Goal: Information Seeking & Learning: Learn about a topic

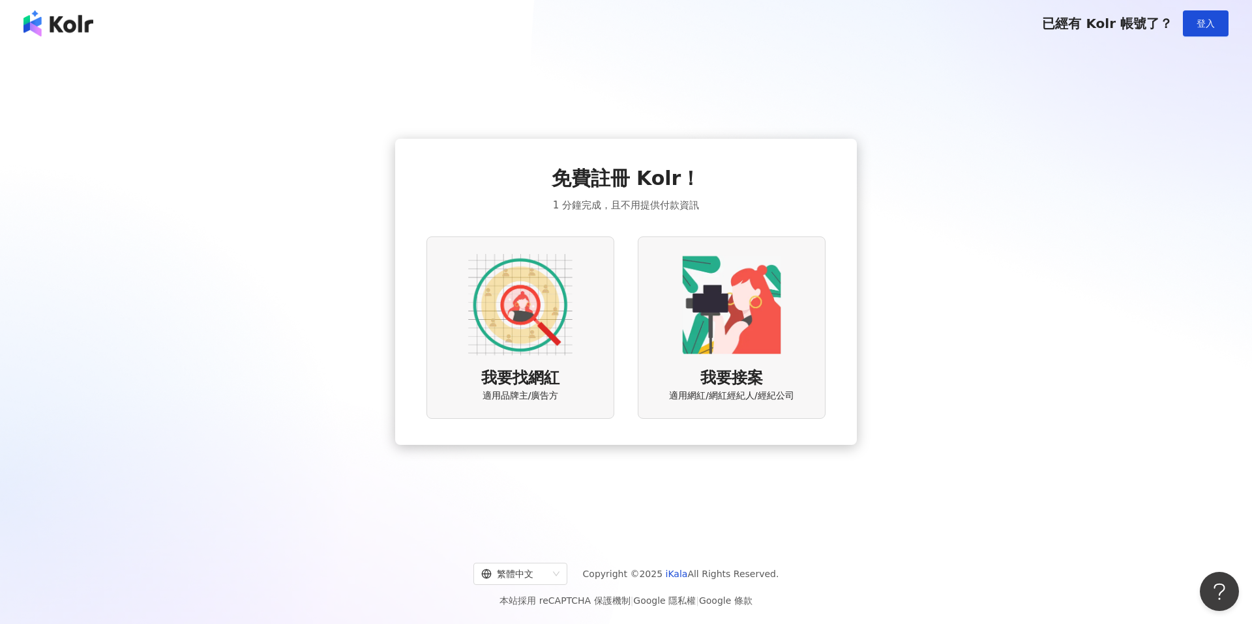
click at [534, 305] on img at bounding box center [520, 305] width 104 height 104
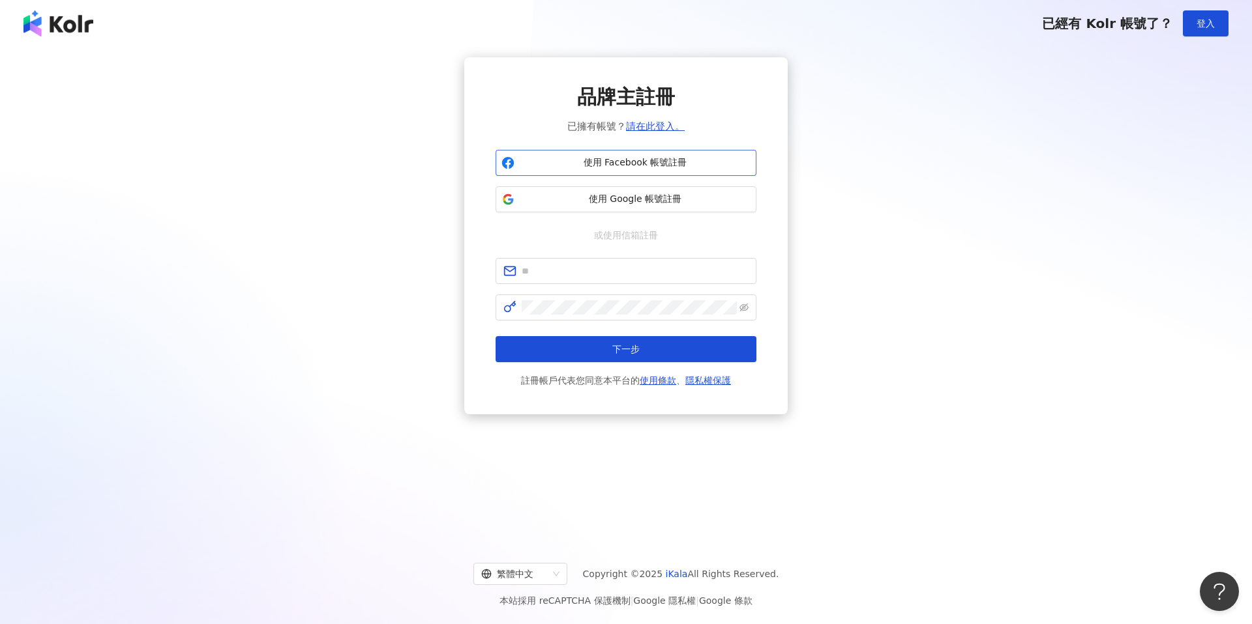
click at [602, 165] on span "使用 Facebook 帳號註冊" at bounding box center [635, 162] width 231 height 13
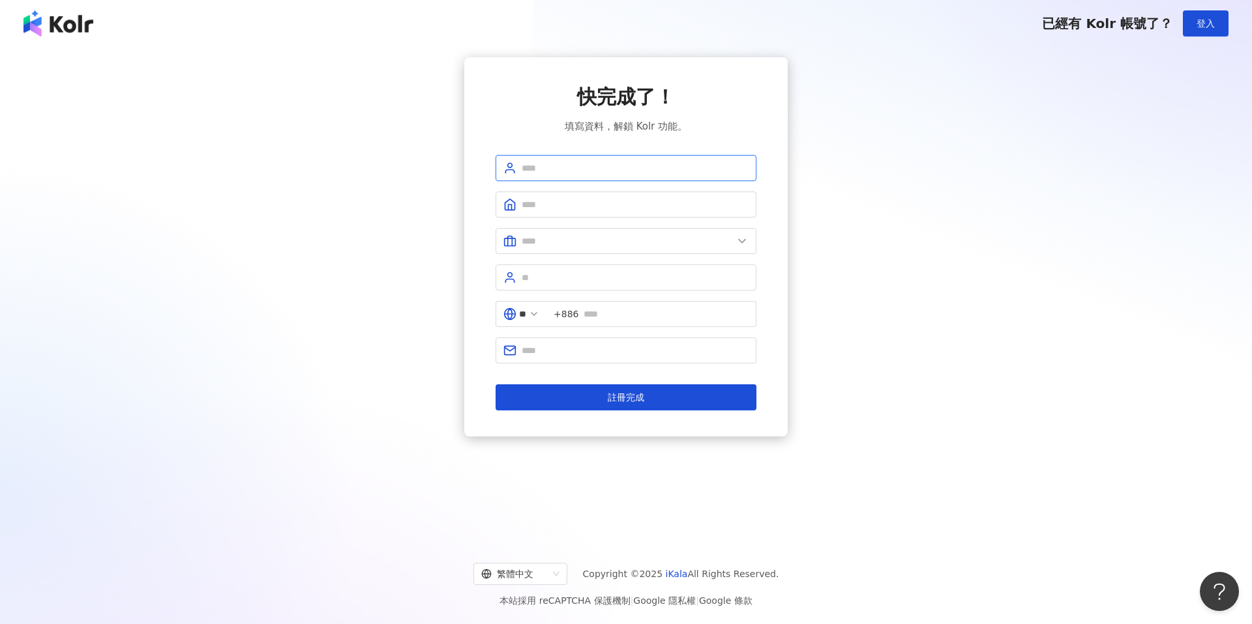
click at [550, 166] on input "text" at bounding box center [634, 168] width 227 height 14
type input "**********"
click at [553, 204] on input "text" at bounding box center [634, 205] width 227 height 14
click at [553, 239] on input "text" at bounding box center [626, 241] width 211 height 14
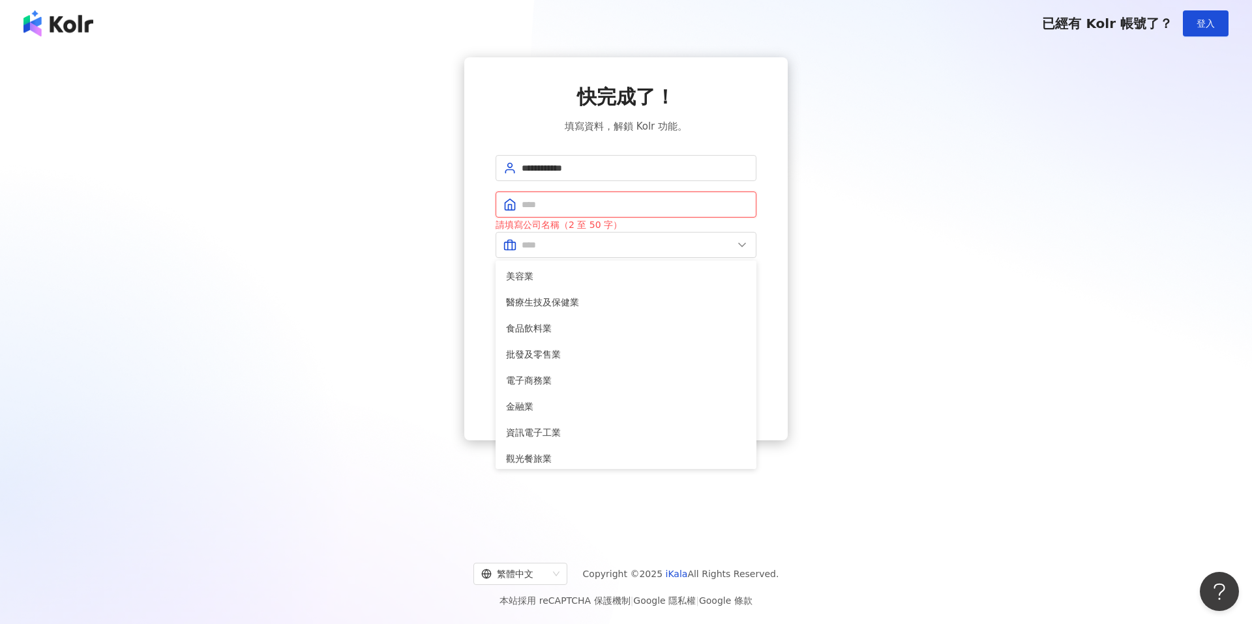
click at [555, 203] on input "text" at bounding box center [634, 205] width 227 height 14
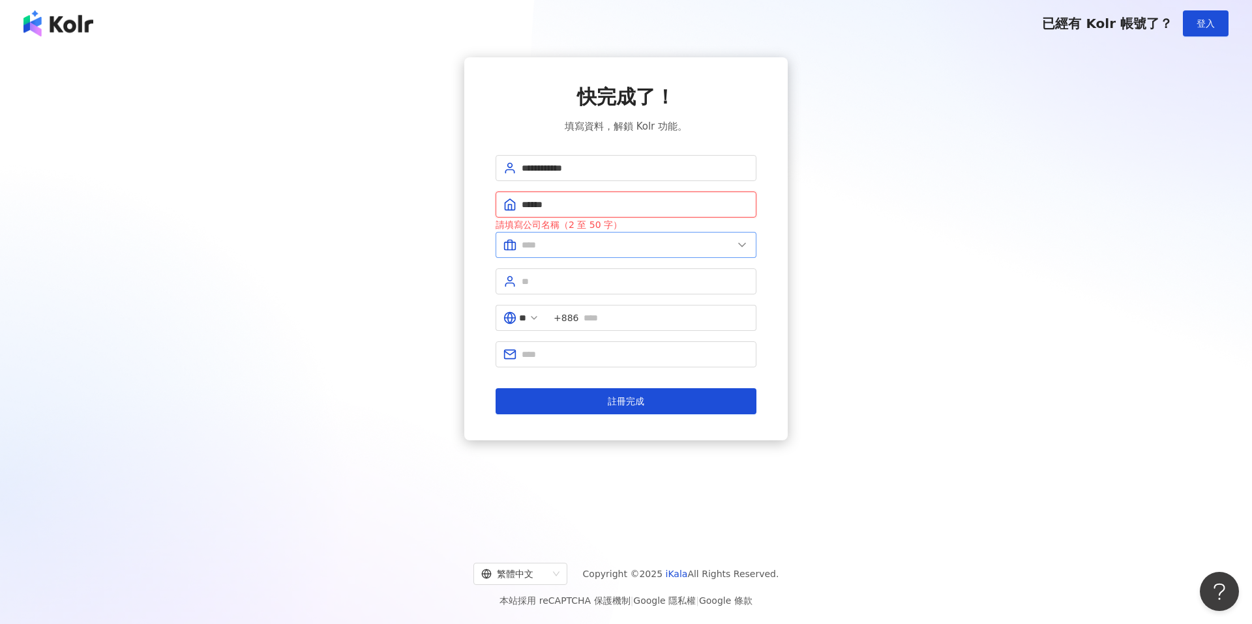
type input "******"
click at [575, 251] on input "text" at bounding box center [626, 245] width 211 height 14
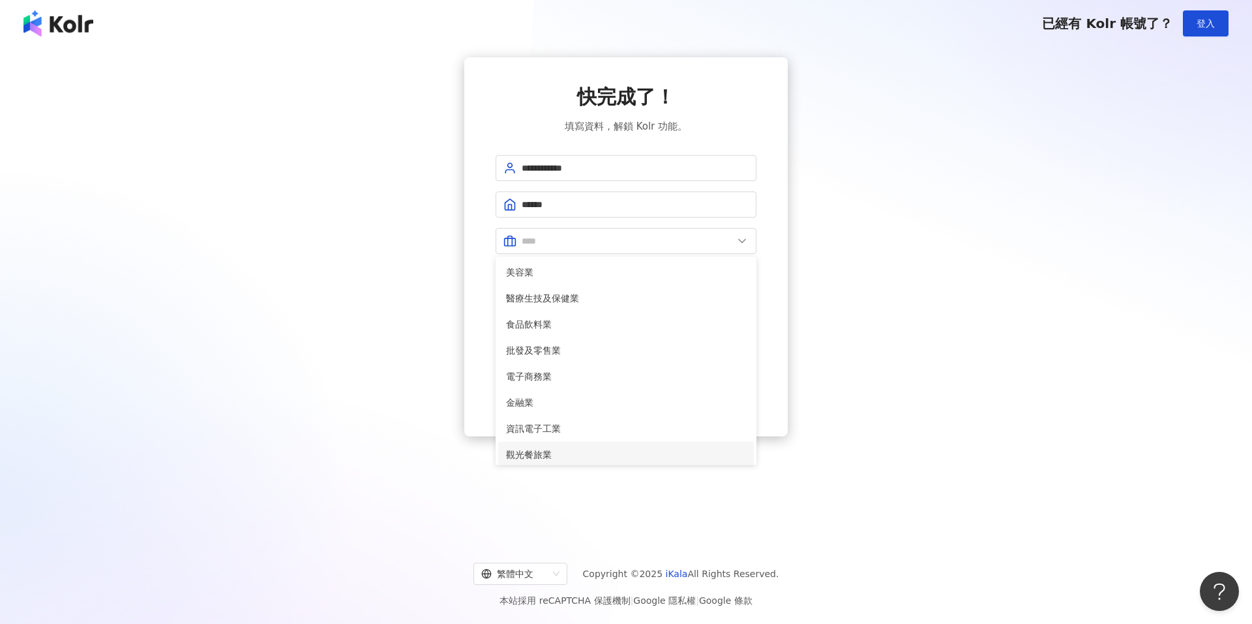
click at [561, 452] on span "觀光餐旅業" at bounding box center [626, 455] width 240 height 14
type input "*****"
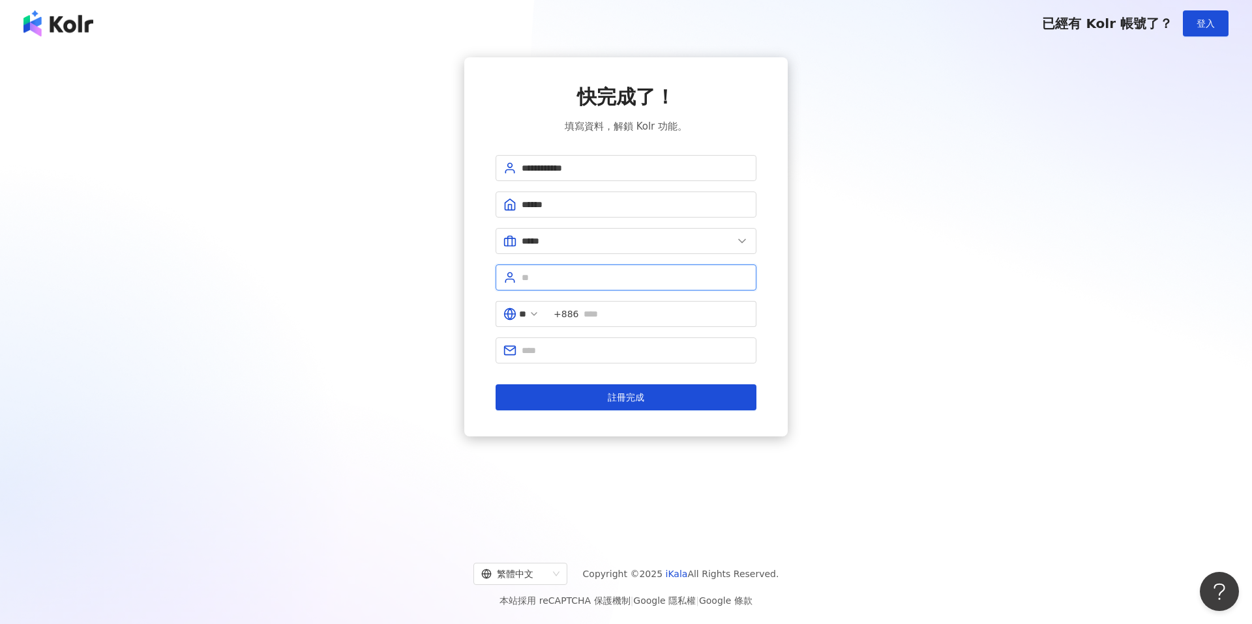
click at [568, 279] on input "text" at bounding box center [634, 278] width 227 height 14
type input "**"
click at [636, 318] on input "text" at bounding box center [665, 314] width 165 height 14
click at [615, 314] on input "text" at bounding box center [665, 314] width 165 height 14
type input "**********"
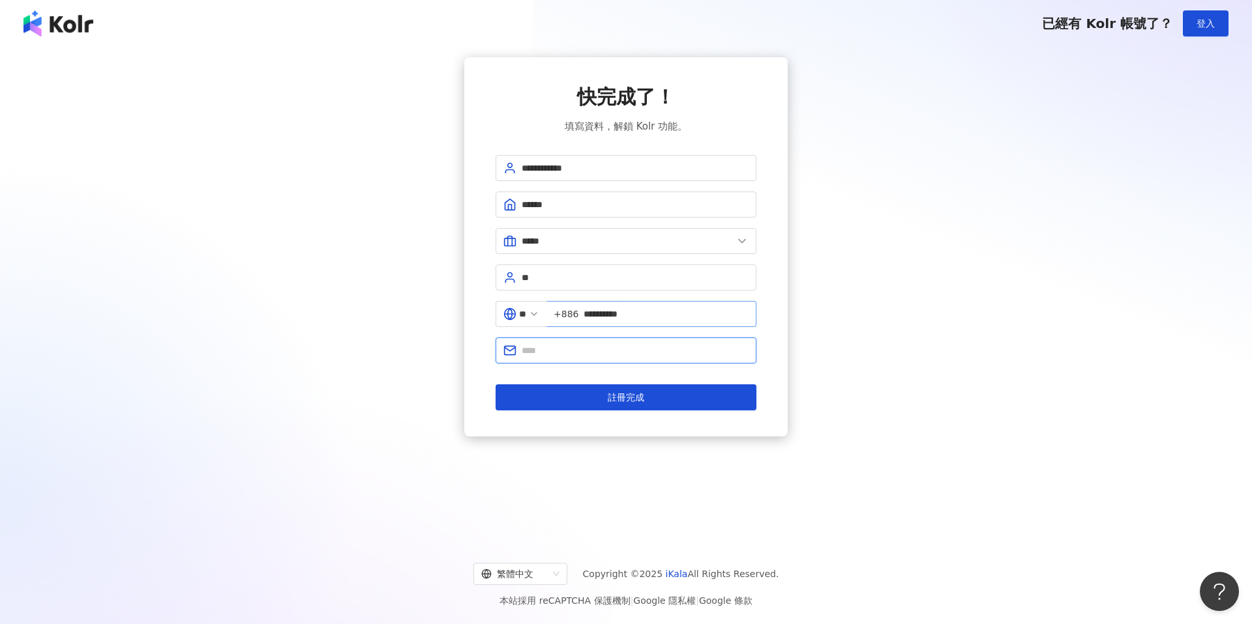
type input "**********"
click at [554, 277] on input "**" at bounding box center [634, 278] width 227 height 14
type input "*"
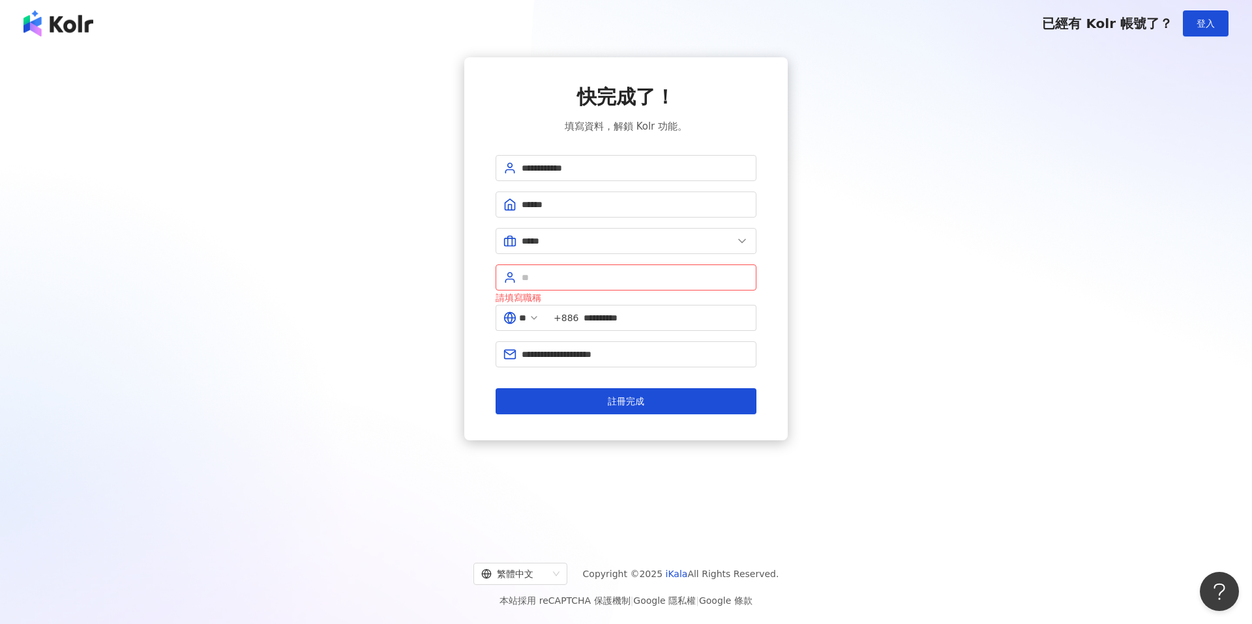
click at [477, 357] on div "**********" at bounding box center [625, 248] width 323 height 383
click at [544, 277] on input "text" at bounding box center [634, 278] width 227 height 14
type input "*"
type input "**"
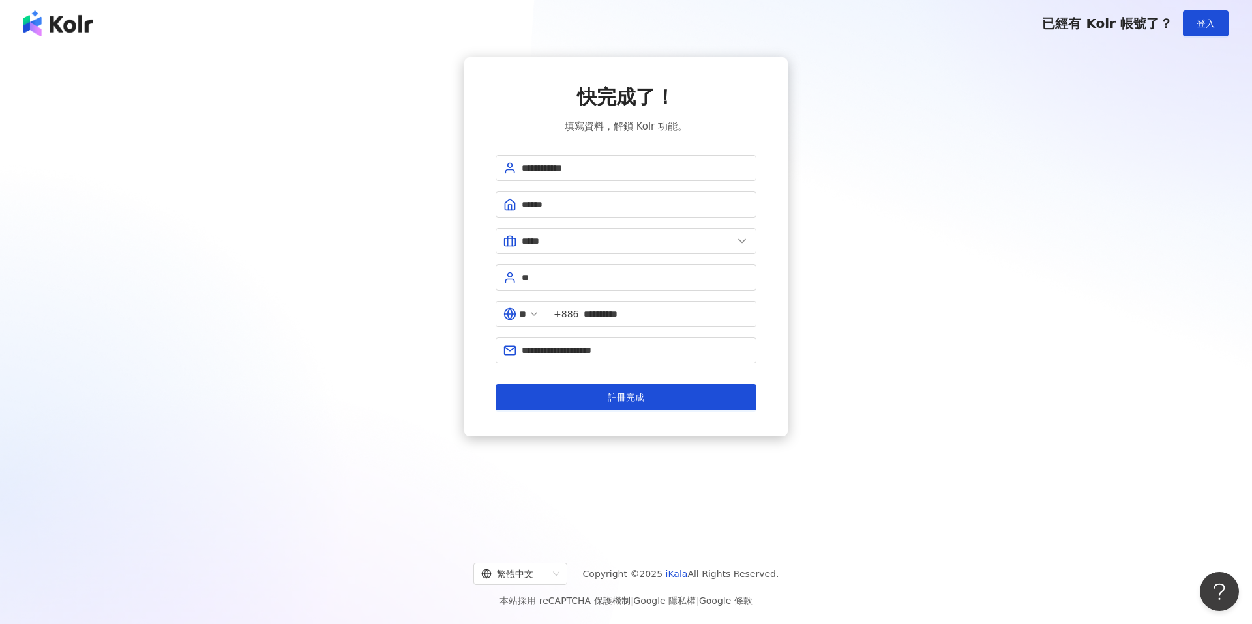
click at [468, 271] on div "**********" at bounding box center [625, 246] width 323 height 379
click at [593, 398] on button "註冊完成" at bounding box center [625, 398] width 261 height 26
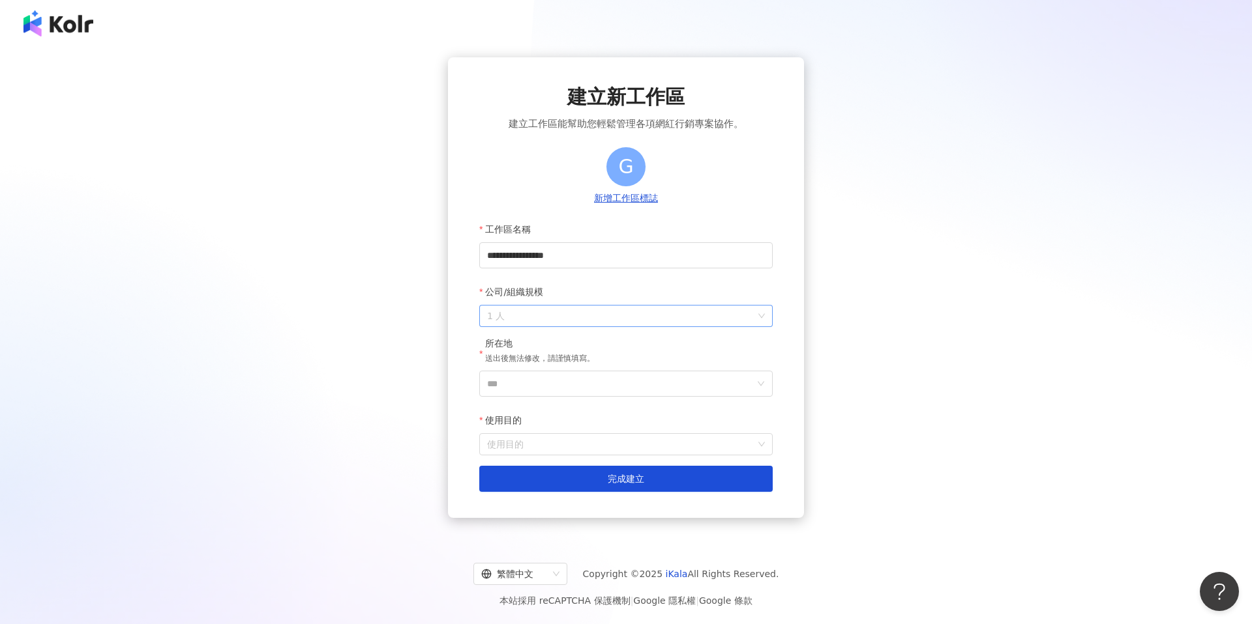
click at [576, 315] on span "1 人" at bounding box center [626, 316] width 278 height 21
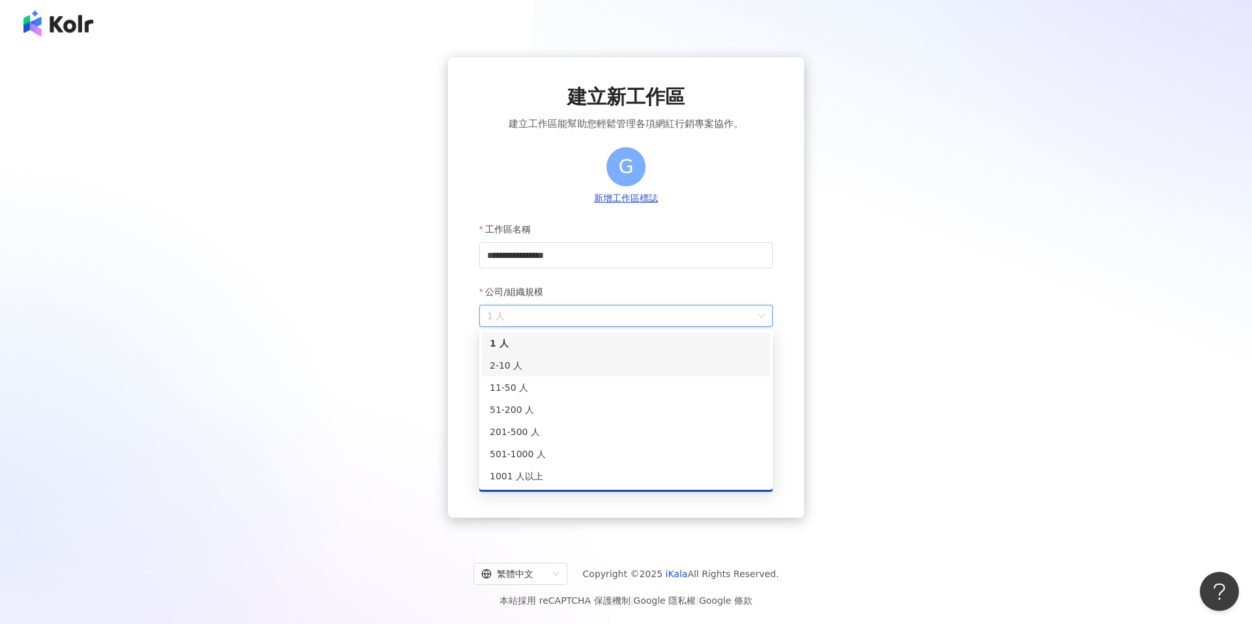
click at [531, 367] on div "2-10 人" at bounding box center [626, 366] width 272 height 14
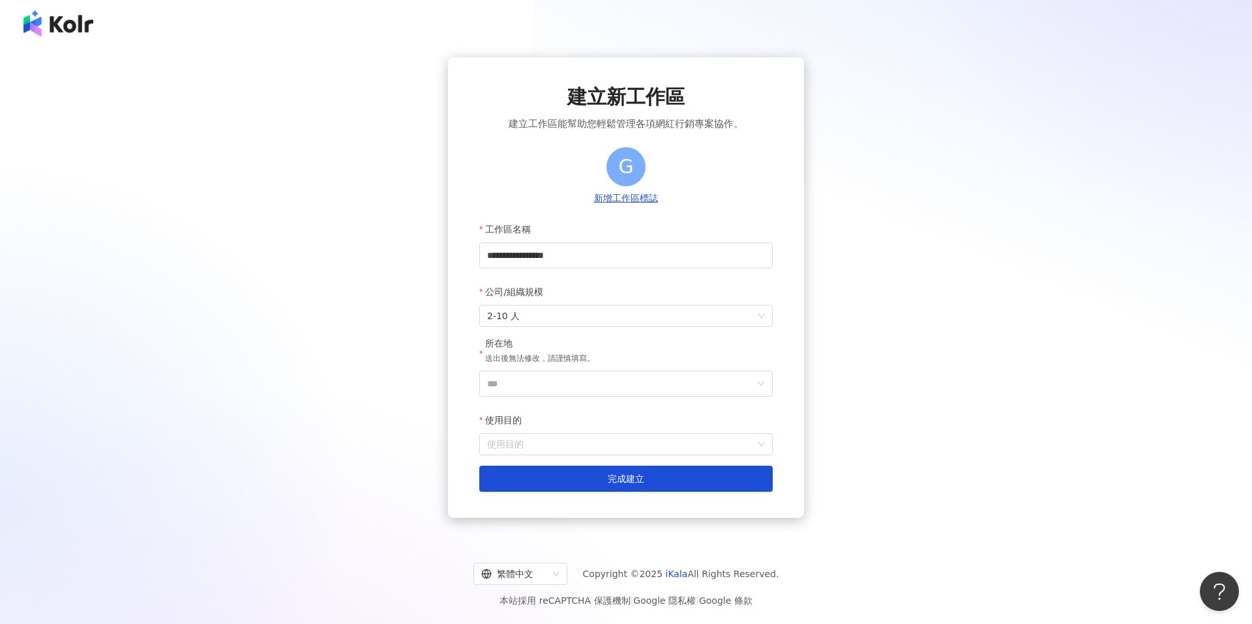
click at [467, 345] on div "**********" at bounding box center [626, 287] width 356 height 461
click at [553, 380] on input "***" at bounding box center [620, 384] width 267 height 25
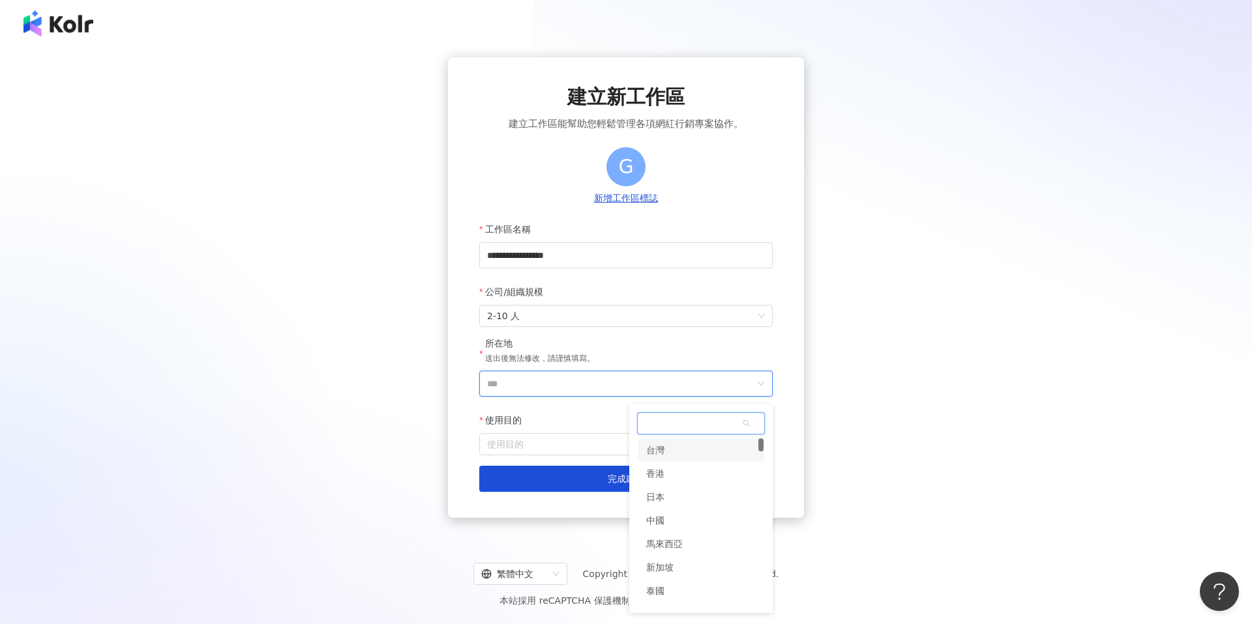
click at [663, 452] on div "台灣" at bounding box center [655, 450] width 18 height 23
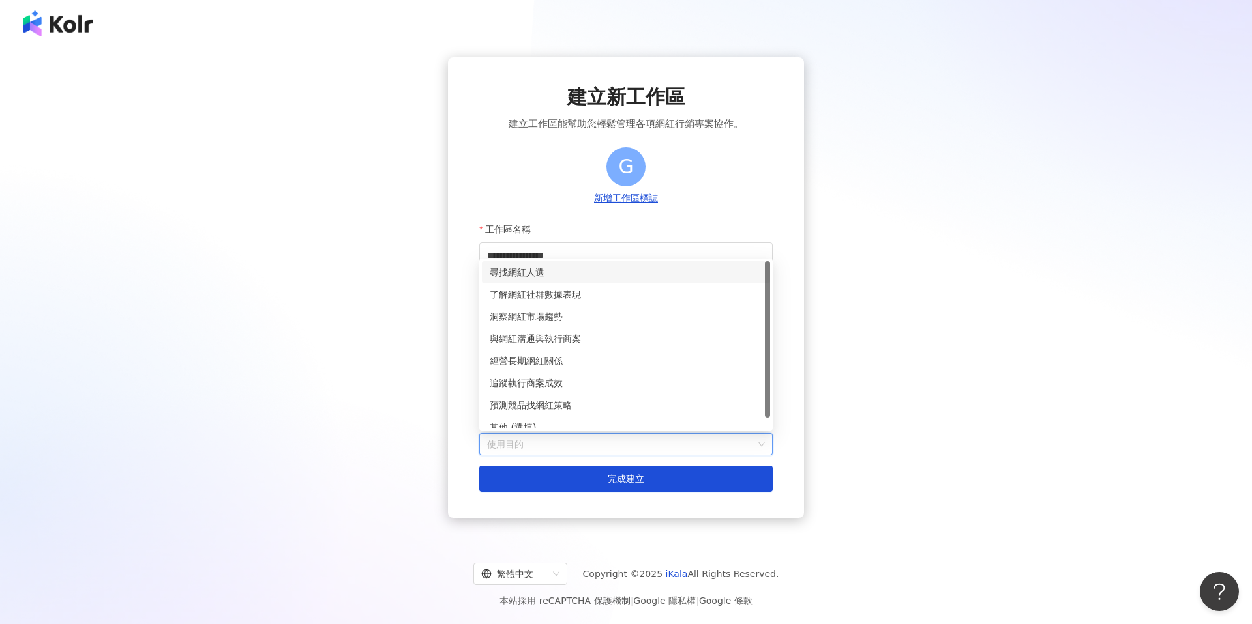
click at [577, 452] on input "使用目的" at bounding box center [626, 444] width 278 height 21
click at [573, 270] on div "尋找網紅人選" at bounding box center [626, 272] width 272 height 14
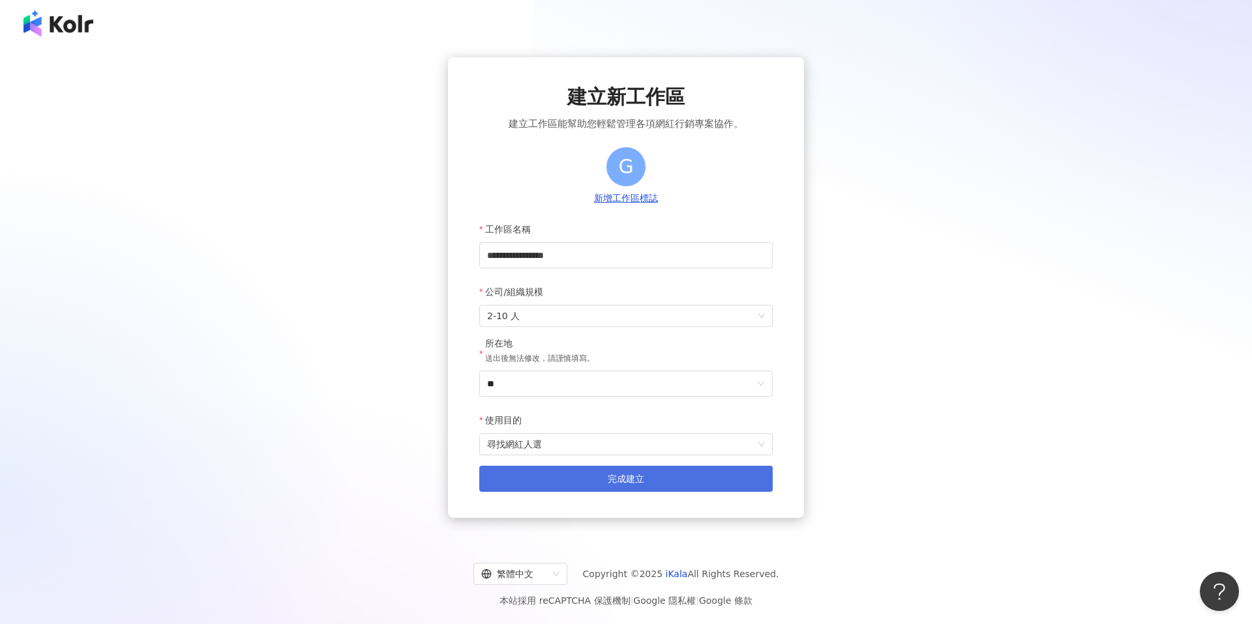
click at [594, 478] on button "完成建立" at bounding box center [625, 479] width 293 height 26
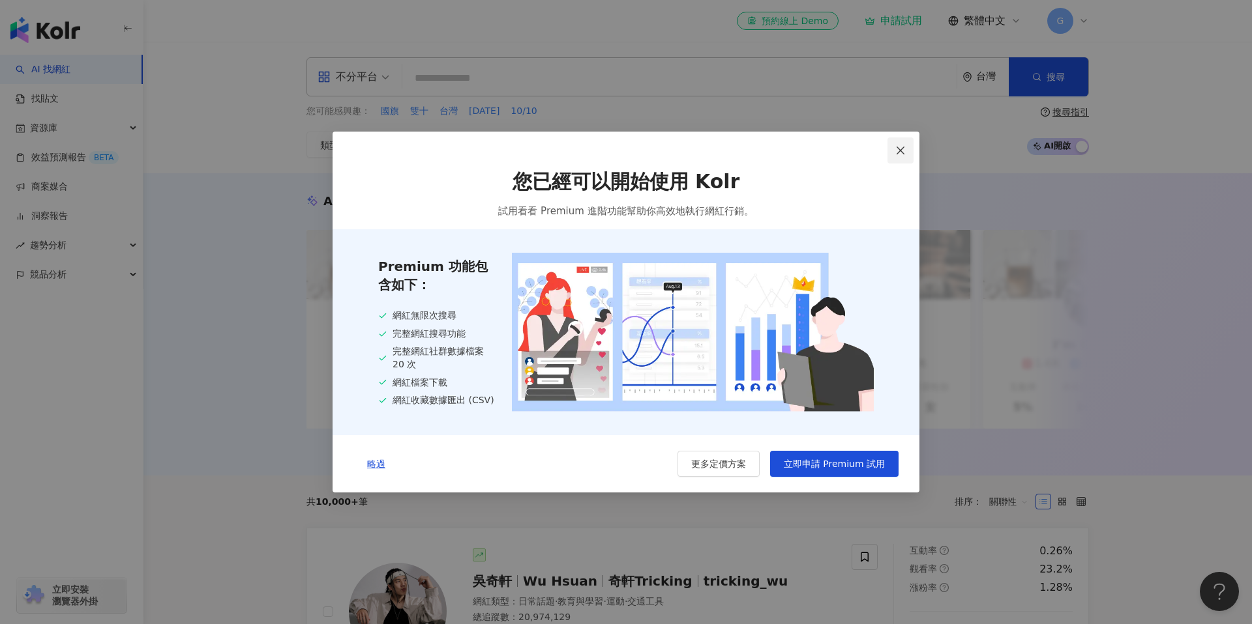
click at [904, 157] on button "Close" at bounding box center [900, 151] width 26 height 26
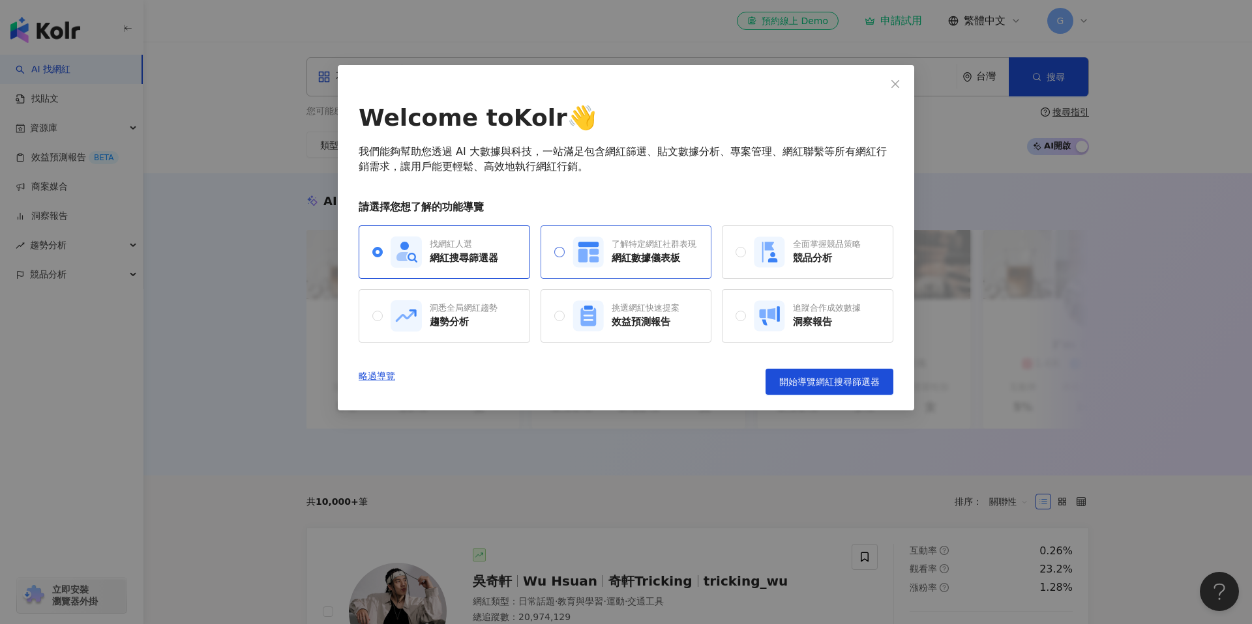
click at [617, 248] on div "了解特定網紅社群表現" at bounding box center [653, 245] width 85 height 12
click at [832, 262] on div "競品分析" at bounding box center [827, 259] width 68 height 14
click at [468, 243] on div "找網紅人選" at bounding box center [464, 245] width 68 height 12
click at [823, 381] on span "開始導覽網紅搜尋篩選器" at bounding box center [829, 382] width 100 height 10
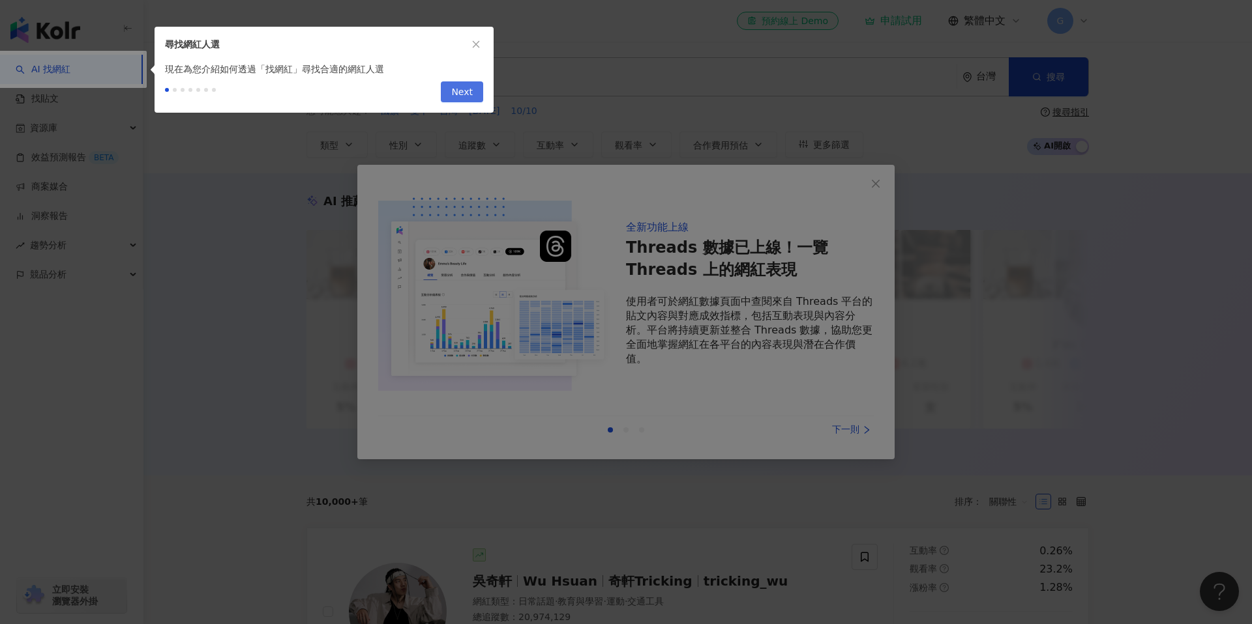
click at [460, 90] on span "Next" at bounding box center [462, 92] width 22 height 21
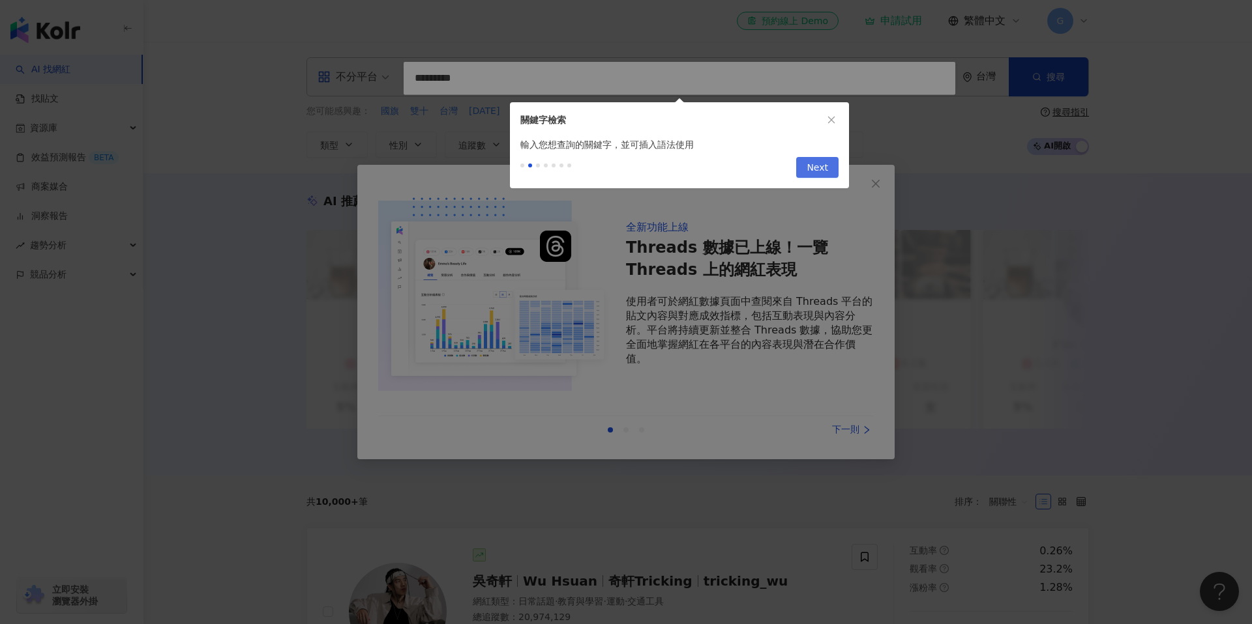
type input "*********"
click at [819, 168] on span "Next" at bounding box center [817, 168] width 22 height 21
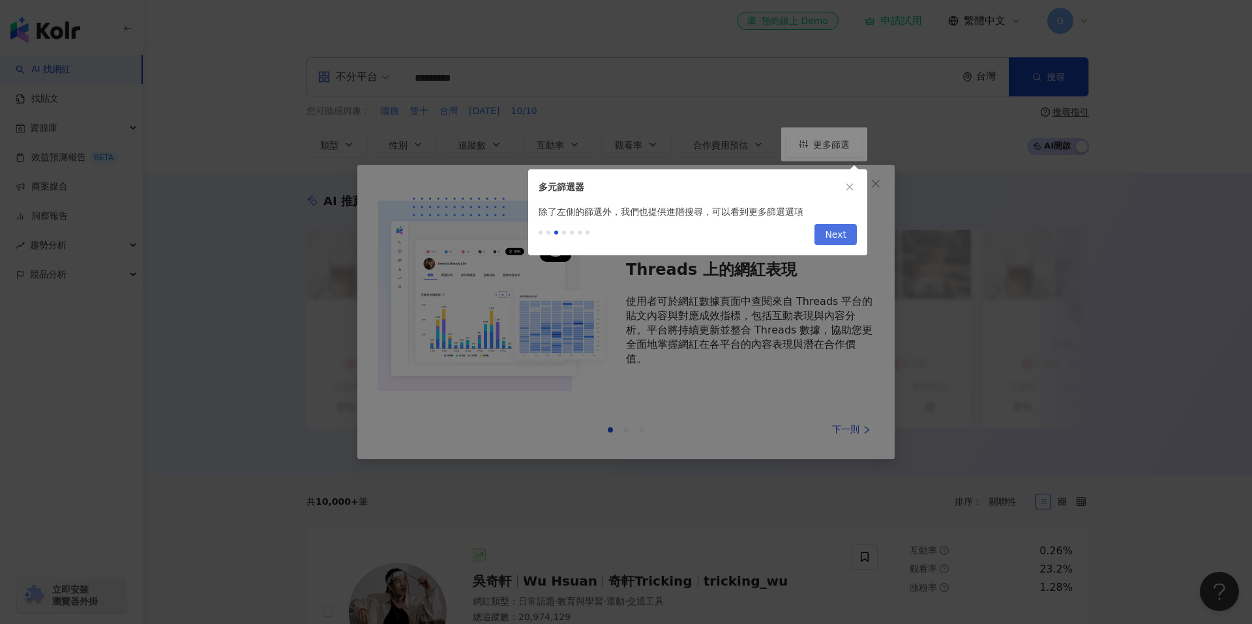
click at [835, 236] on span "Next" at bounding box center [836, 235] width 22 height 21
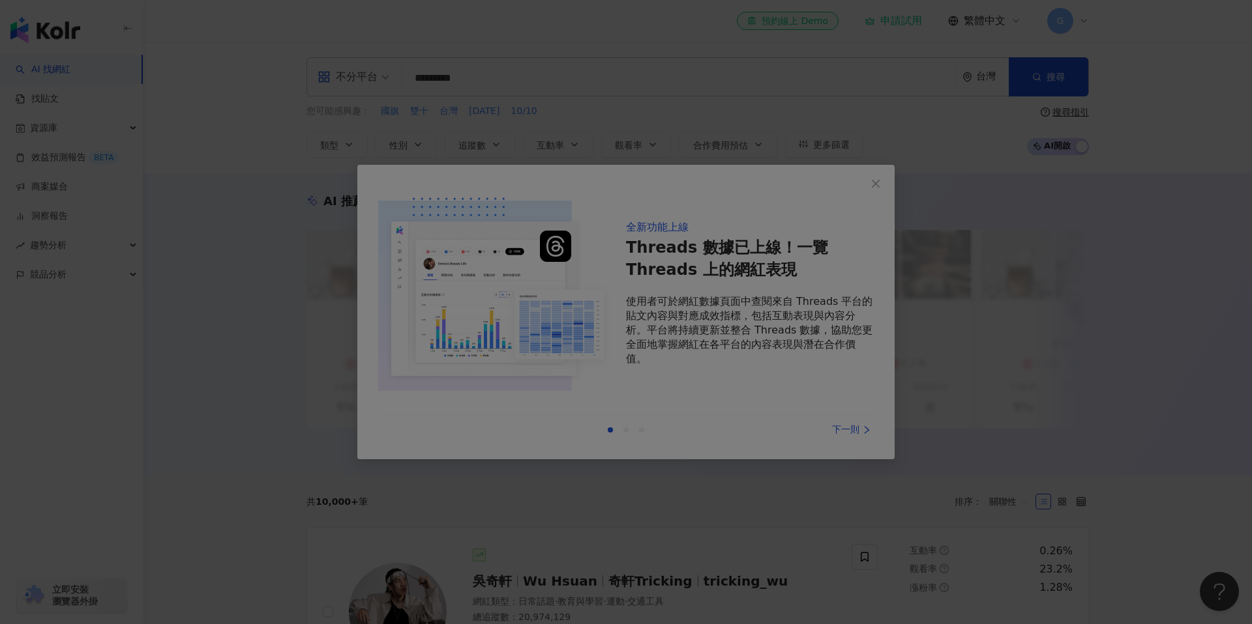
click at [889, 264] on div at bounding box center [626, 312] width 1252 height 624
click at [749, 111] on div at bounding box center [626, 312] width 1252 height 624
click at [879, 185] on div at bounding box center [626, 312] width 1252 height 624
click at [567, 111] on div at bounding box center [626, 312] width 1252 height 624
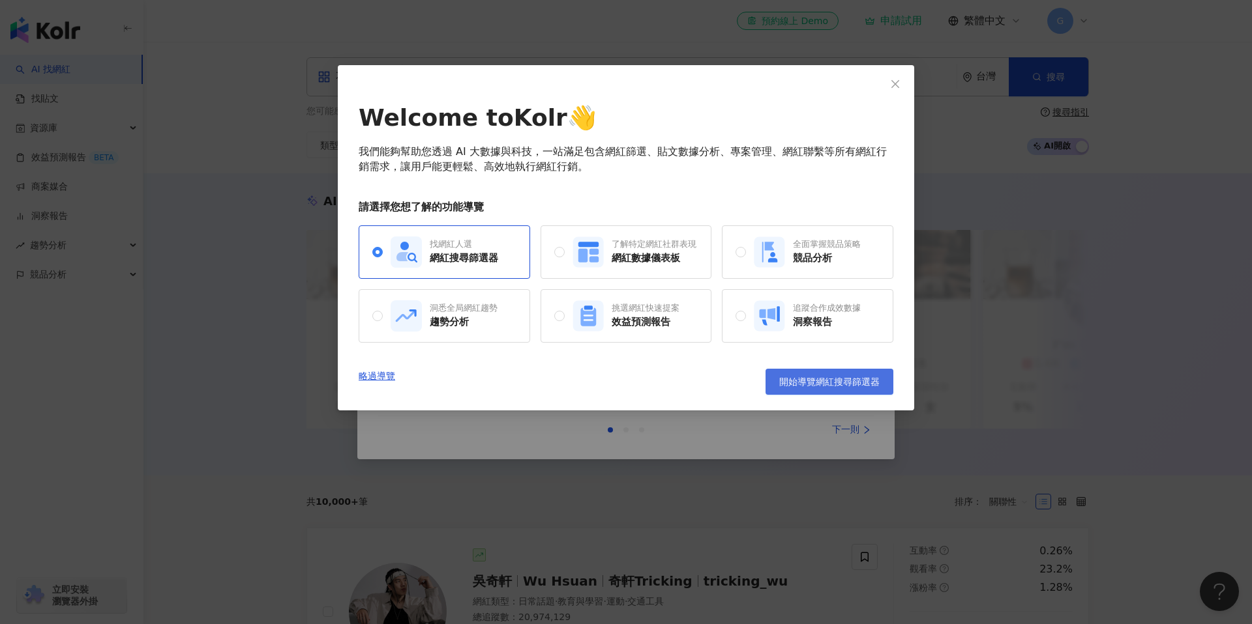
click at [853, 380] on span "開始導覽網紅搜尋篩選器" at bounding box center [829, 382] width 100 height 10
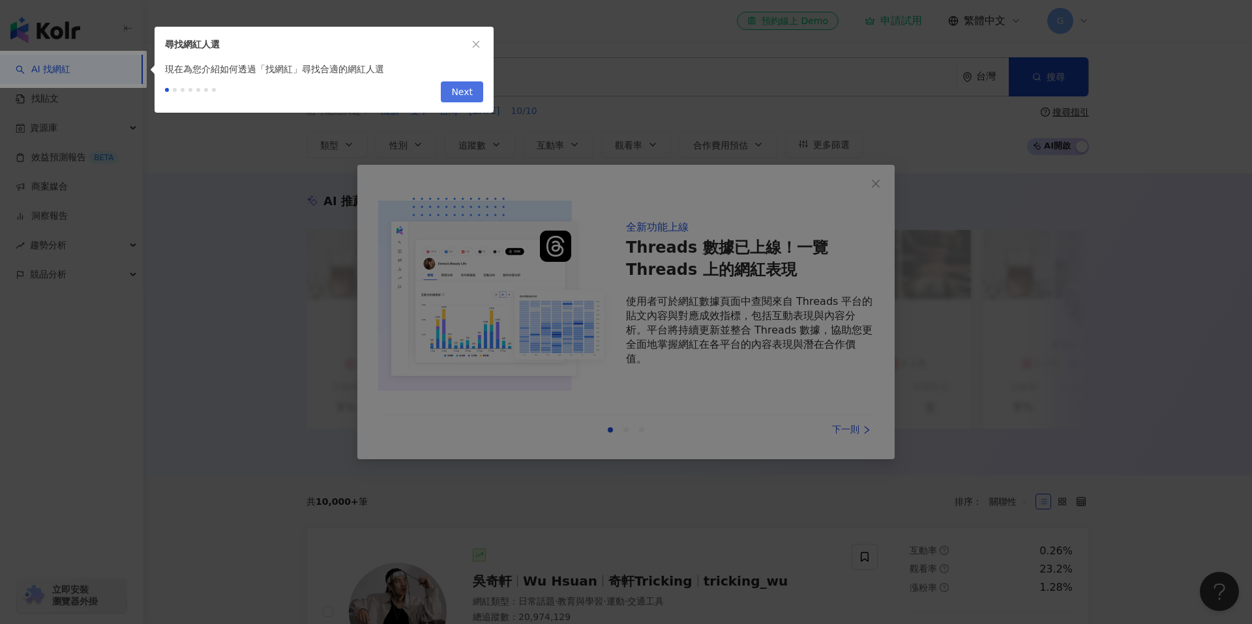
click at [456, 90] on span "Next" at bounding box center [462, 92] width 22 height 21
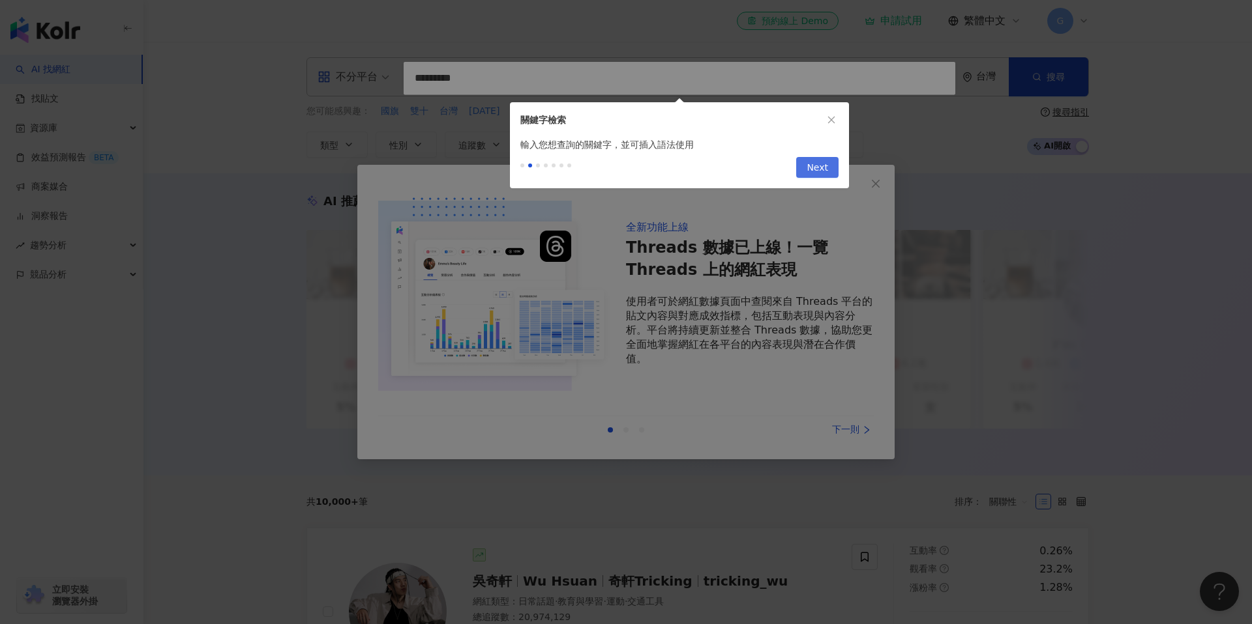
click at [817, 168] on span "Next" at bounding box center [817, 168] width 22 height 21
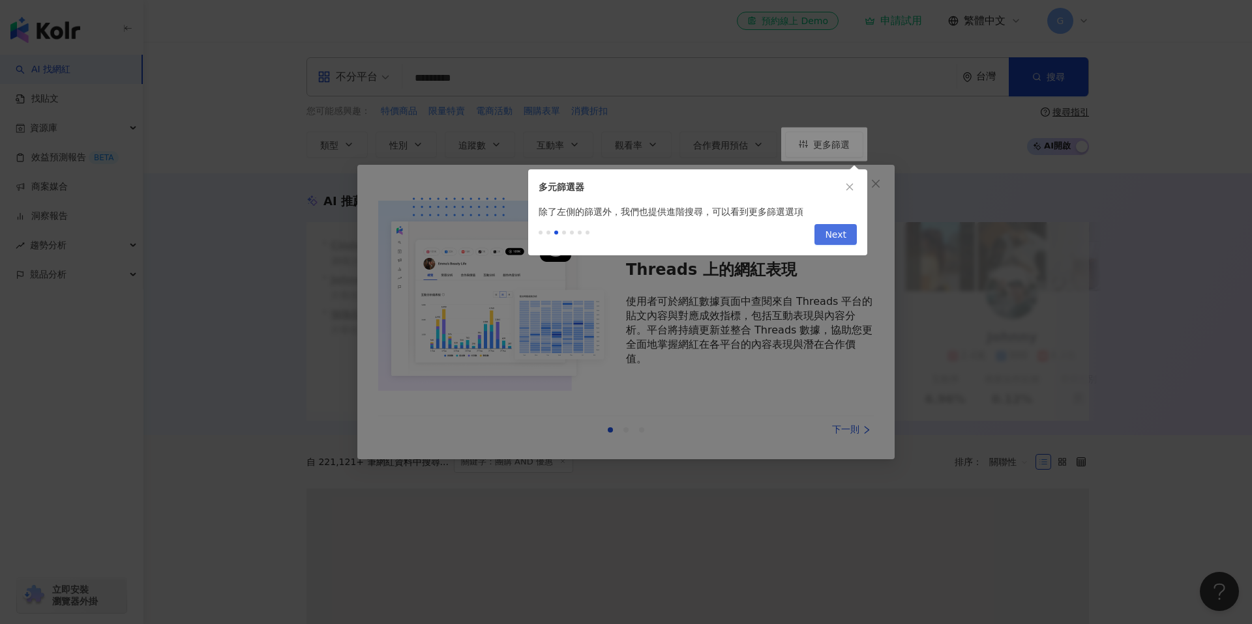
click at [838, 239] on span "Next" at bounding box center [836, 235] width 22 height 21
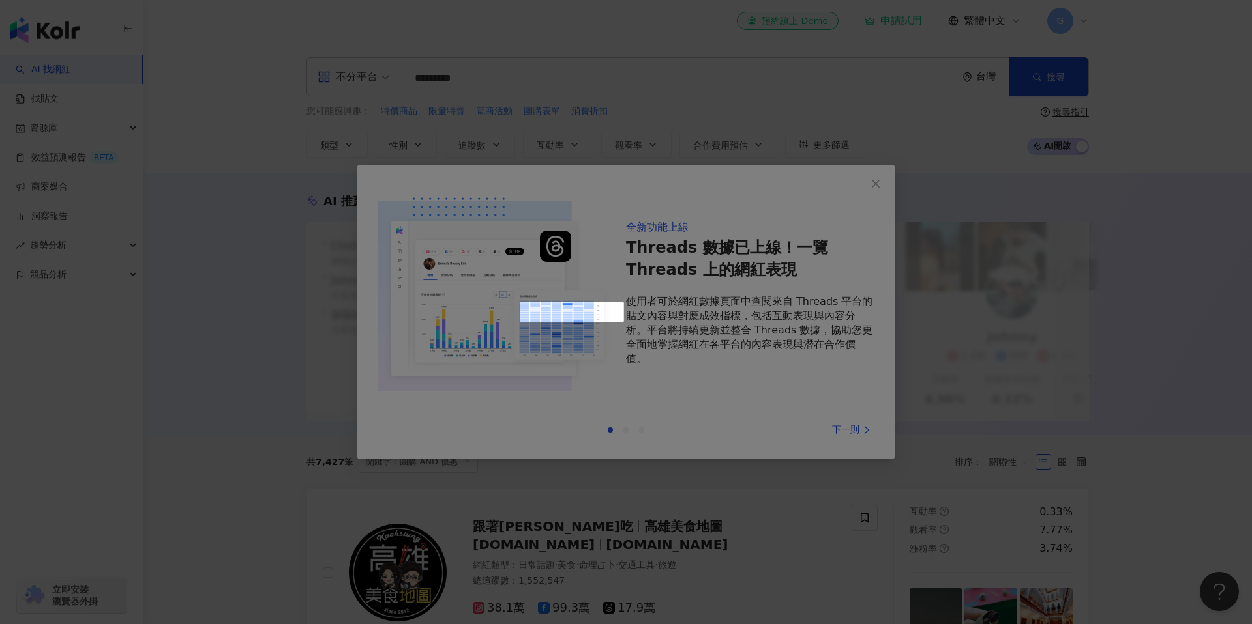
scroll to position [312, 0]
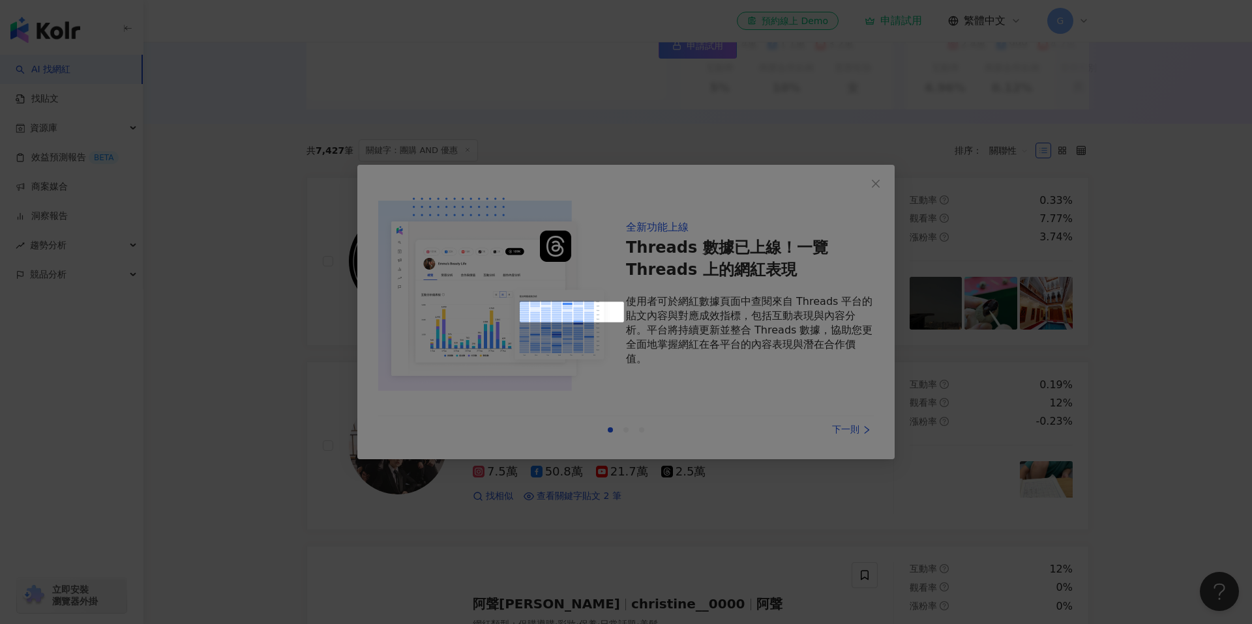
drag, startPoint x: 864, startPoint y: 180, endPoint x: 704, endPoint y: 184, distance: 159.8
click at [703, 183] on div at bounding box center [626, 312] width 1252 height 624
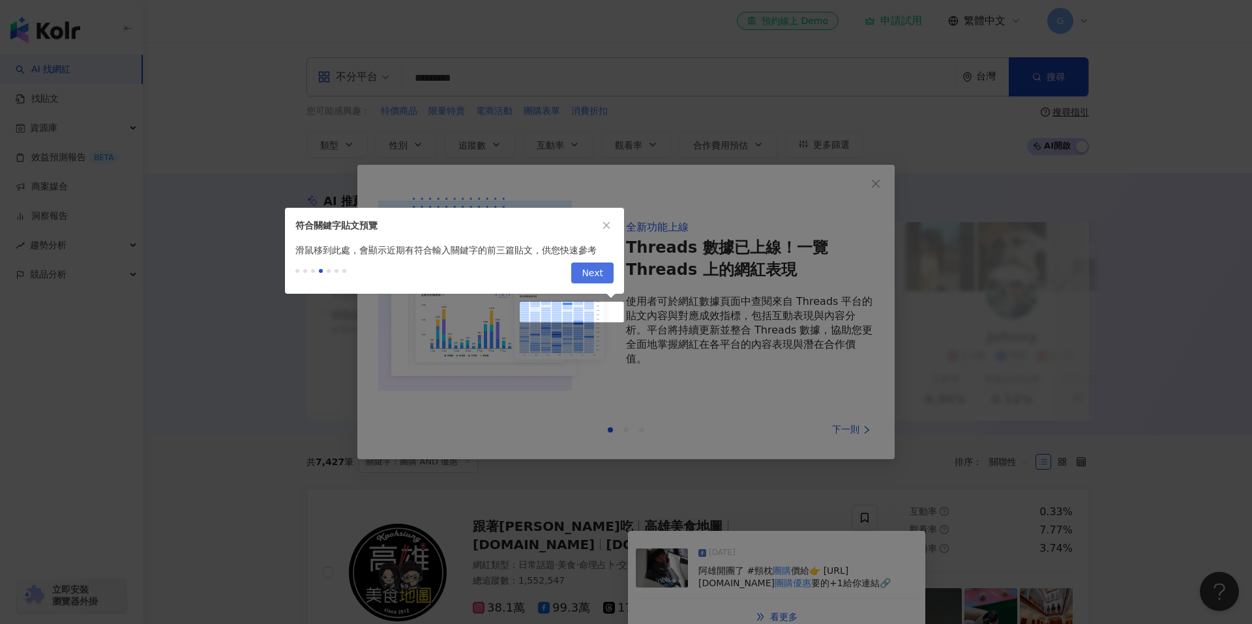
click at [593, 273] on span "Next" at bounding box center [592, 273] width 22 height 21
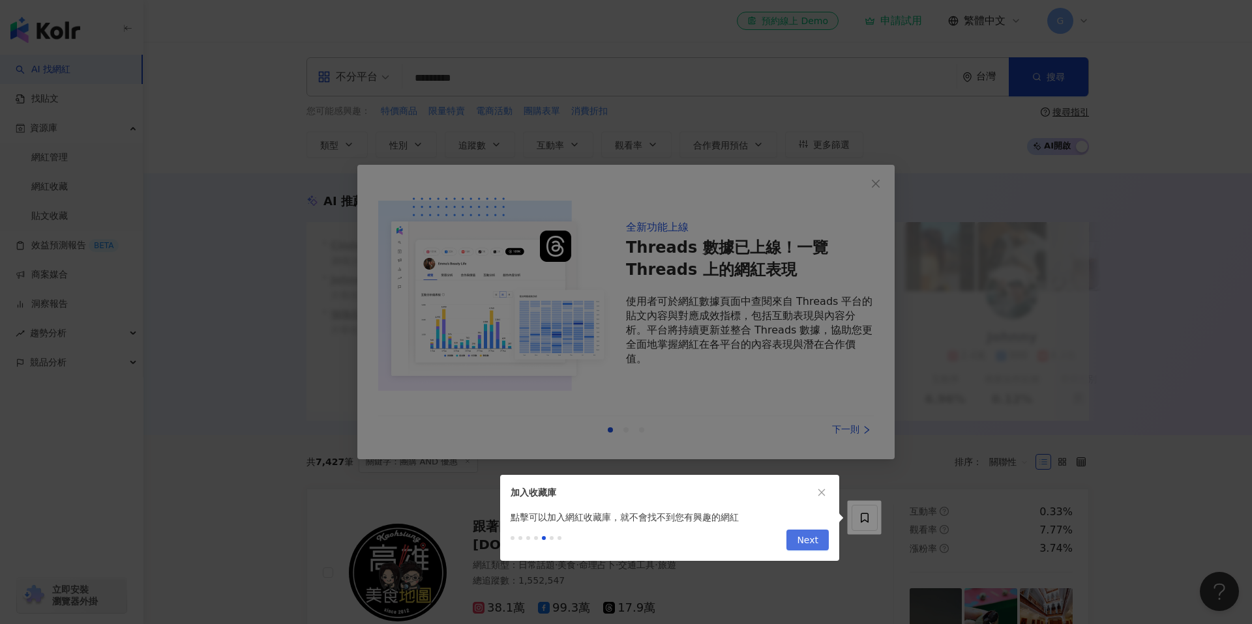
click at [812, 539] on span "Next" at bounding box center [808, 541] width 22 height 21
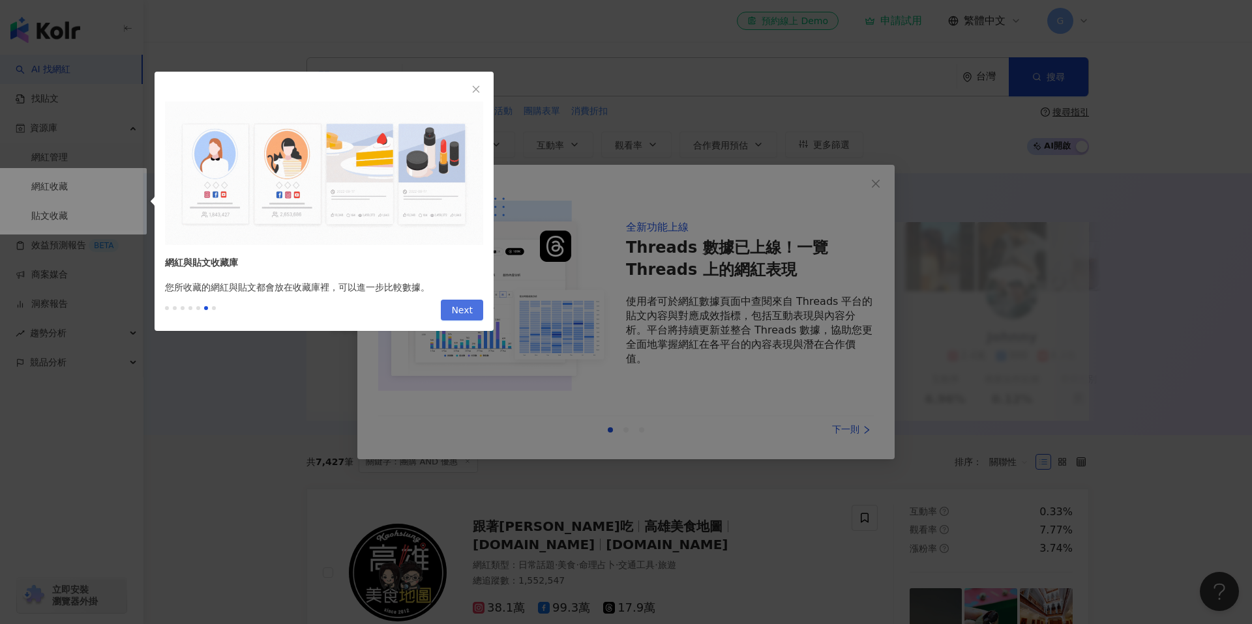
click at [465, 304] on span "Next" at bounding box center [462, 311] width 22 height 21
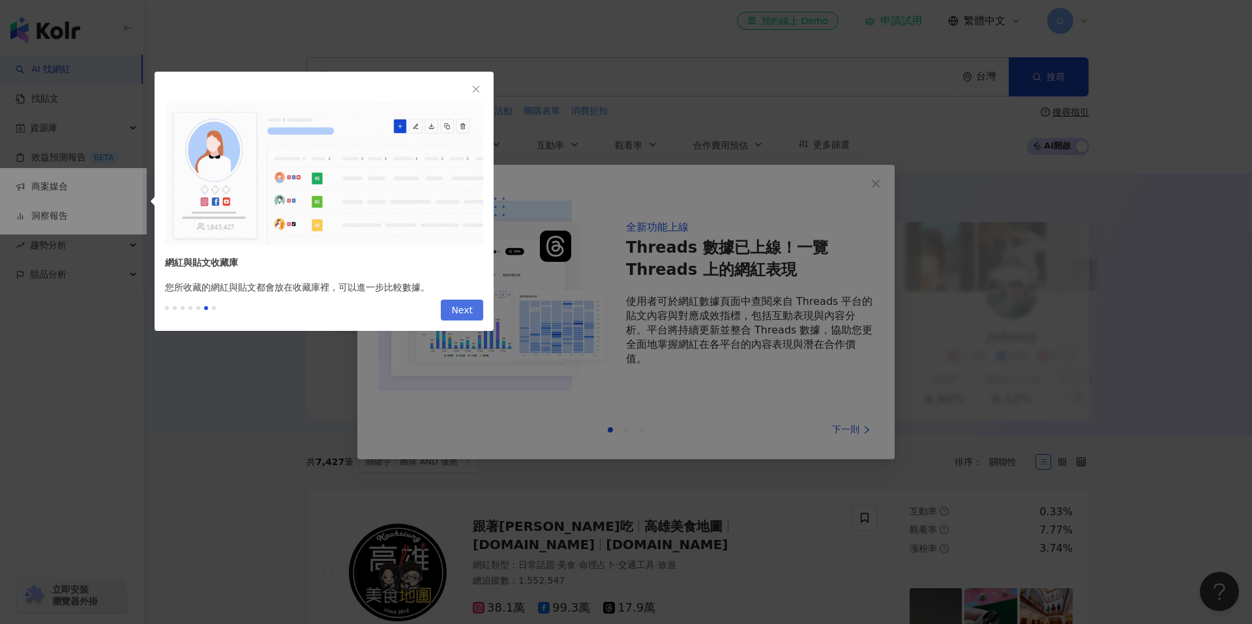
click at [459, 308] on span "Next" at bounding box center [462, 311] width 22 height 21
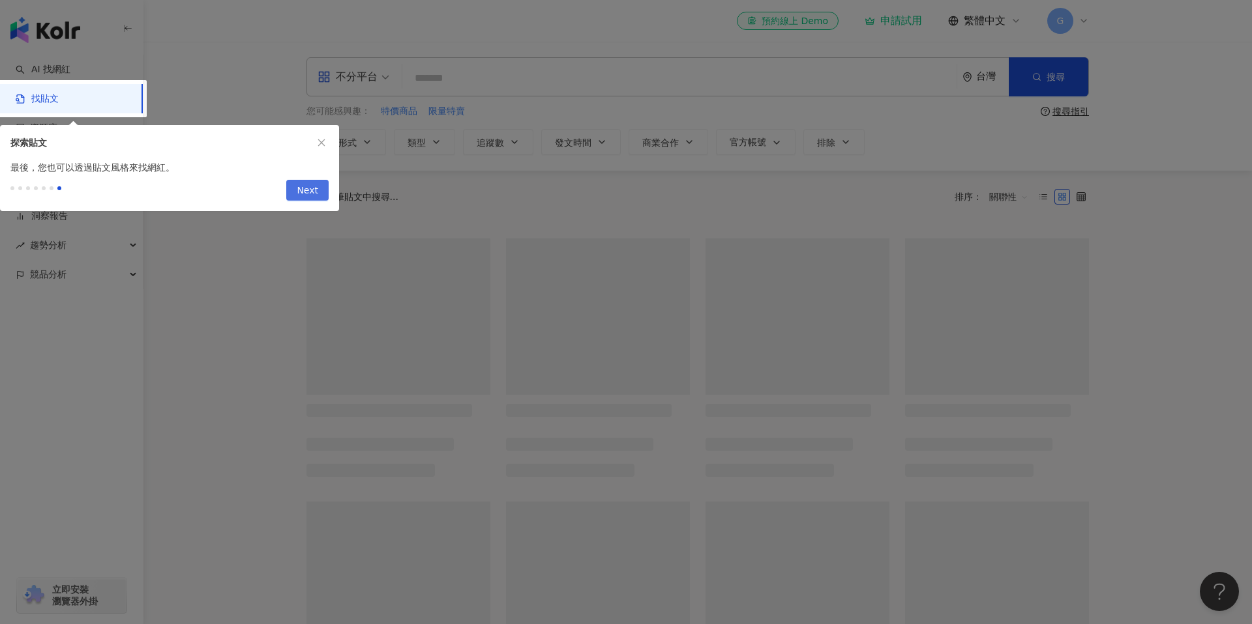
click at [315, 190] on span "Next" at bounding box center [308, 191] width 22 height 21
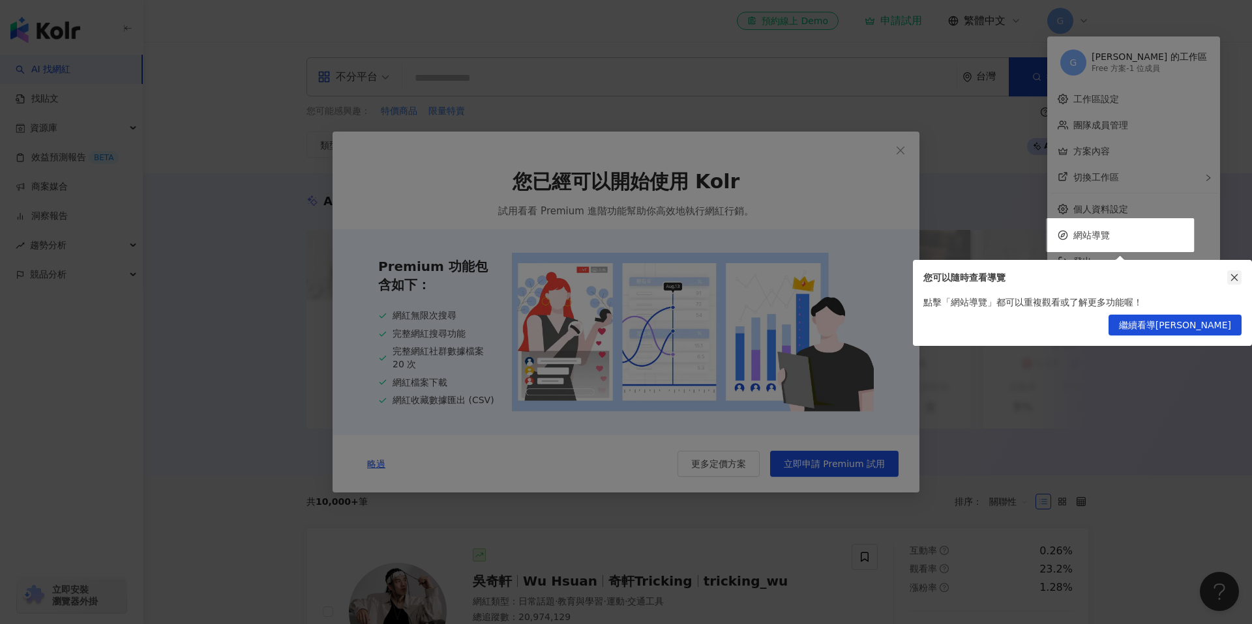
click at [1236, 276] on icon "close" at bounding box center [1233, 277] width 9 height 9
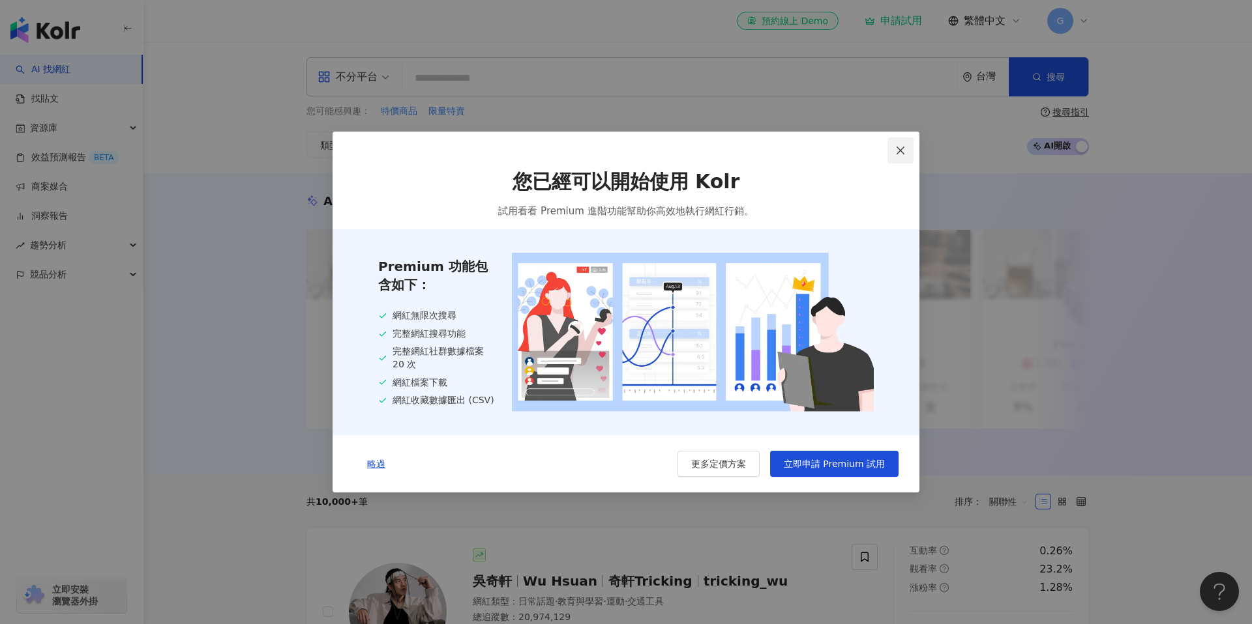
click at [898, 146] on icon "close" at bounding box center [900, 150] width 10 height 10
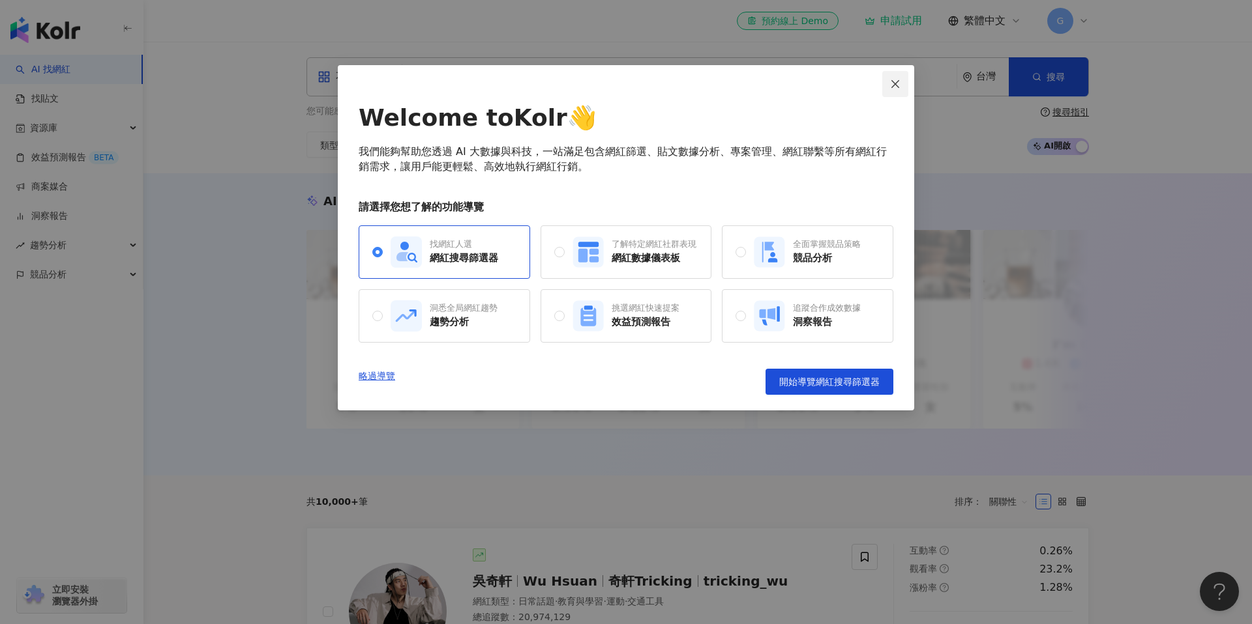
click at [894, 80] on icon "close" at bounding box center [895, 84] width 10 height 10
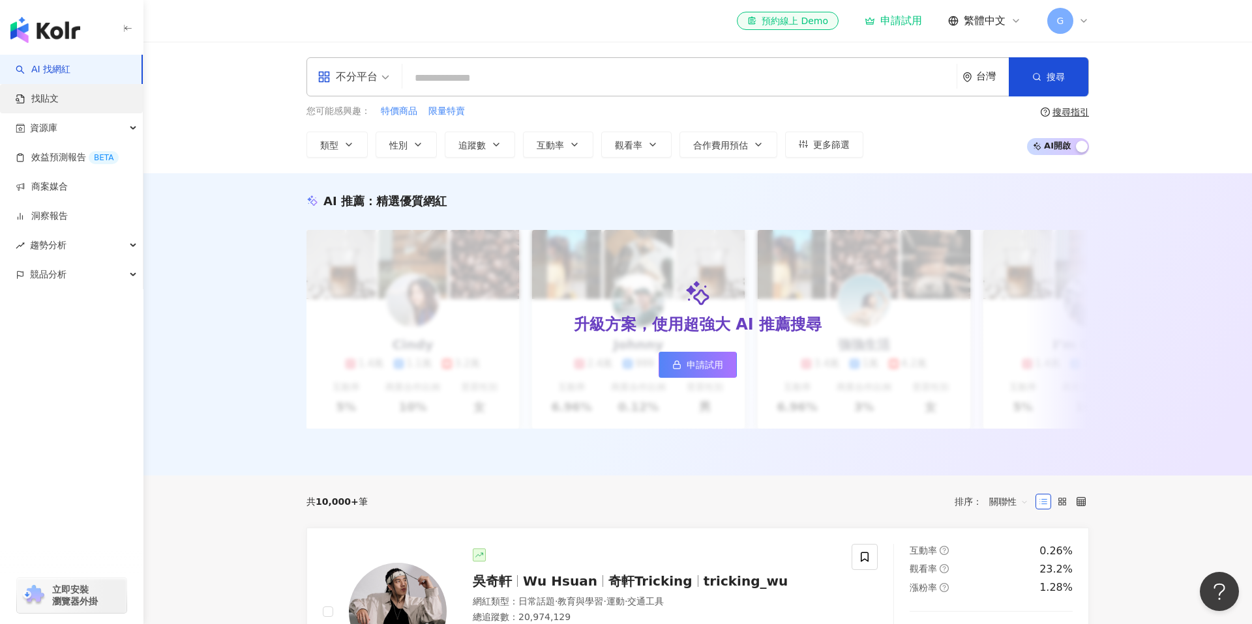
click at [59, 103] on link "找貼文" at bounding box center [37, 99] width 43 height 13
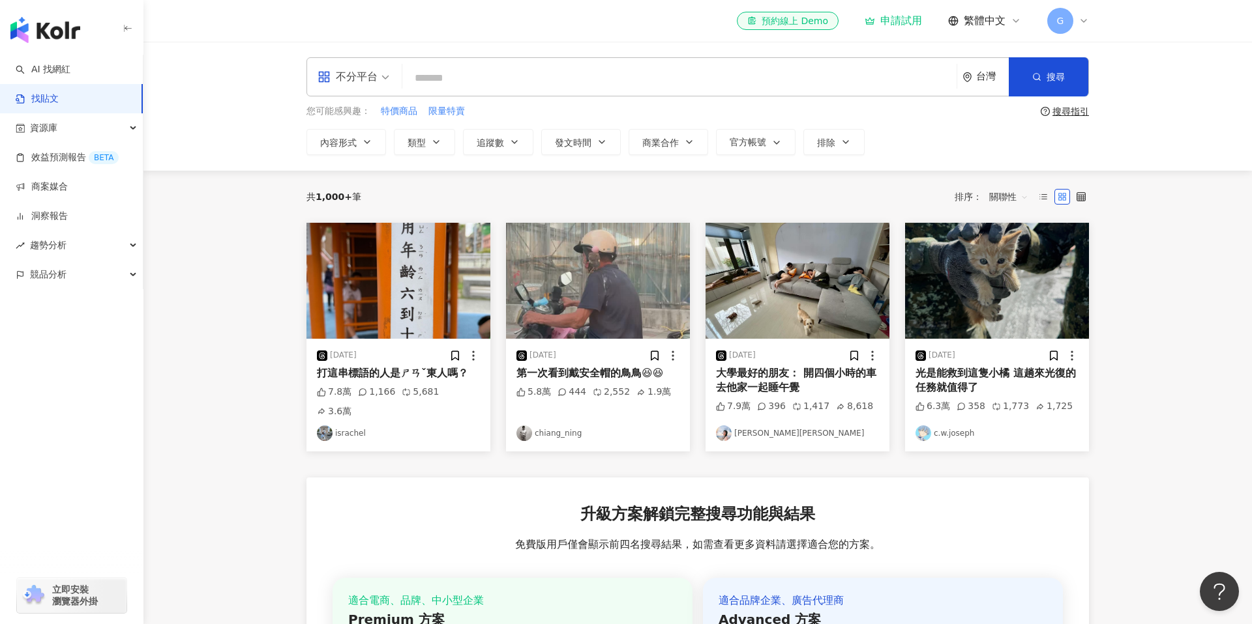
click at [251, 329] on main "不分平台 台灣 搜尋 您可能感興趣： 特價商品 限量特賣 搜尋指引 內容形式 類型 追蹤數 發文時間 商業合作 官方帳號 排除 共 1,000+ 筆 排序： …" at bounding box center [697, 438] width 1108 height 793
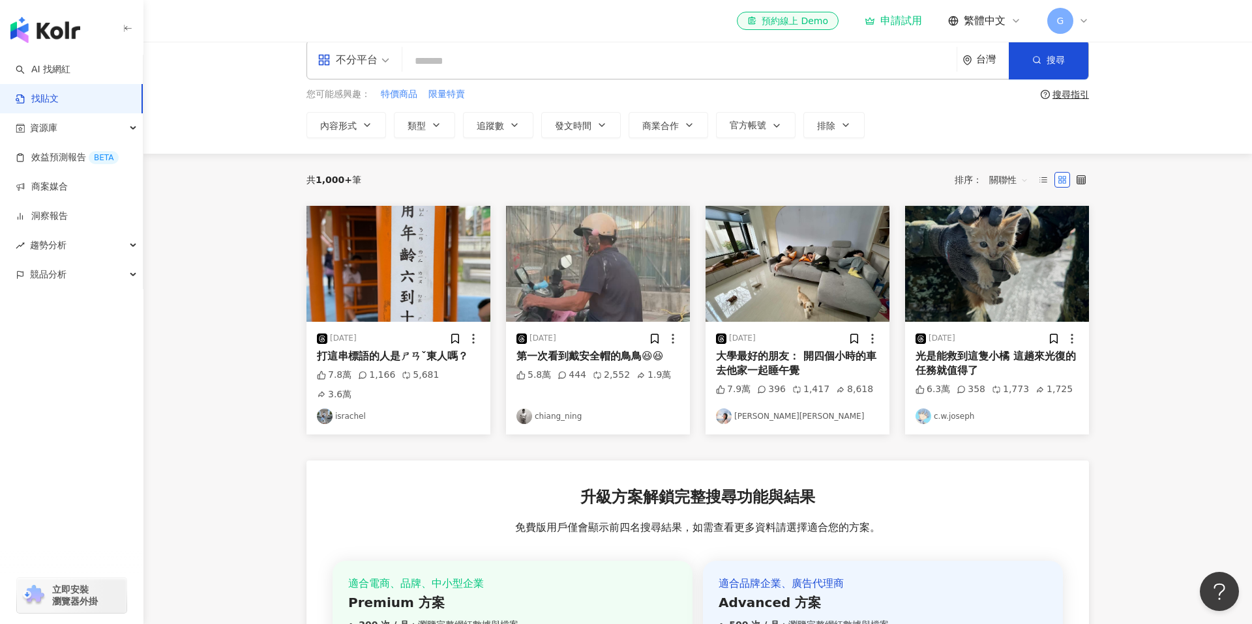
scroll to position [3, 0]
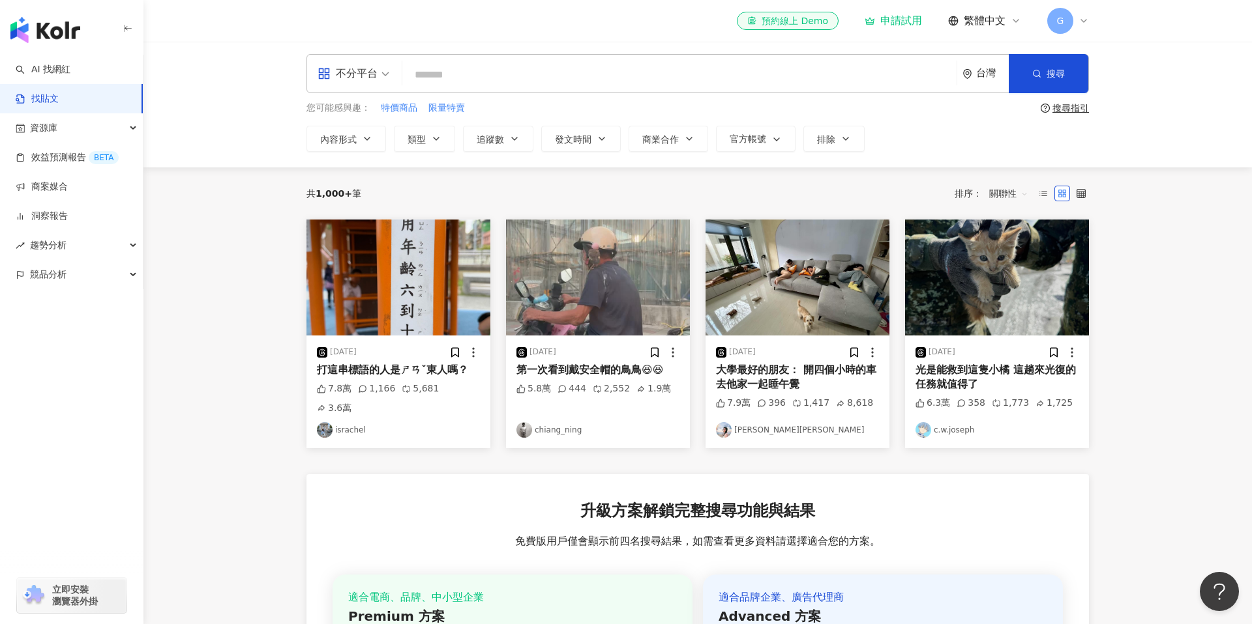
click at [805, 327] on img "button" at bounding box center [797, 278] width 184 height 116
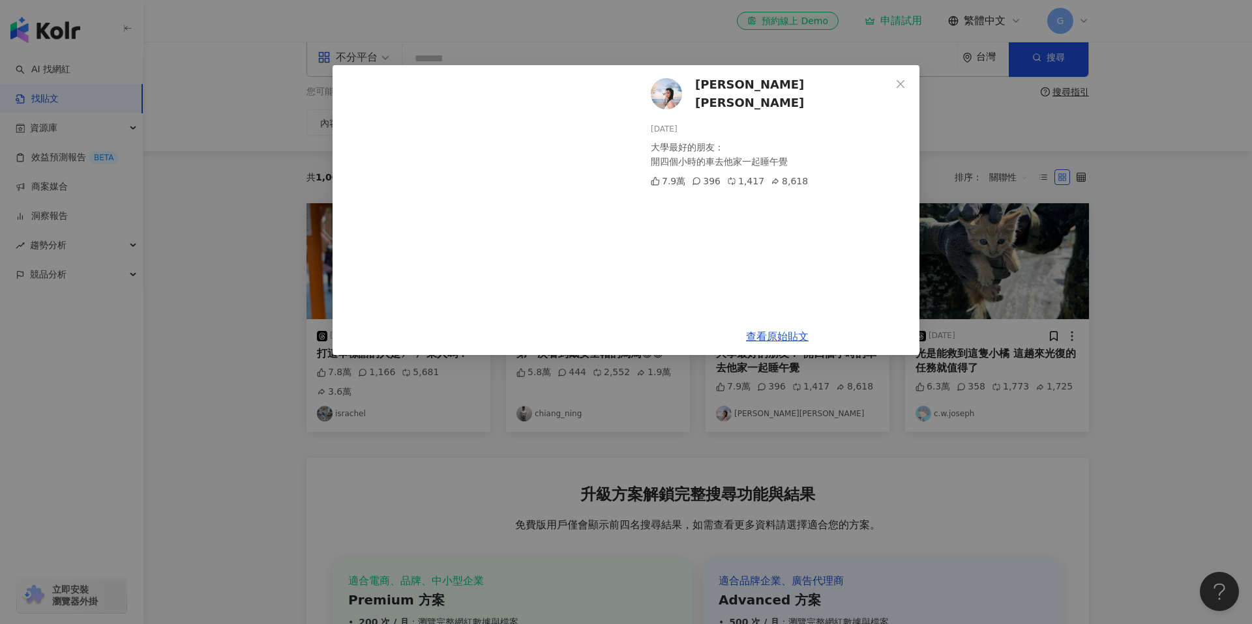
scroll to position [0, 0]
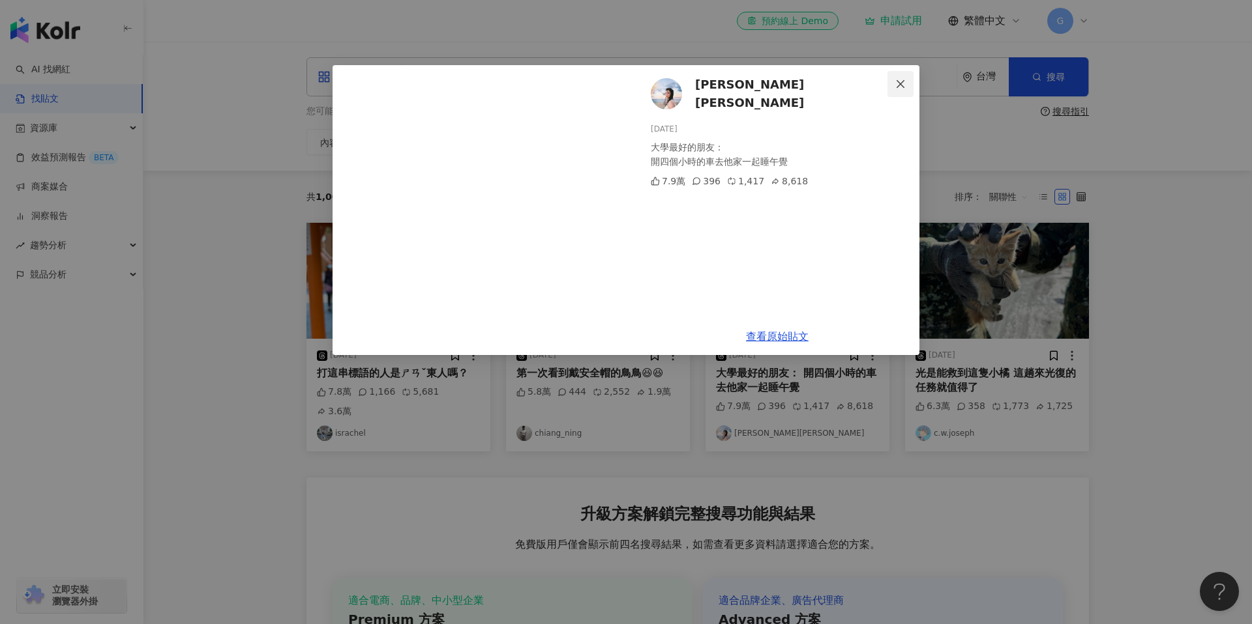
click at [902, 79] on icon "close" at bounding box center [900, 84] width 10 height 10
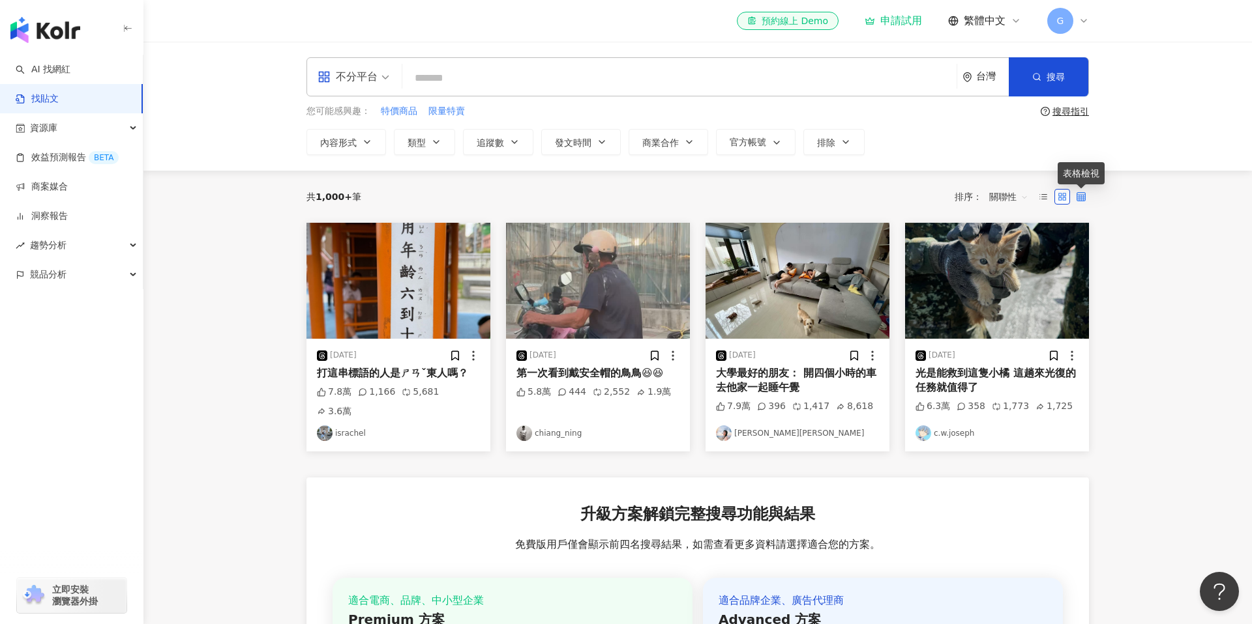
click at [1080, 200] on icon at bounding box center [1080, 196] width 9 height 9
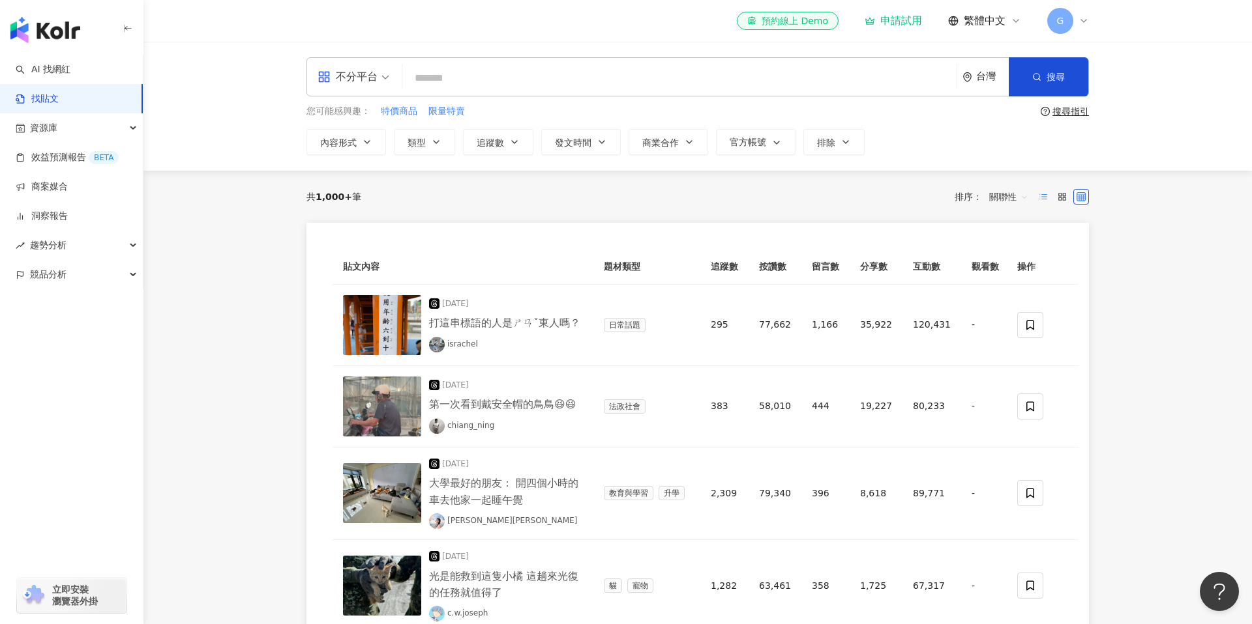
click at [1046, 194] on line at bounding box center [1044, 194] width 5 height 0
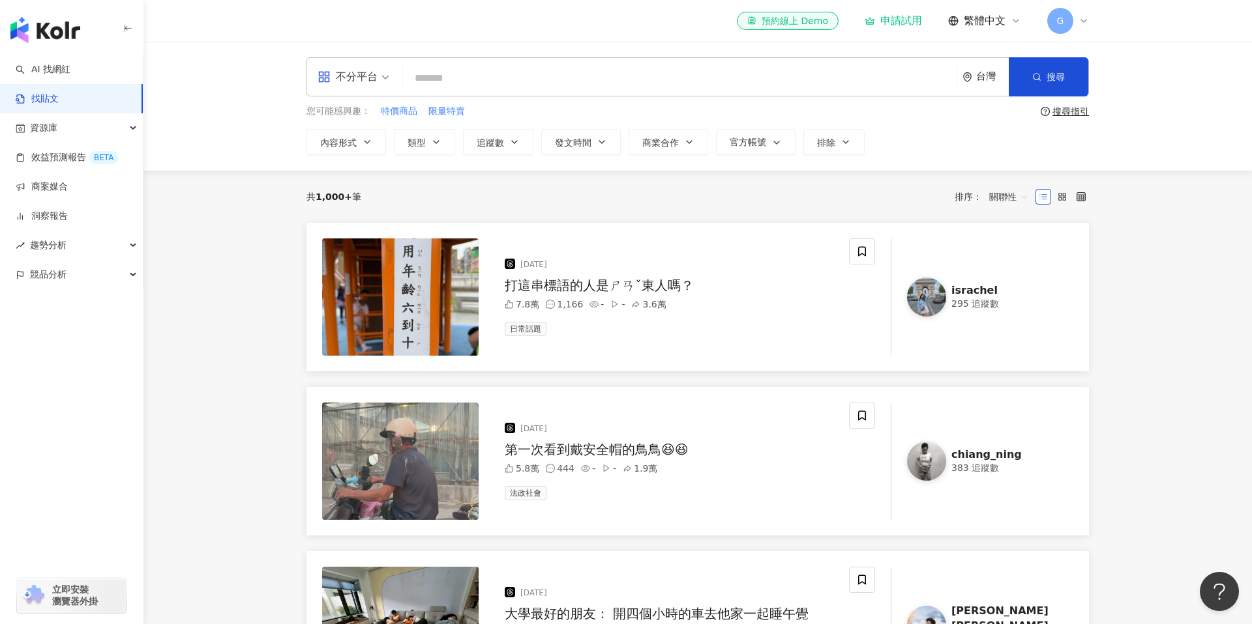
click at [424, 76] on input "search" at bounding box center [679, 78] width 544 height 28
click at [447, 74] on input "search" at bounding box center [679, 78] width 544 height 28
type input "*"
type input "***"
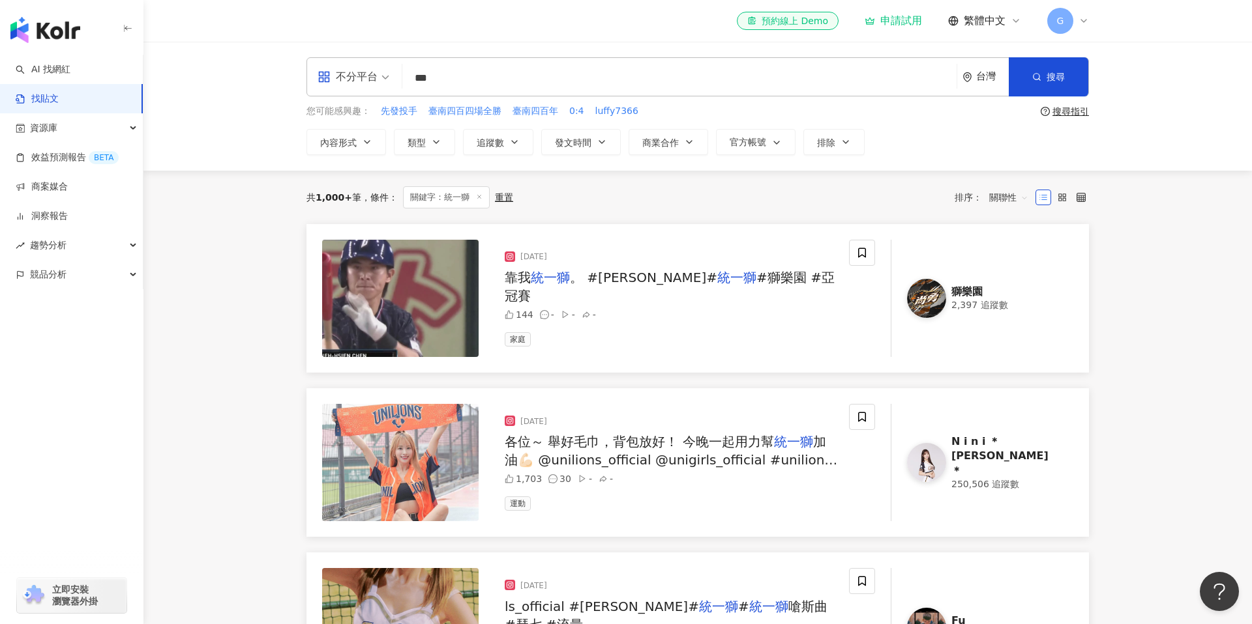
click at [594, 147] on button "發文時間" at bounding box center [581, 142] width 80 height 26
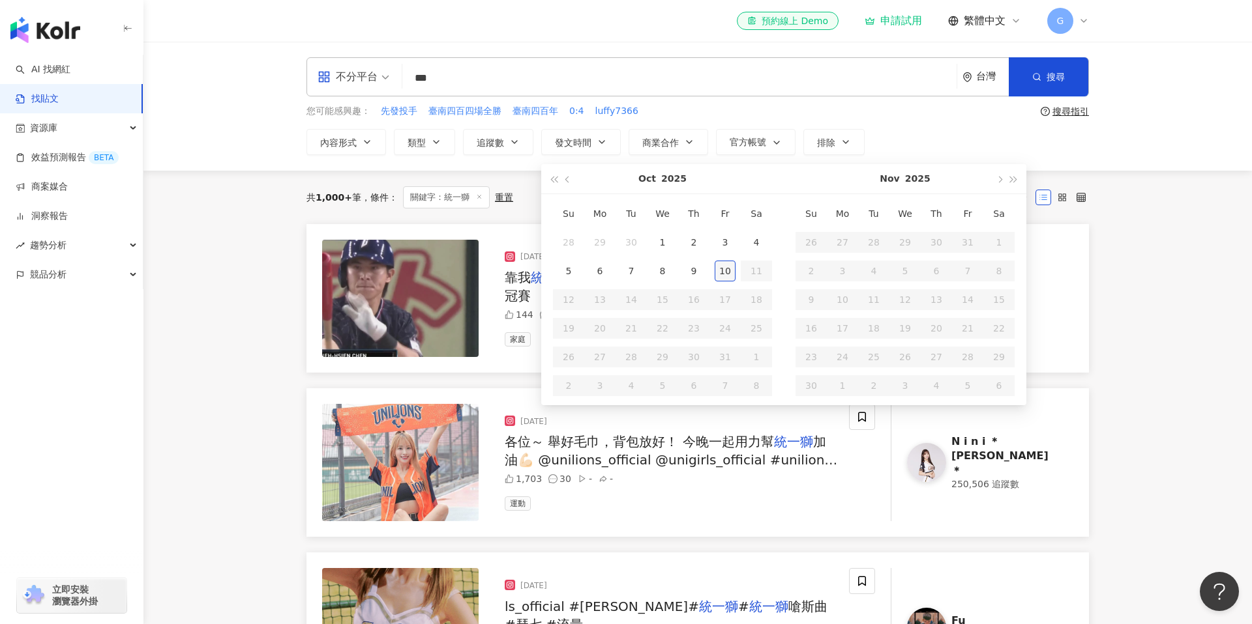
type input "**********"
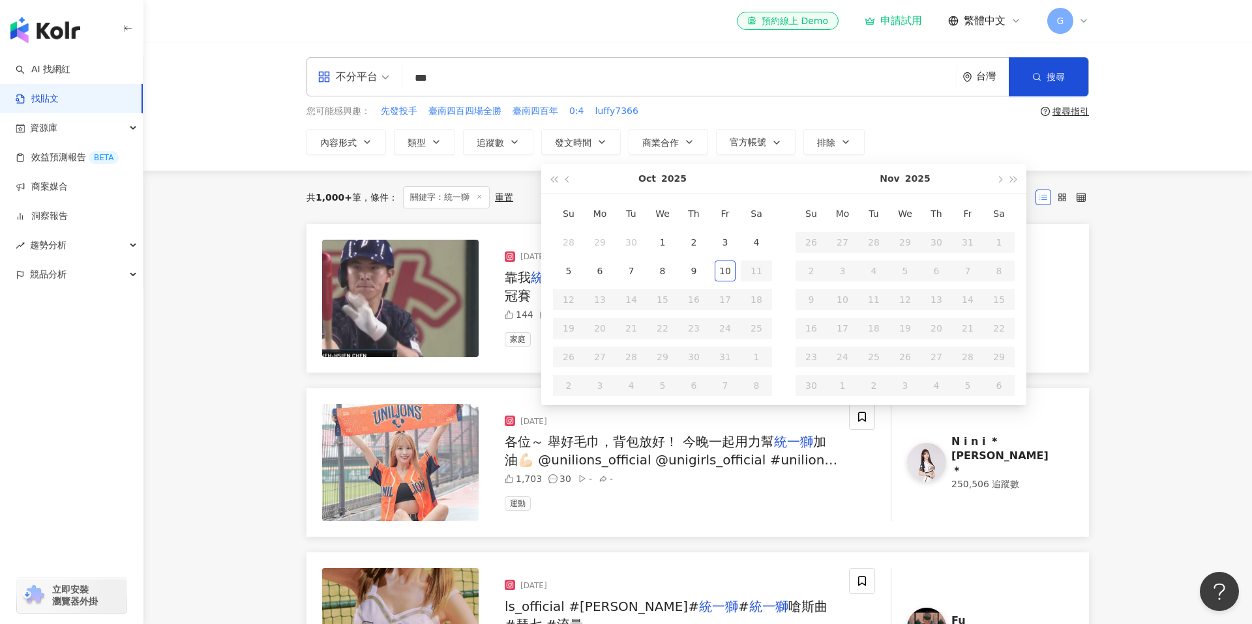
click at [1145, 166] on div "不分平台 *** 台灣 搜尋 您可能感興趣： 先發投手 臺南四百四場全勝 臺南四百年 0:4 luffy7366 搜尋指引 內容形式 類型 追蹤數 發文時間 …" at bounding box center [697, 106] width 1108 height 129
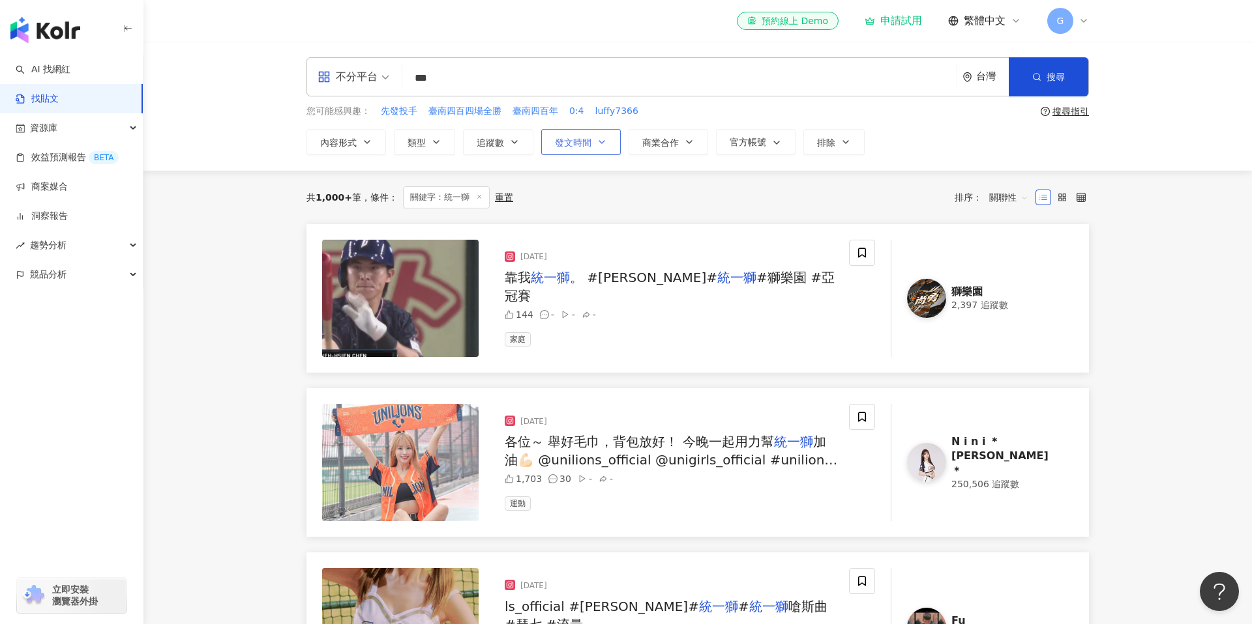
click at [594, 147] on button "發文時間" at bounding box center [581, 142] width 80 height 26
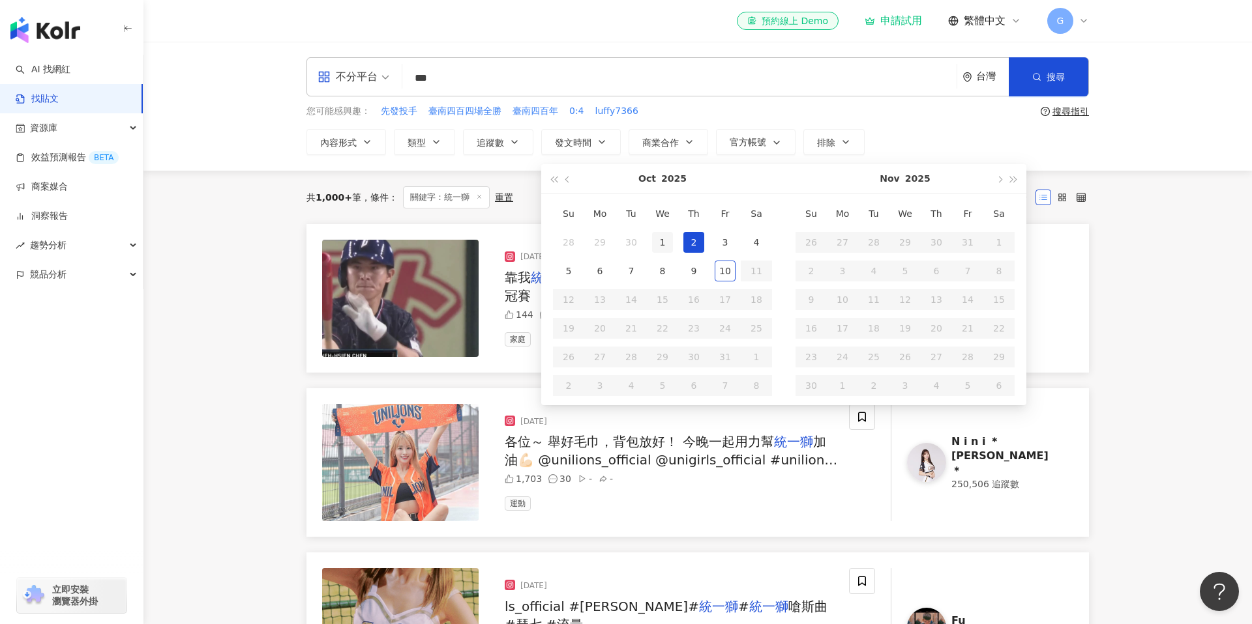
type input "**********"
click at [668, 244] on div "1" at bounding box center [662, 242] width 21 height 21
type input "**********"
click at [724, 271] on div "10" at bounding box center [724, 271] width 21 height 21
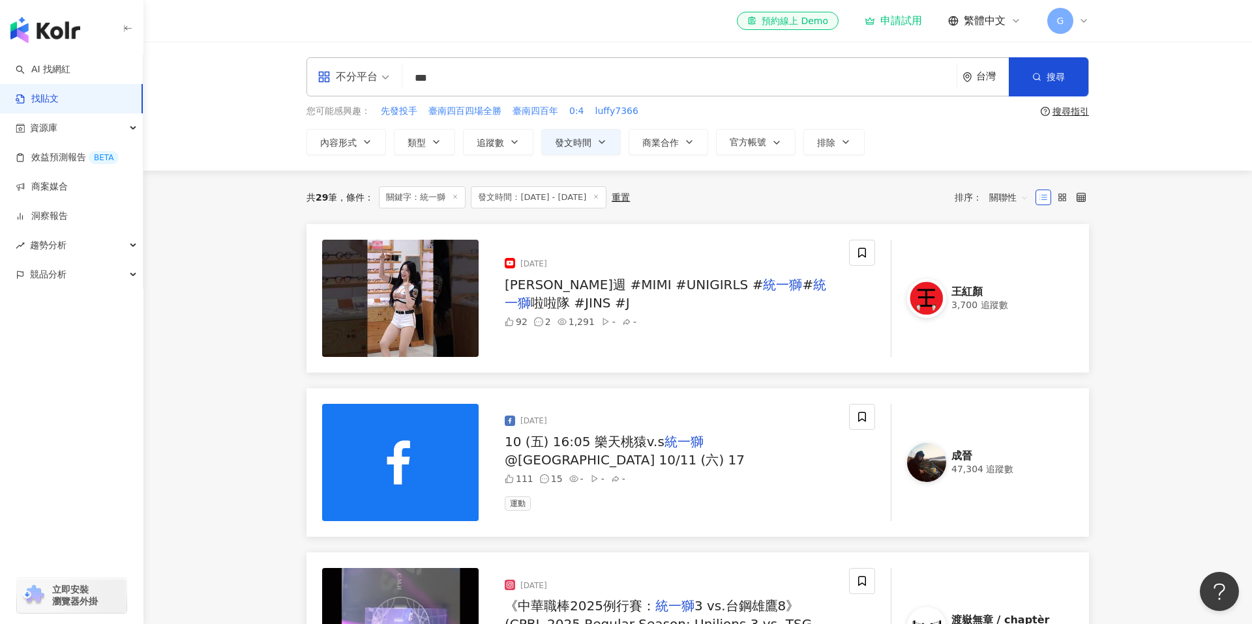
scroll to position [5, 0]
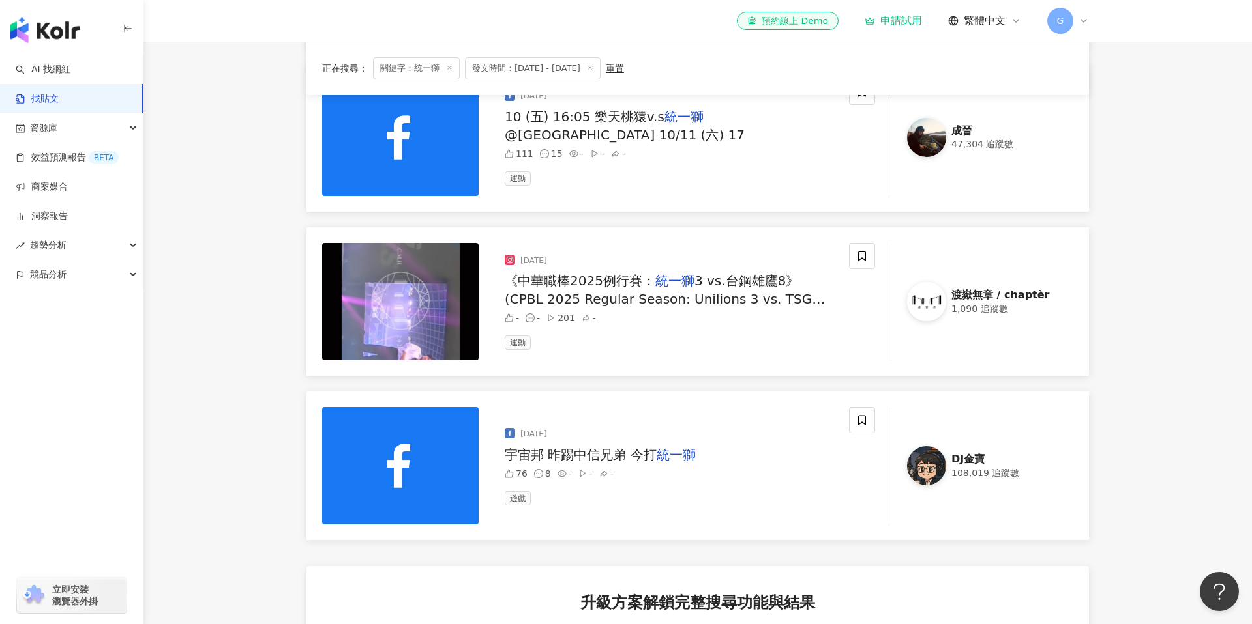
scroll to position [0, 0]
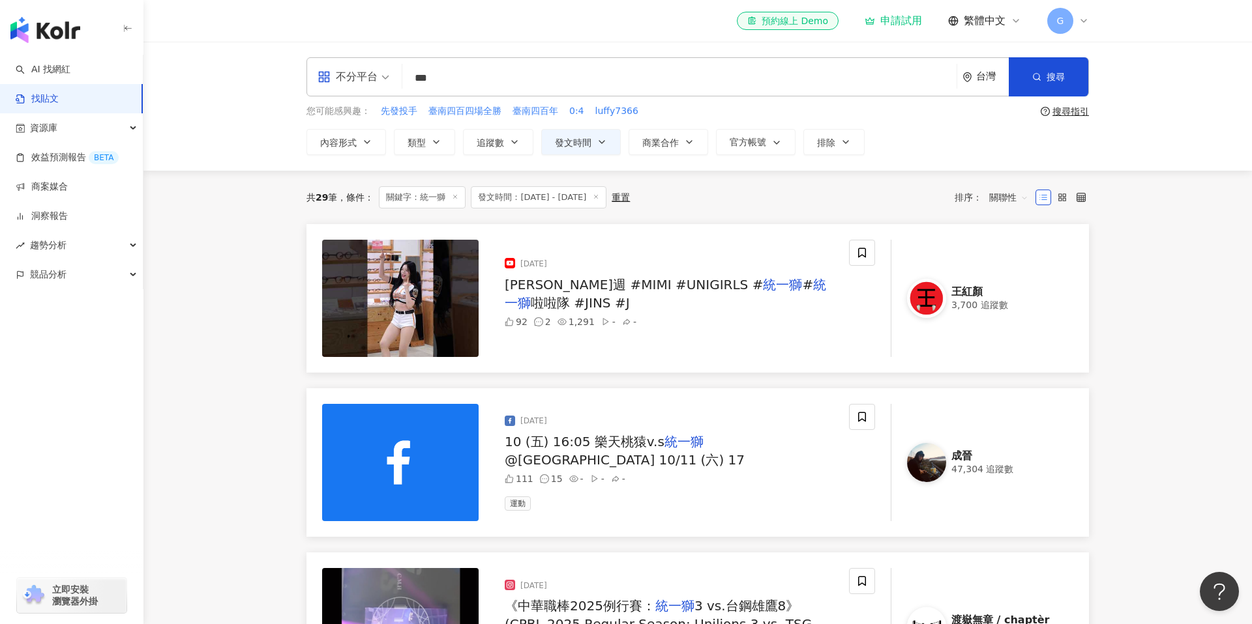
click at [428, 302] on img at bounding box center [400, 298] width 156 height 117
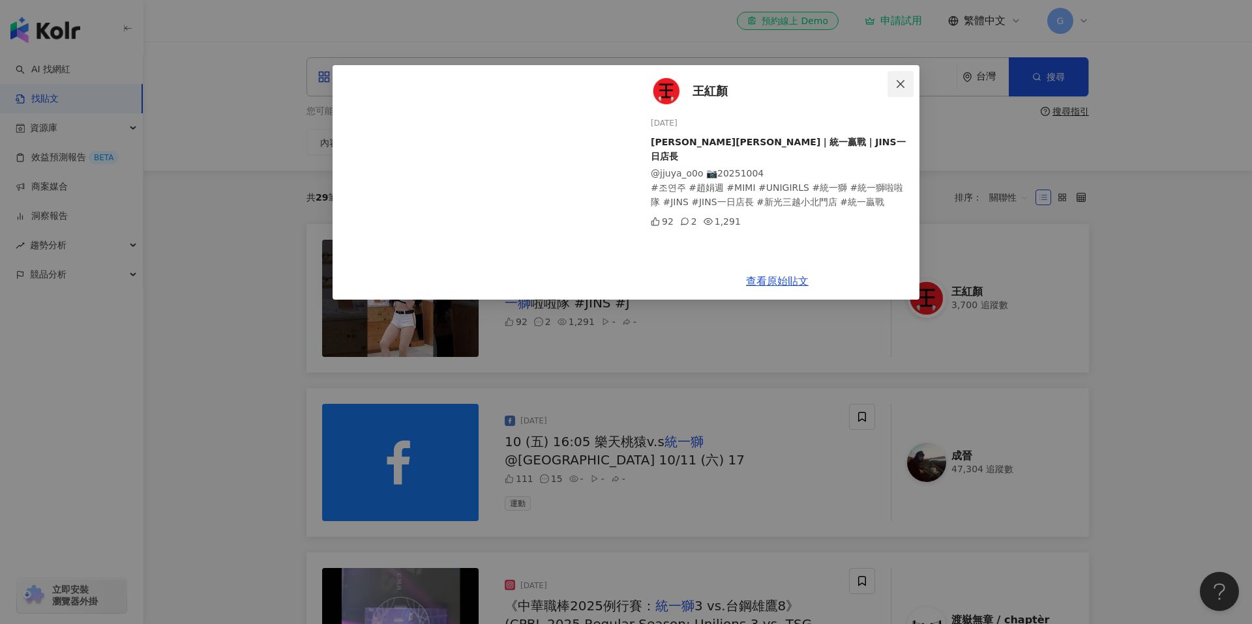
click at [895, 81] on icon "close" at bounding box center [900, 84] width 10 height 10
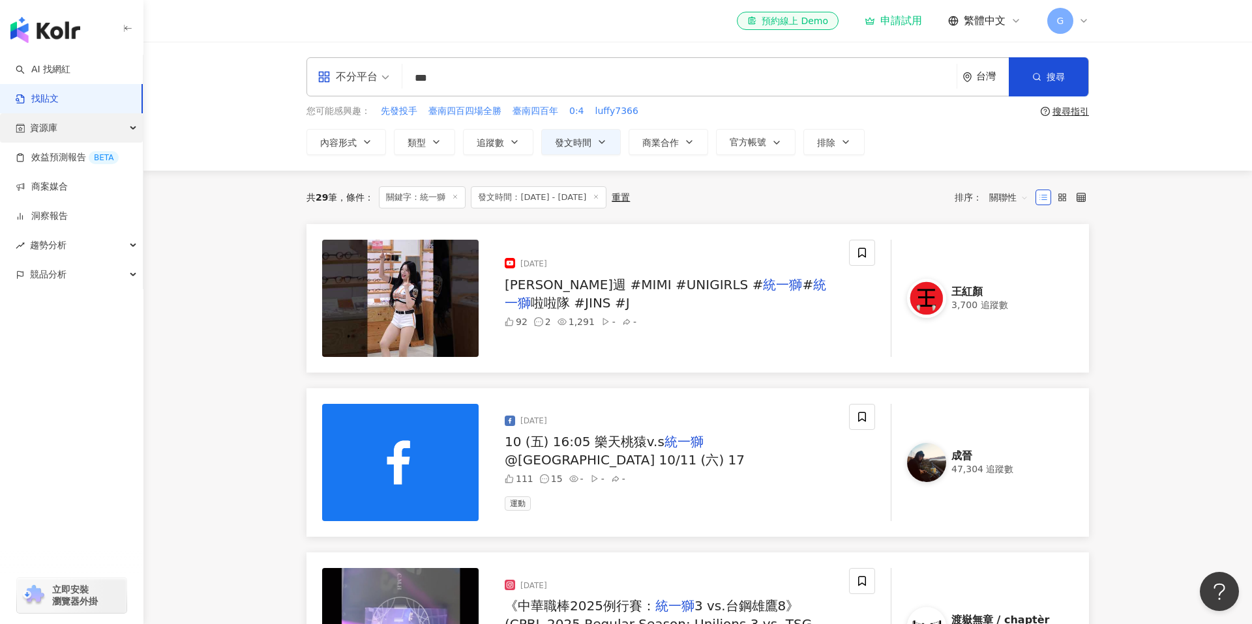
click at [69, 136] on div "資源庫" at bounding box center [71, 127] width 143 height 29
click at [68, 151] on link "網紅管理" at bounding box center [49, 157] width 37 height 13
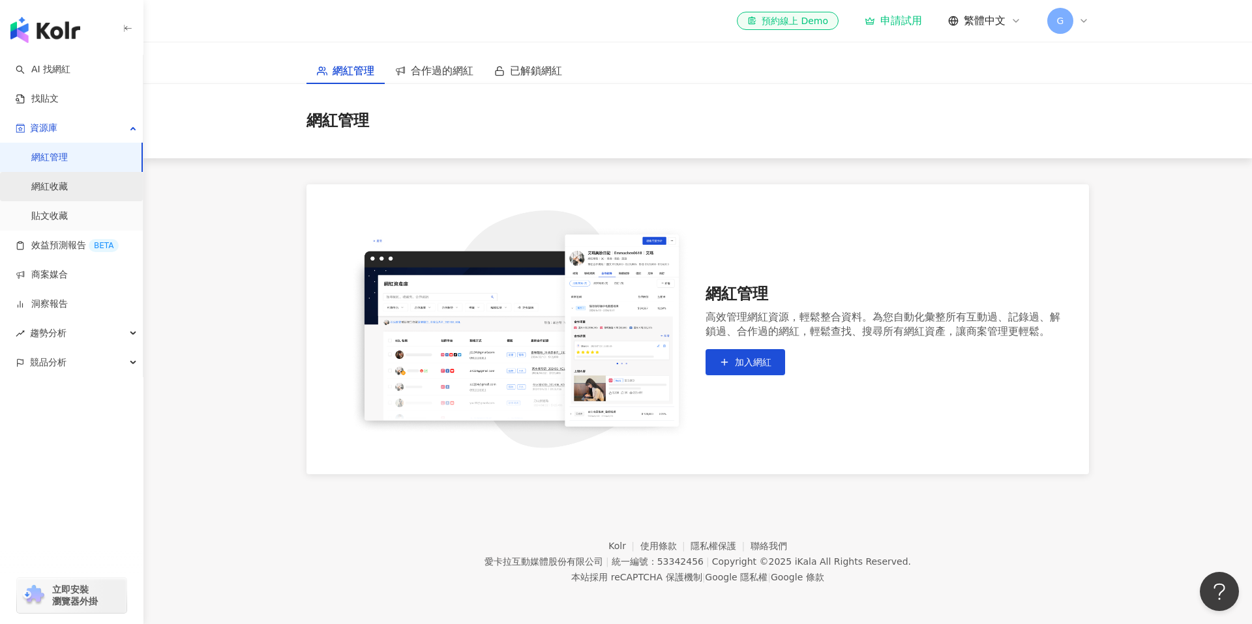
click at [61, 184] on link "網紅收藏" at bounding box center [49, 187] width 37 height 13
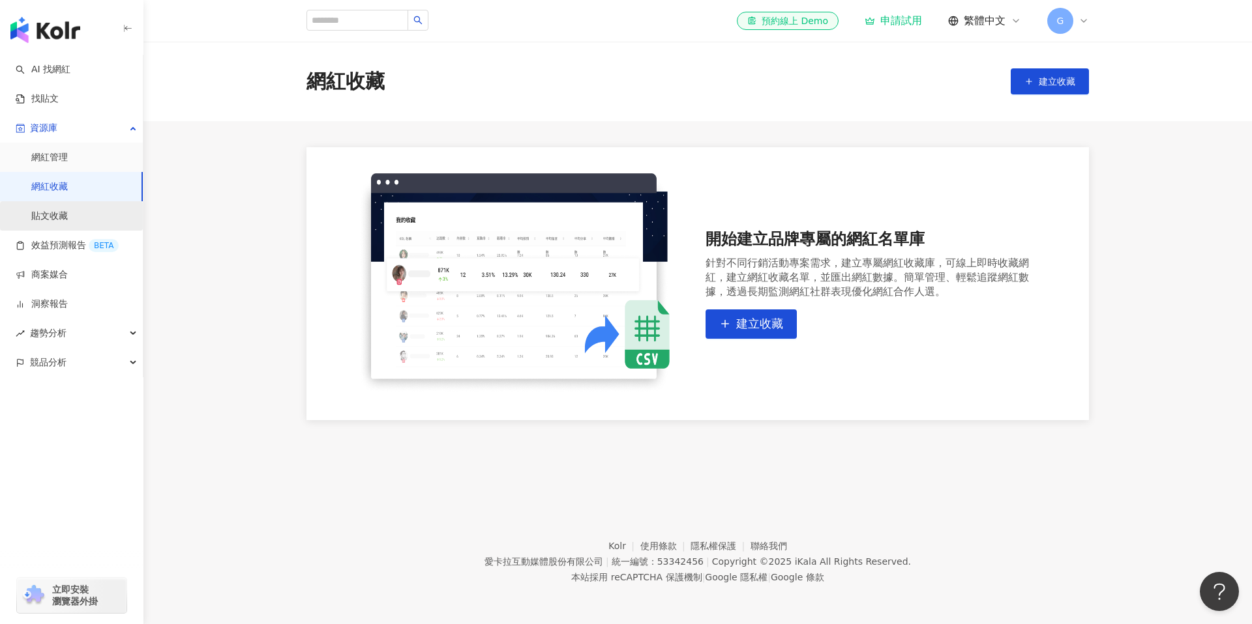
click at [59, 213] on link "貼文收藏" at bounding box center [49, 216] width 37 height 13
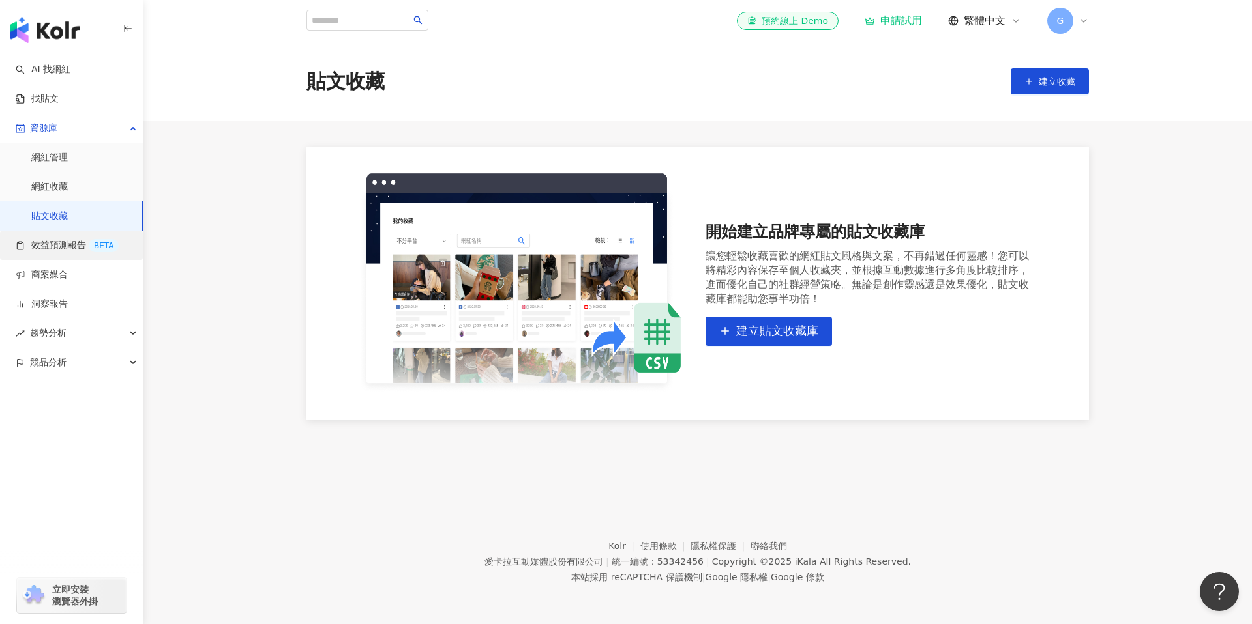
click at [65, 244] on link "效益預測報告 BETA" at bounding box center [67, 245] width 103 height 13
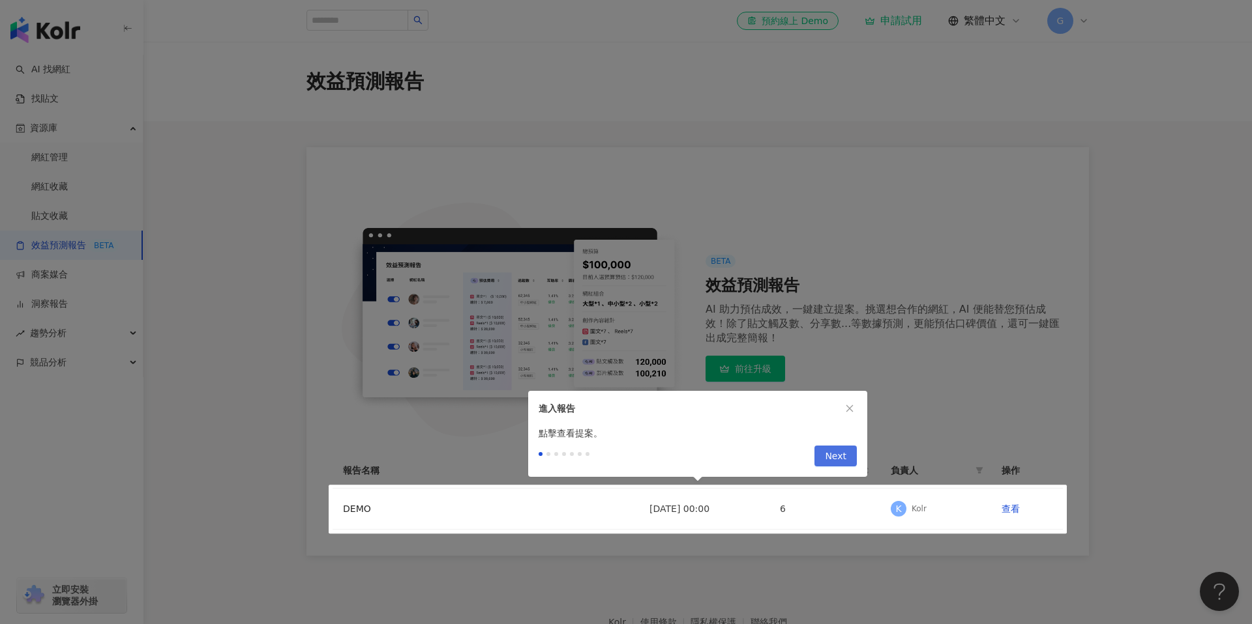
click at [843, 454] on span "Next" at bounding box center [836, 457] width 22 height 21
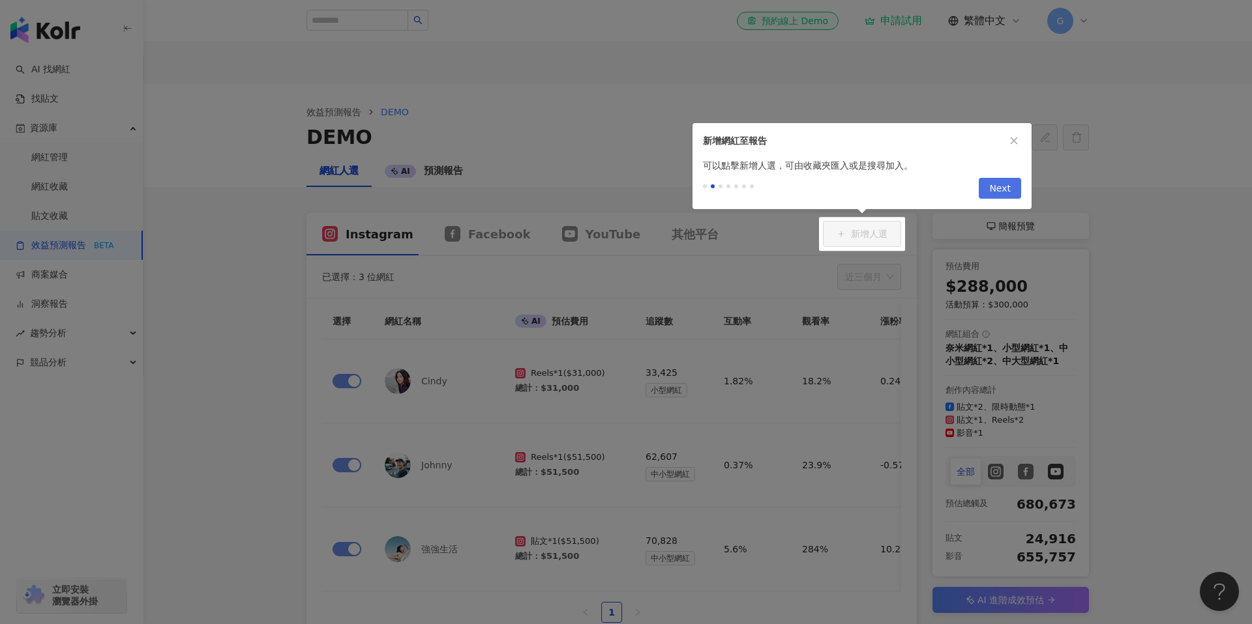
click at [1005, 187] on span "Next" at bounding box center [1000, 189] width 22 height 21
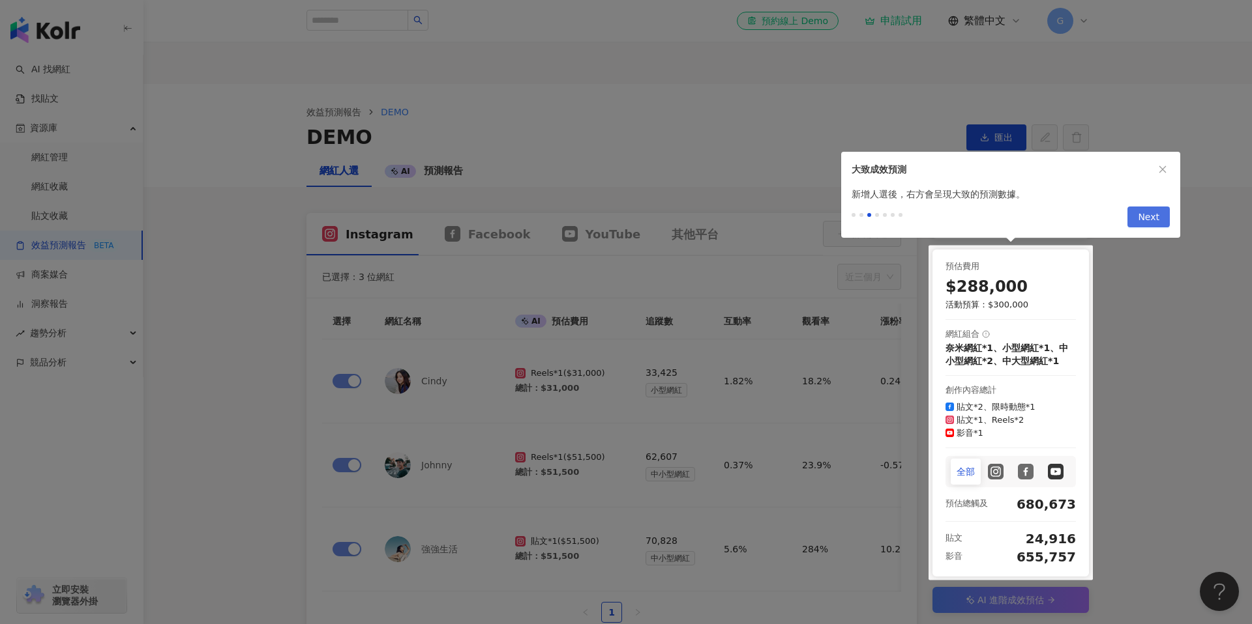
click at [1139, 221] on span "Next" at bounding box center [1148, 217] width 22 height 21
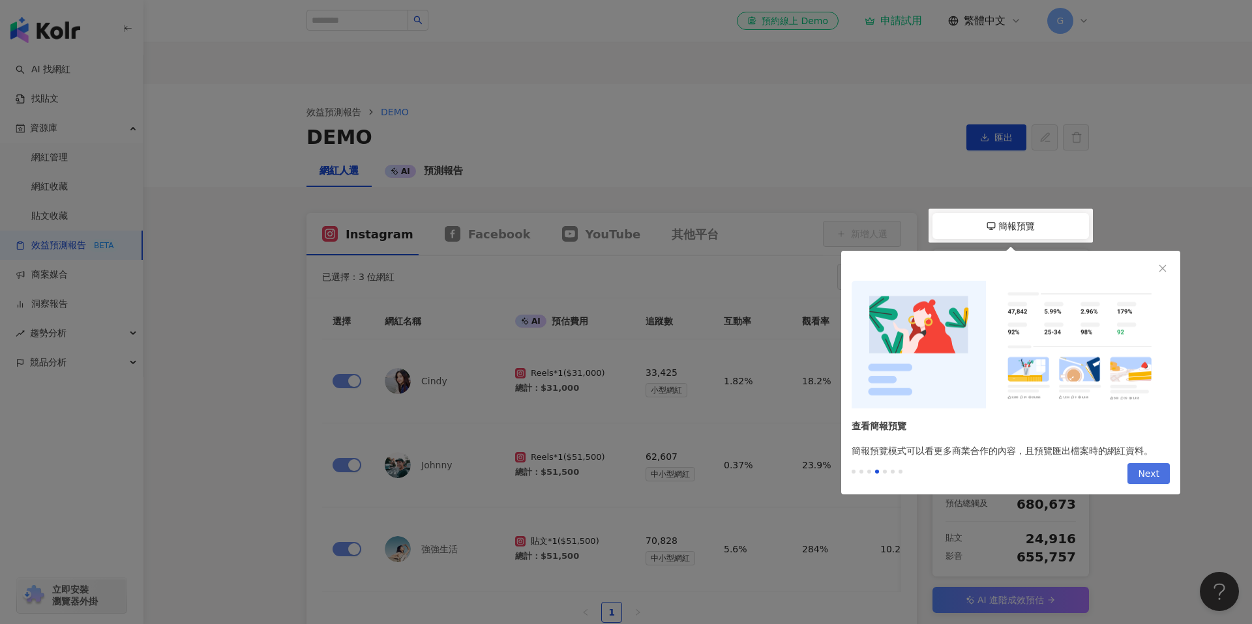
click at [1144, 471] on span "Next" at bounding box center [1148, 474] width 22 height 21
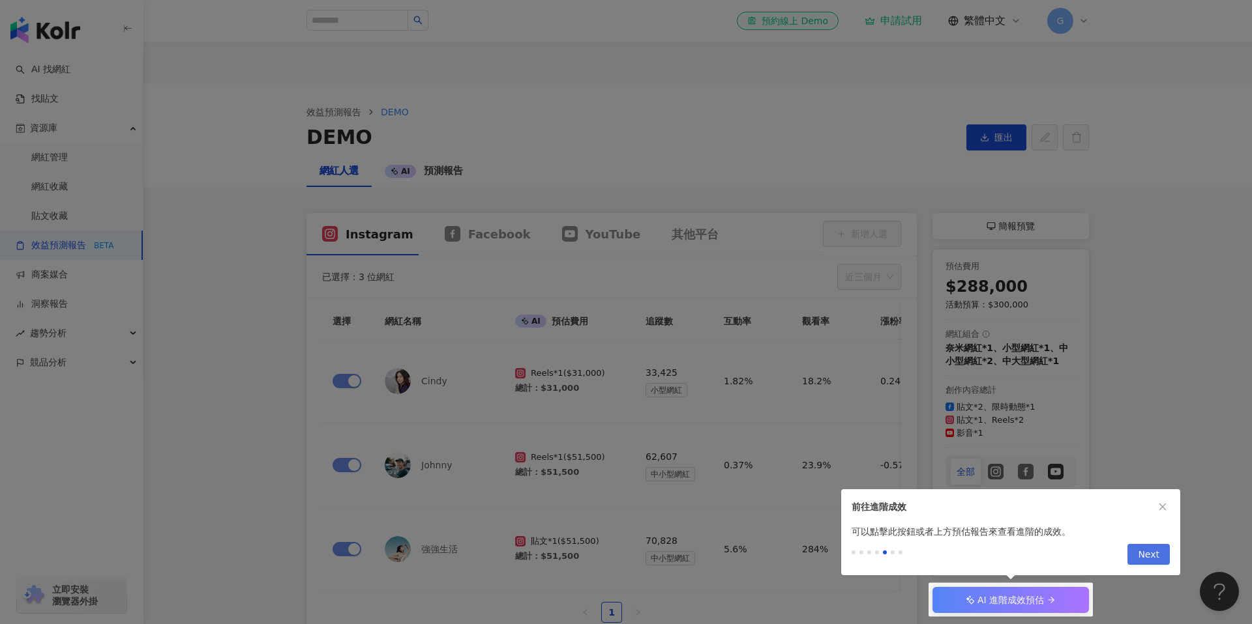
click at [1153, 559] on span "Next" at bounding box center [1148, 555] width 22 height 21
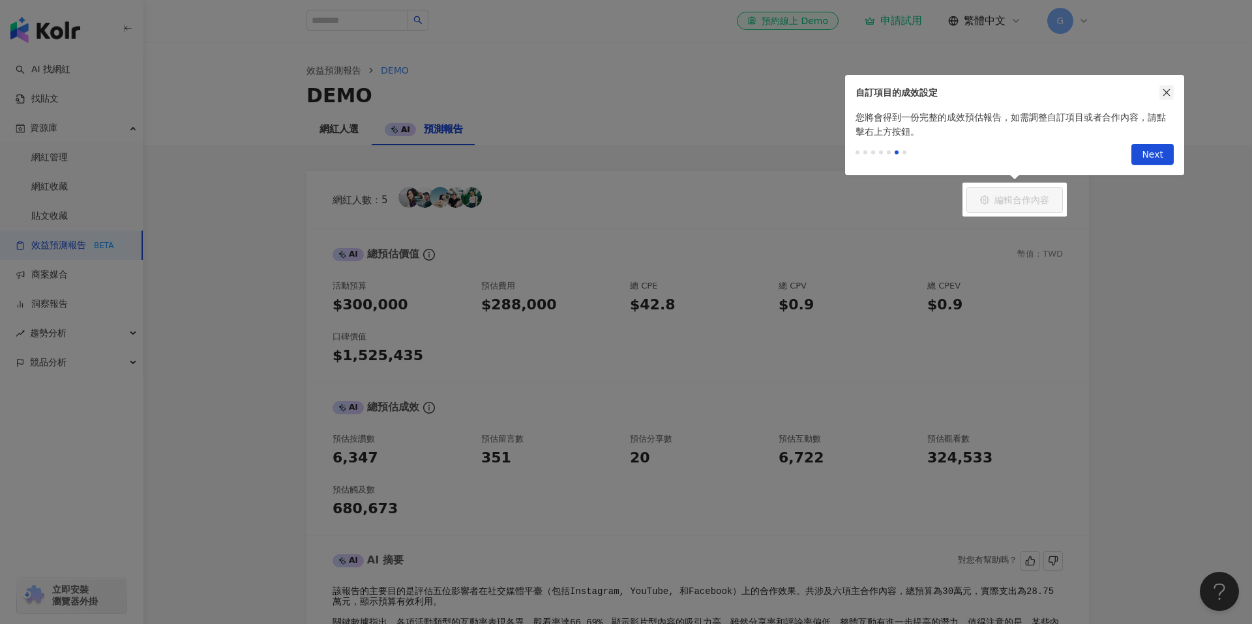
click at [1167, 89] on icon "close" at bounding box center [1166, 92] width 9 height 9
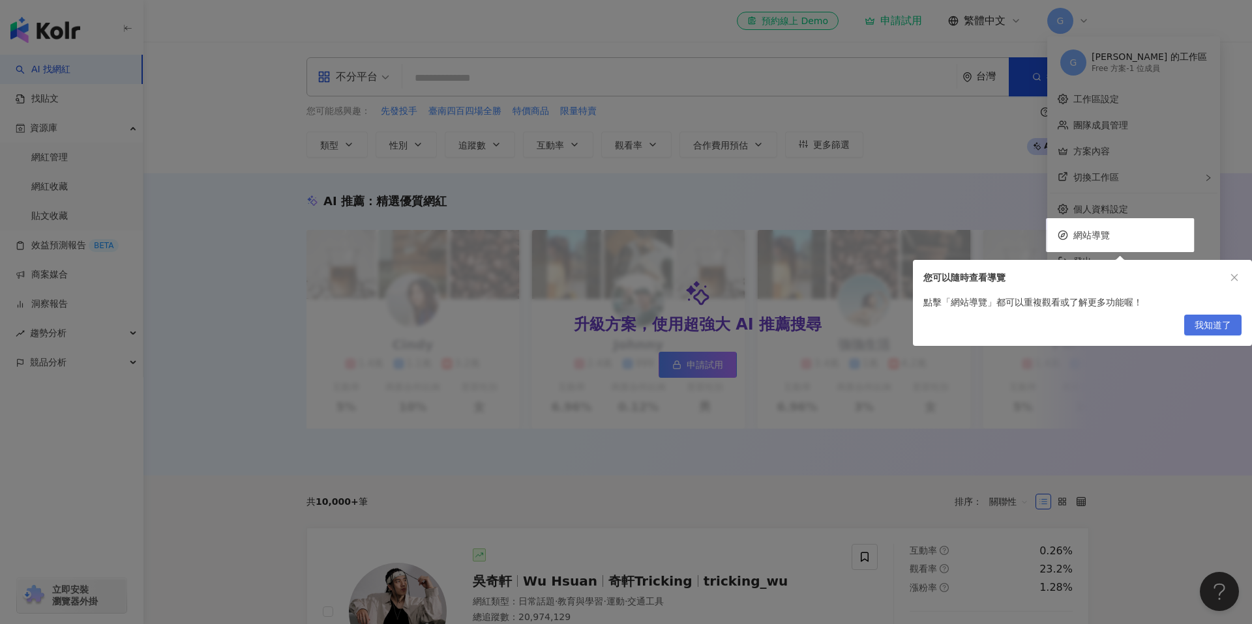
click at [1208, 330] on span "我知道了" at bounding box center [1212, 325] width 37 height 21
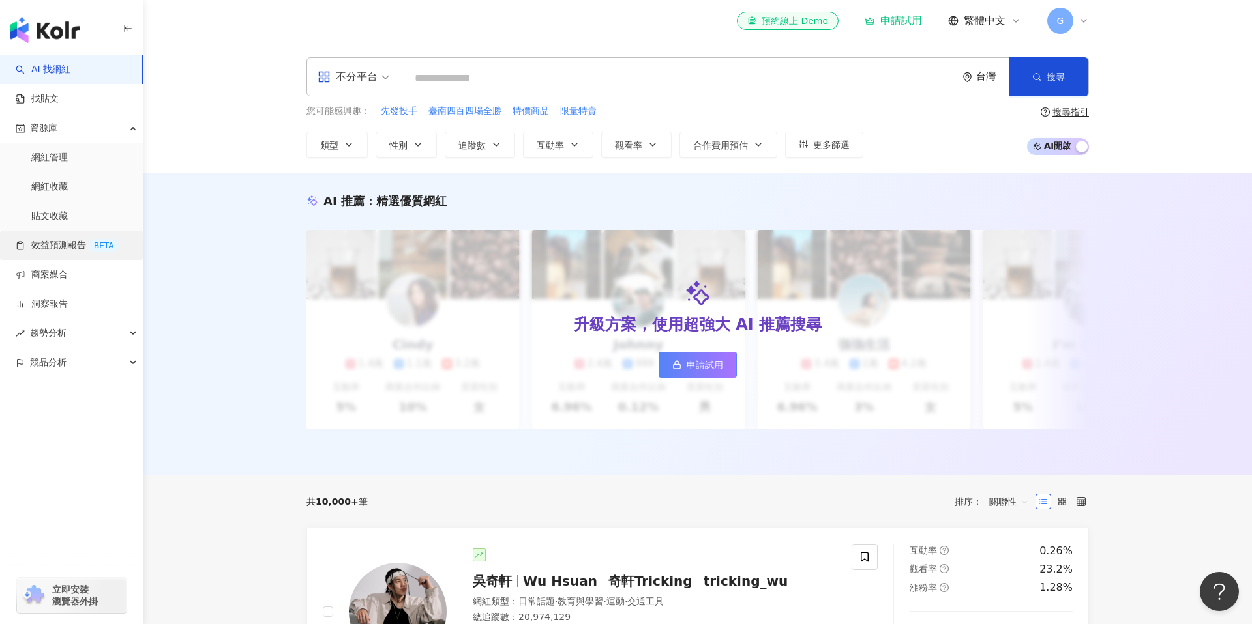
click at [57, 248] on link "效益預測報告 BETA" at bounding box center [67, 245] width 103 height 13
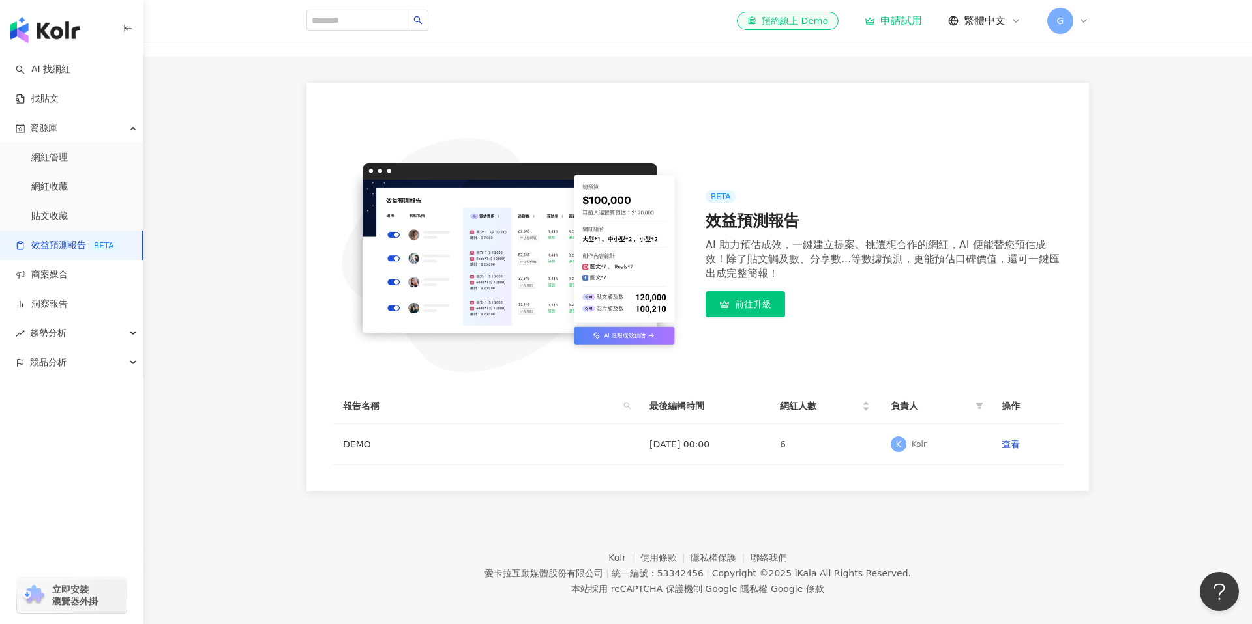
scroll to position [76, 0]
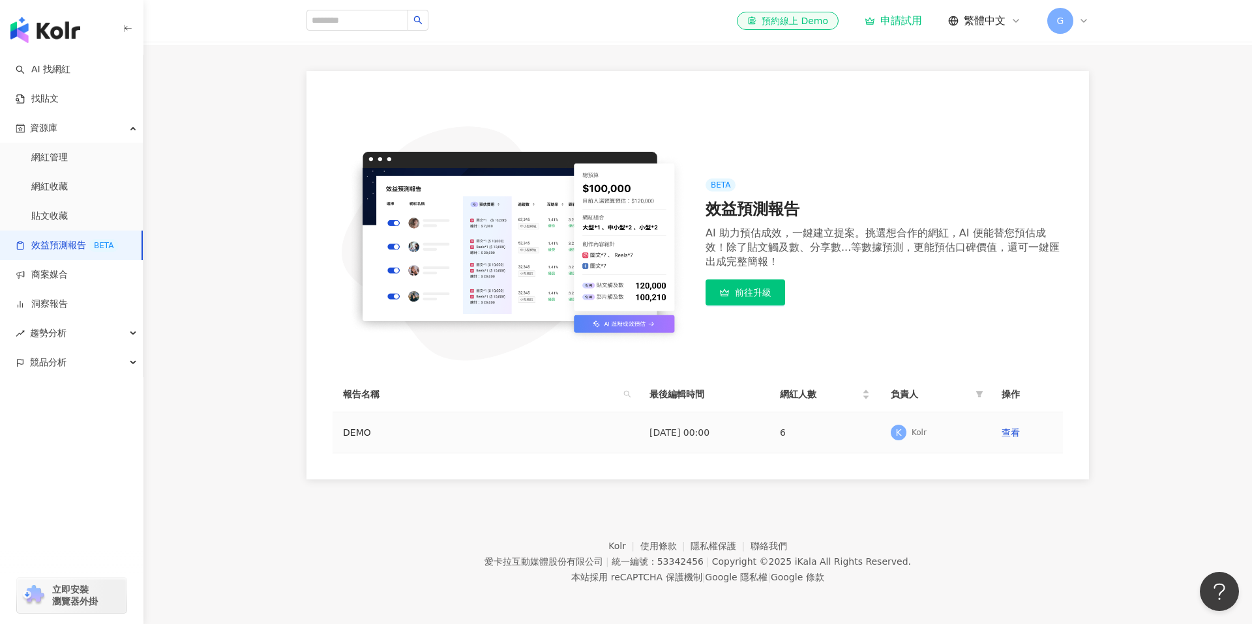
click at [626, 439] on td "DEMO" at bounding box center [485, 433] width 306 height 41
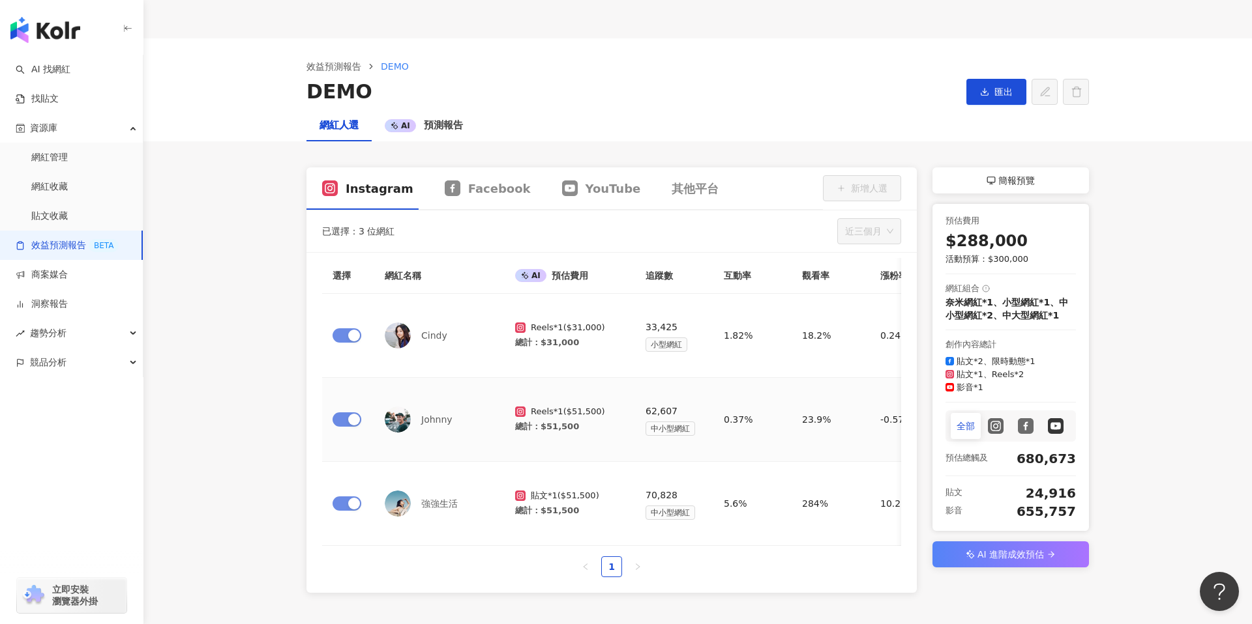
scroll to position [46, 0]
click at [1008, 550] on span "AI 進階成效預估" at bounding box center [1010, 554] width 66 height 16
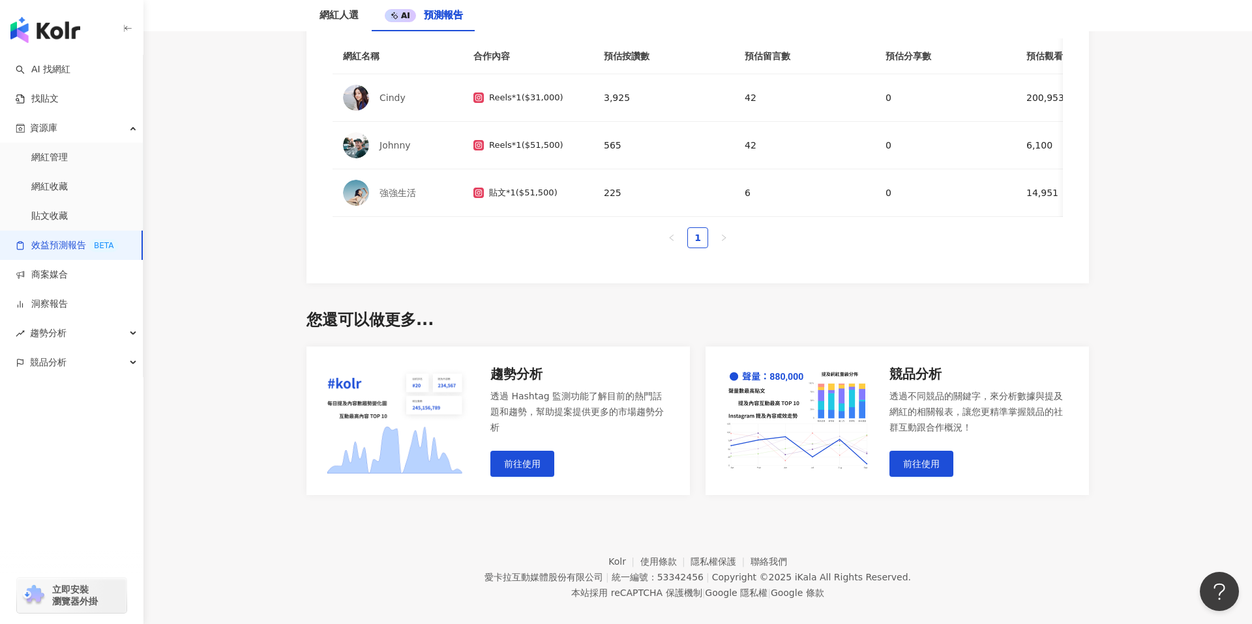
scroll to position [1084, 0]
click at [526, 460] on span "前往使用" at bounding box center [522, 465] width 37 height 10
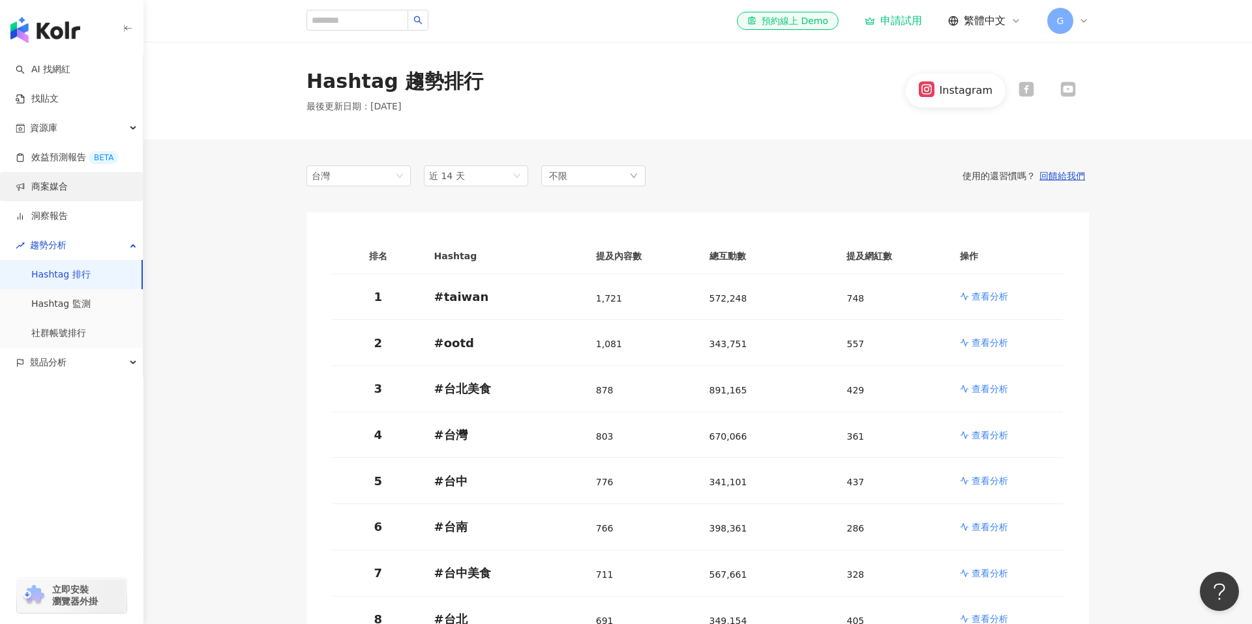
click at [45, 184] on link "商案媒合" at bounding box center [42, 187] width 52 height 13
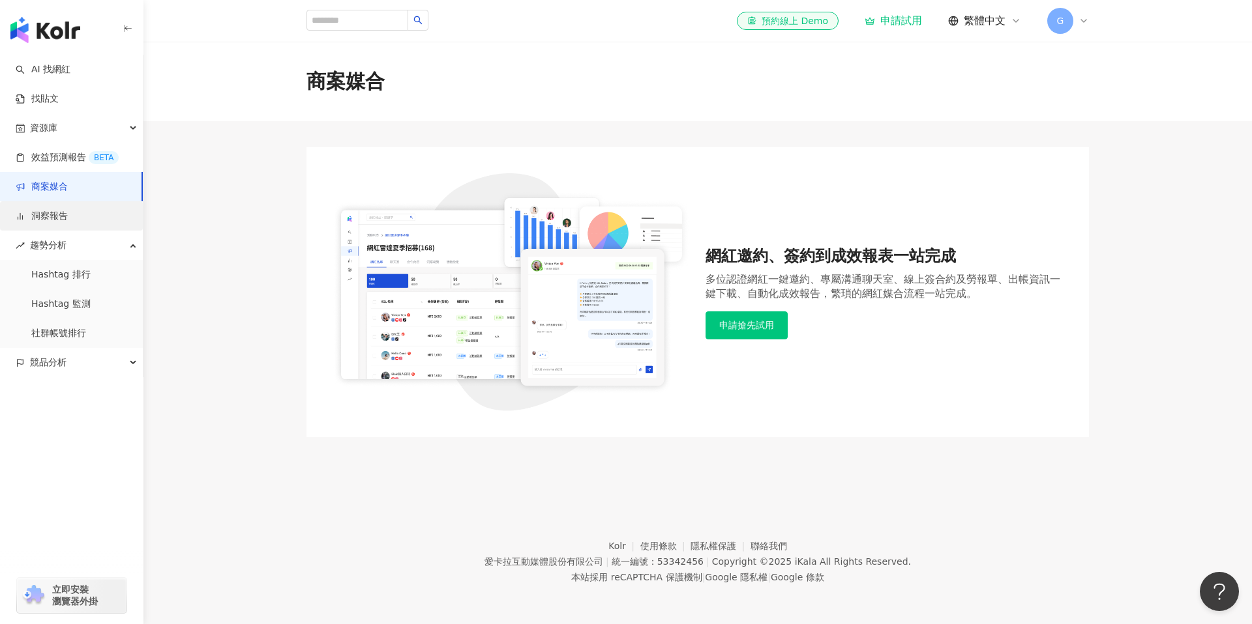
click at [66, 215] on link "洞察報告" at bounding box center [42, 216] width 52 height 13
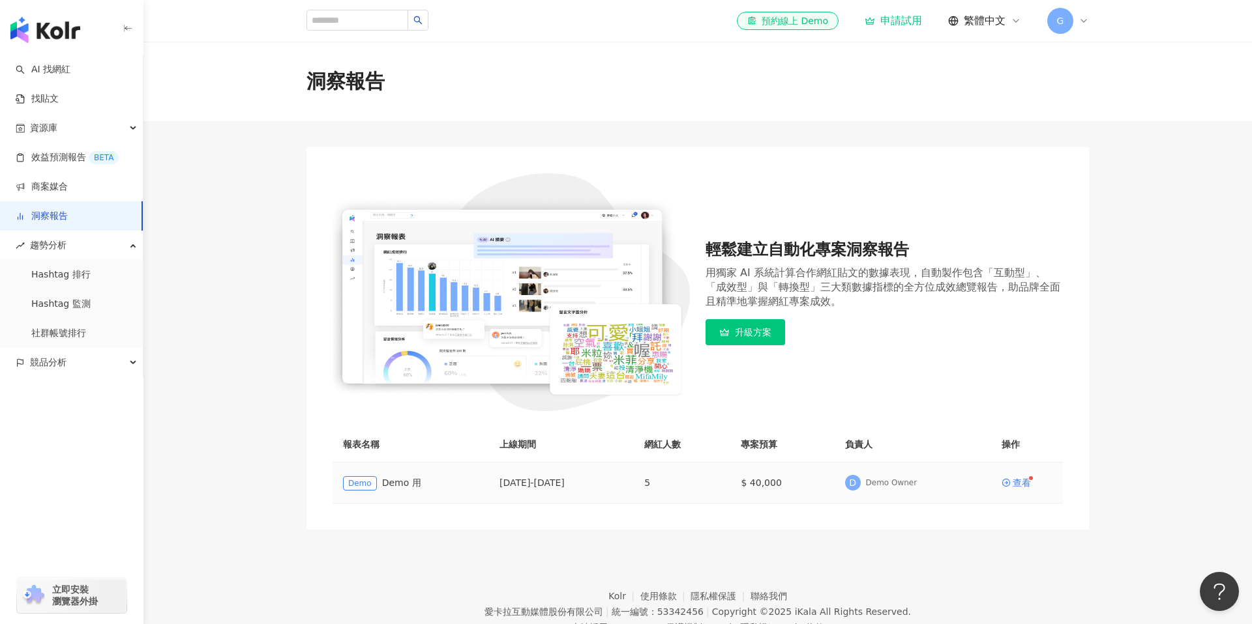
click at [472, 473] on td "Demo Demo 用" at bounding box center [410, 483] width 156 height 41
click at [1023, 482] on div "查看" at bounding box center [1021, 482] width 18 height 9
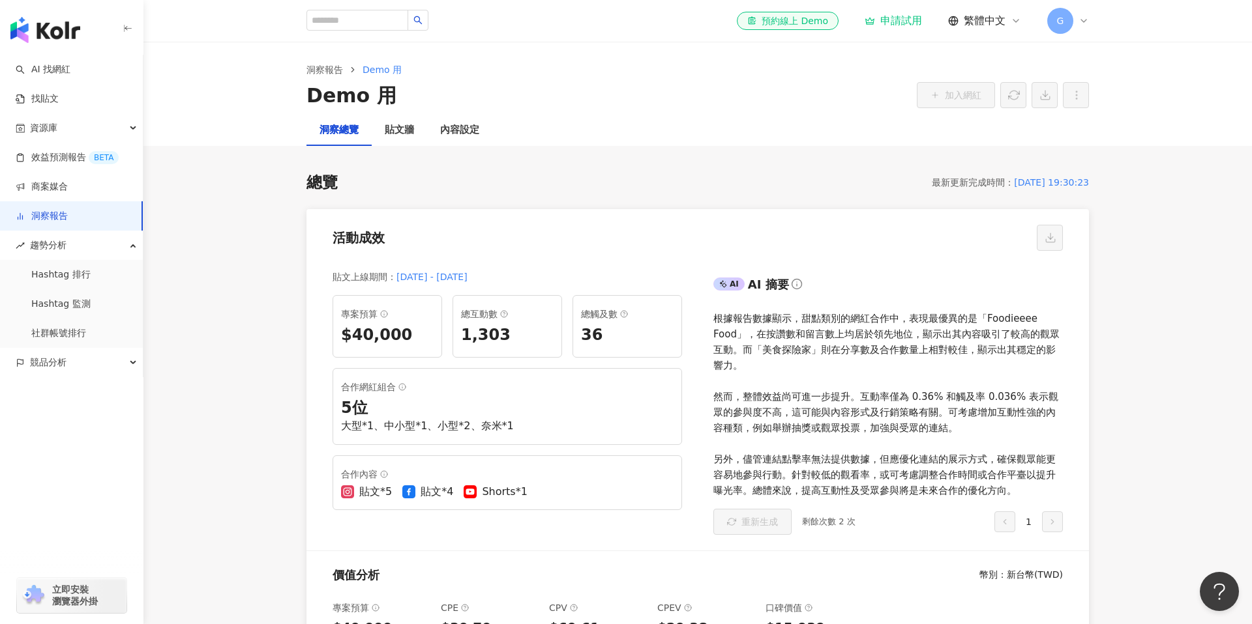
click at [935, 398] on div "根據報告數據顯示，甜點類別的網紅合作中，表現最優異的是「Foodieeee Food」，在按讚數和留言數上均居於領先地位，顯示出其內容吸引了較高的觀眾互動。而…" at bounding box center [887, 405] width 349 height 188
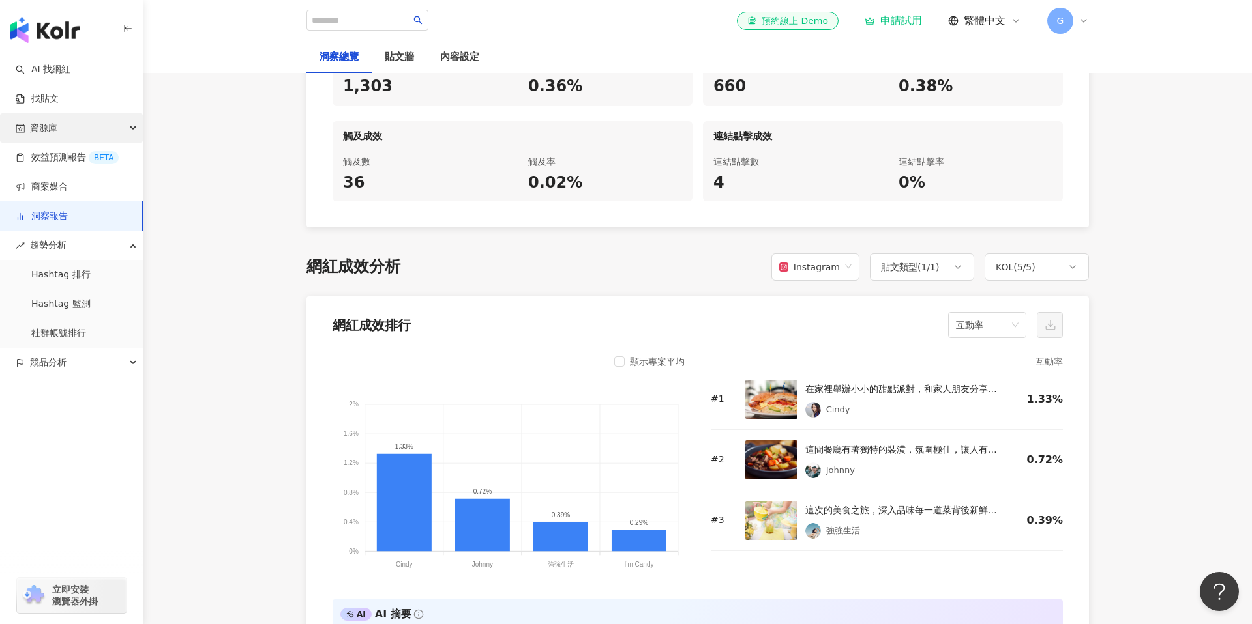
scroll to position [837, 0]
click at [849, 269] on span "Instagram" at bounding box center [815, 266] width 72 height 25
click at [849, 268] on span "Instagram" at bounding box center [815, 266] width 72 height 25
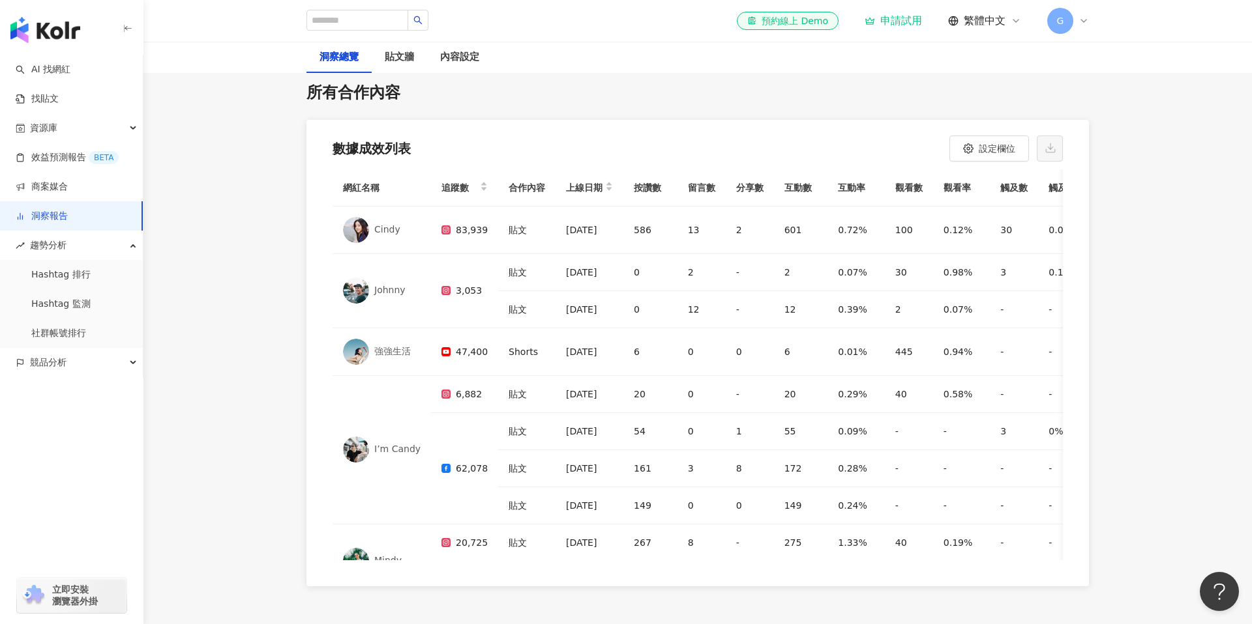
scroll to position [3999, 0]
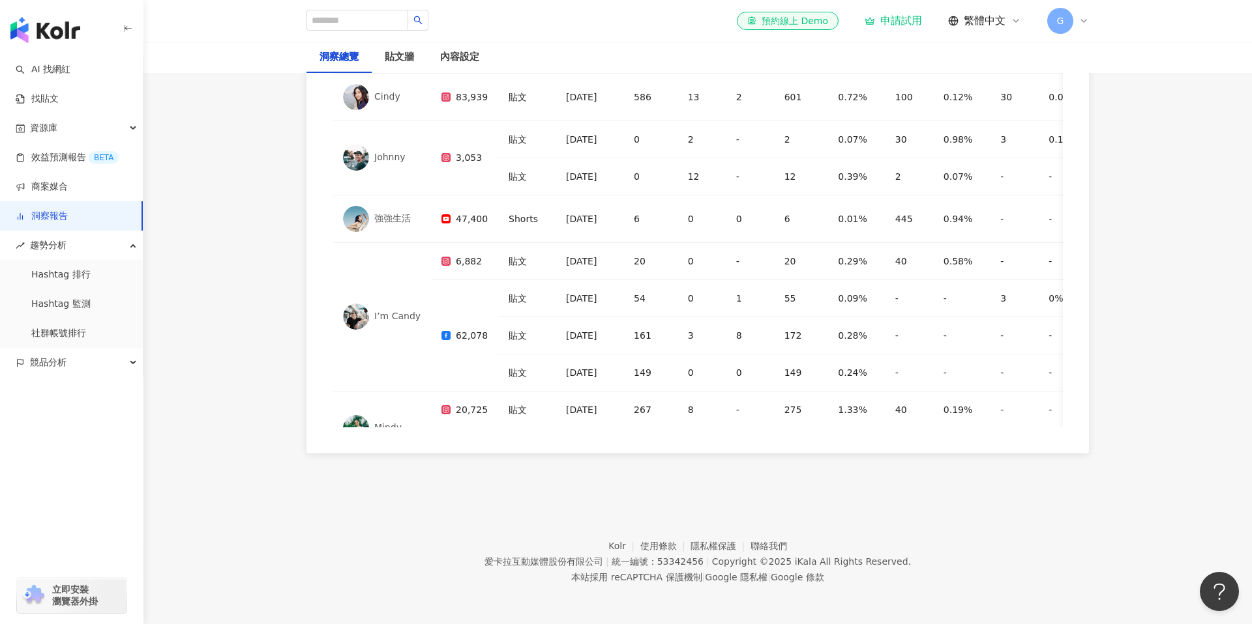
click at [79, 271] on link "Hashtag 排行" at bounding box center [60, 275] width 59 height 13
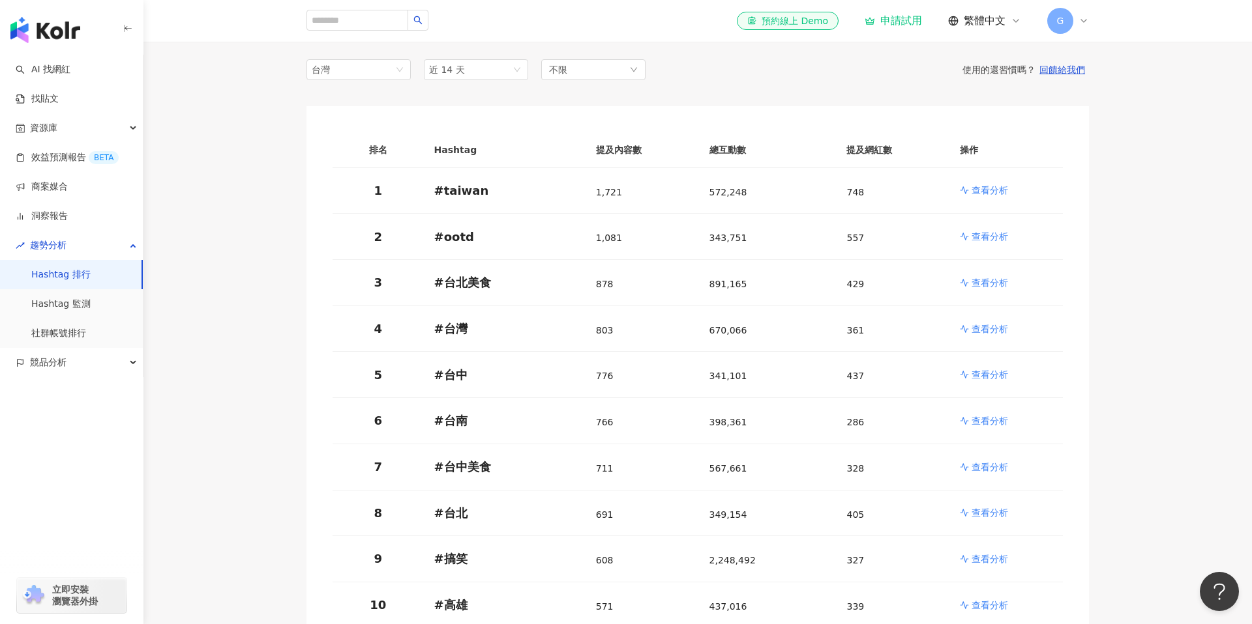
scroll to position [109, 0]
click at [987, 188] on p "查看分析" at bounding box center [989, 187] width 37 height 13
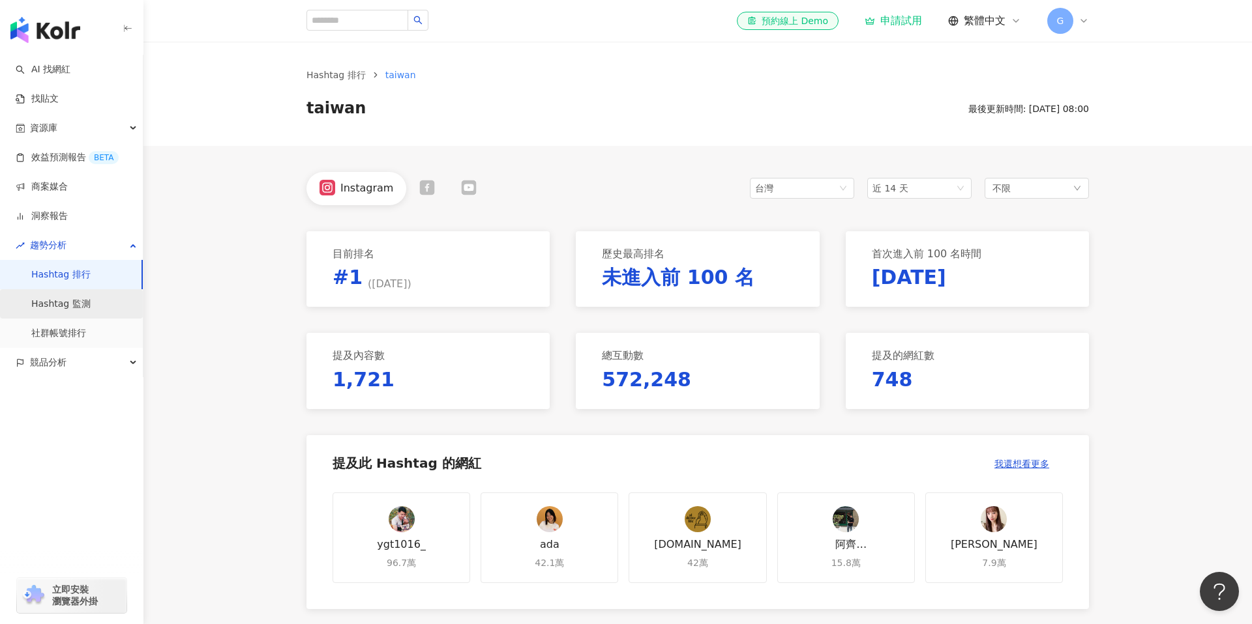
click at [87, 309] on link "Hashtag 監測" at bounding box center [60, 304] width 59 height 13
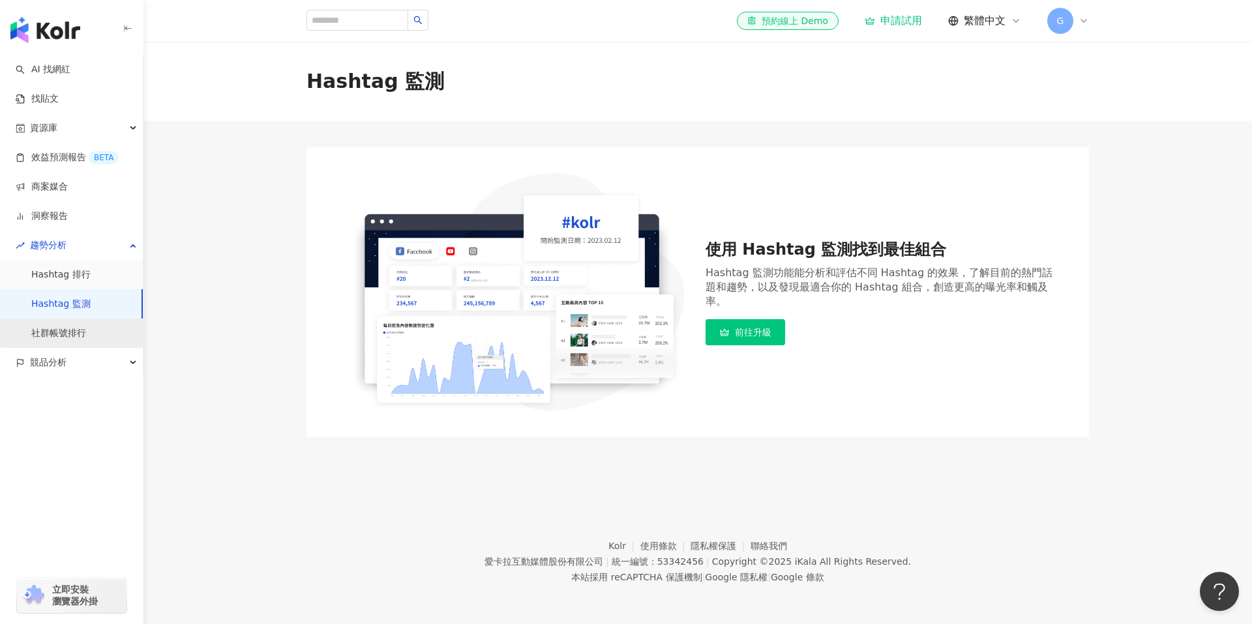
click at [69, 339] on link "社群帳號排行" at bounding box center [58, 333] width 55 height 13
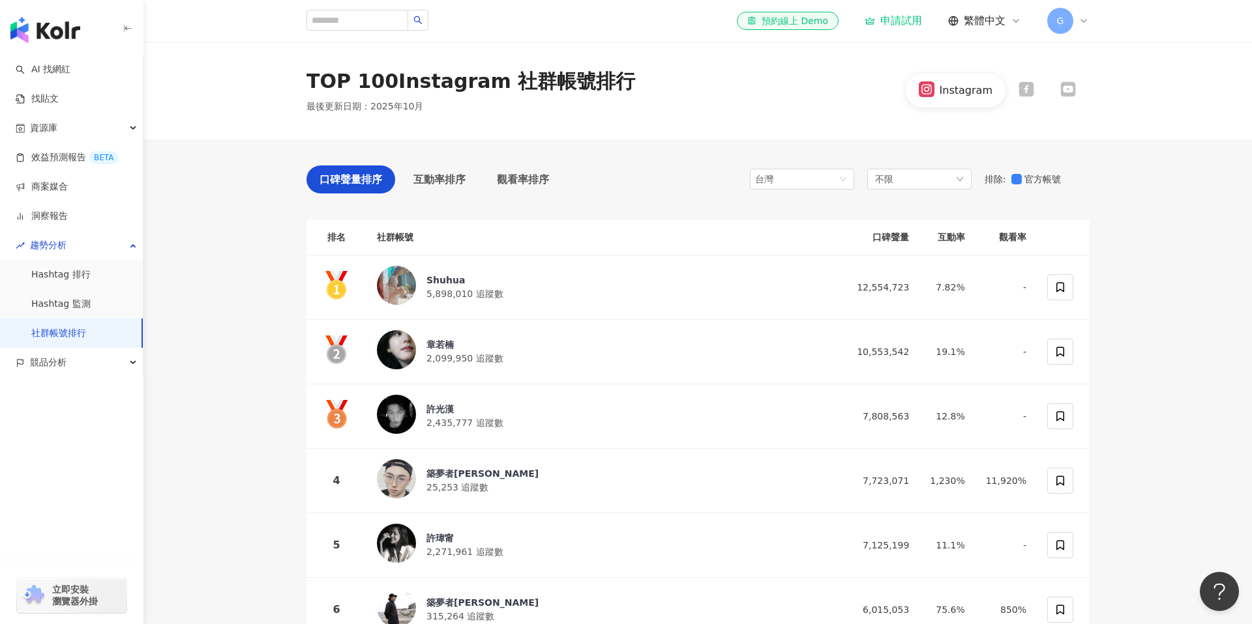
click at [198, 278] on main "TOP 100 Instagram 社群帳號排行 最後更新日期 ： 2025年10月 Instagram 口碑聲量排序 互動率排序 觀看率排序 台灣 不限 排…" at bounding box center [697, 484] width 1108 height 885
click at [206, 281] on main "TOP 100 Instagram 社群帳號排行 最後更新日期 ： 2025年10月 Instagram 口碑聲量排序 互動率排序 觀看率排序 台灣 不限 排…" at bounding box center [697, 484] width 1108 height 885
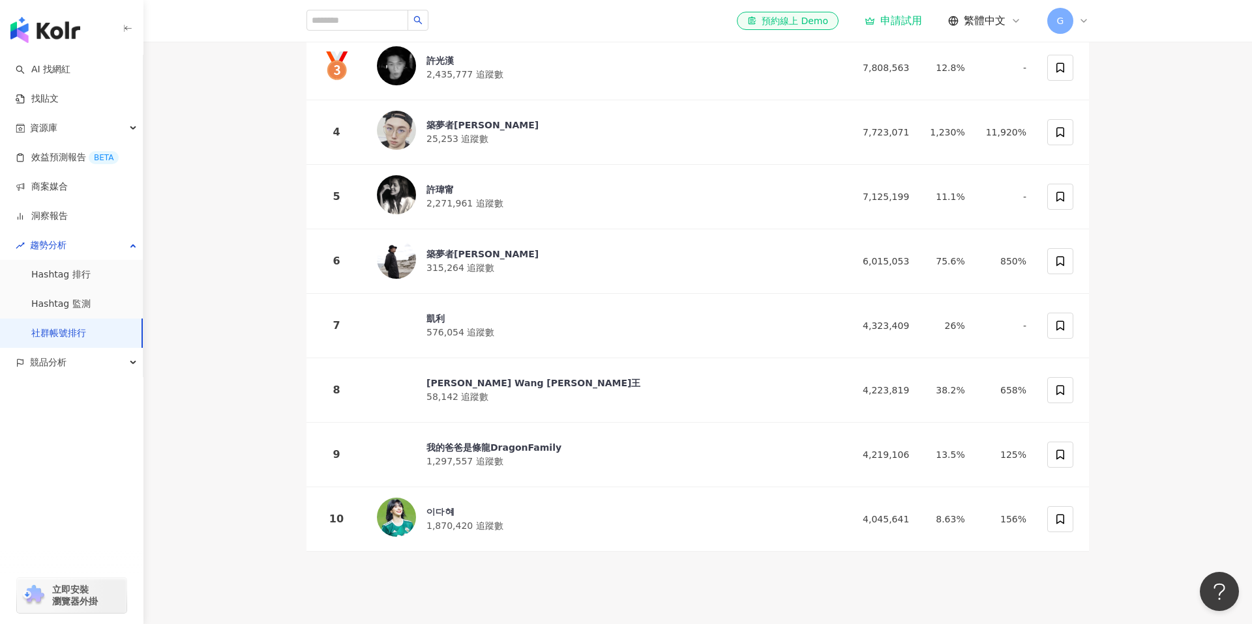
scroll to position [349, 0]
click at [398, 516] on img at bounding box center [396, 516] width 39 height 39
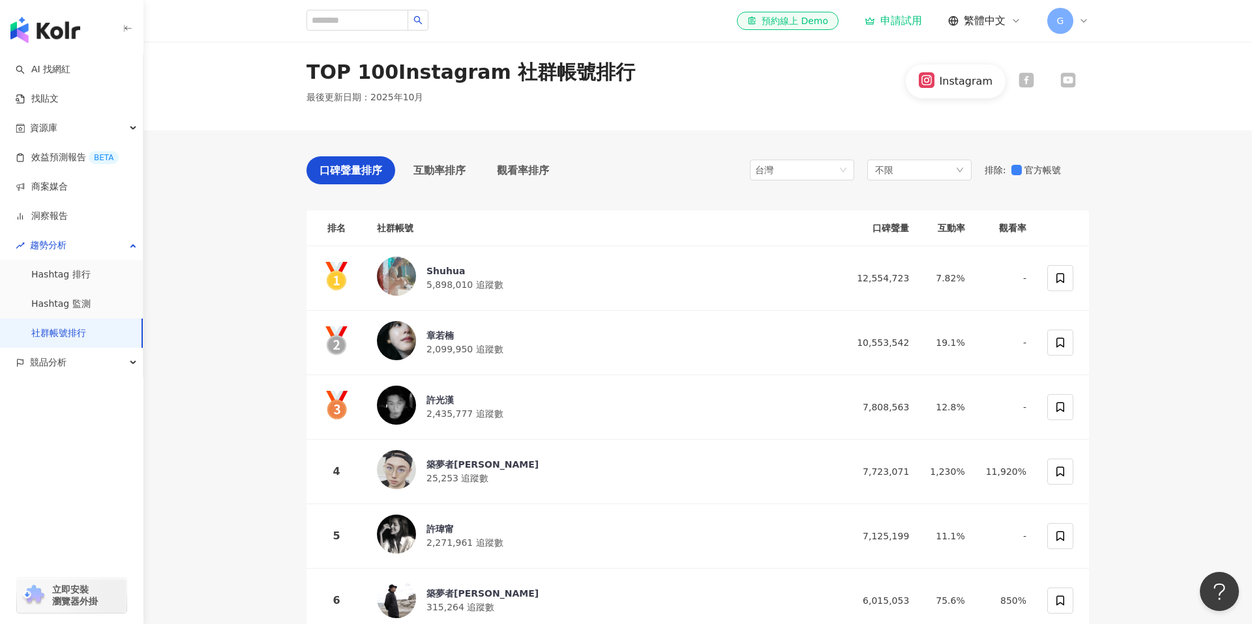
scroll to position [0, 0]
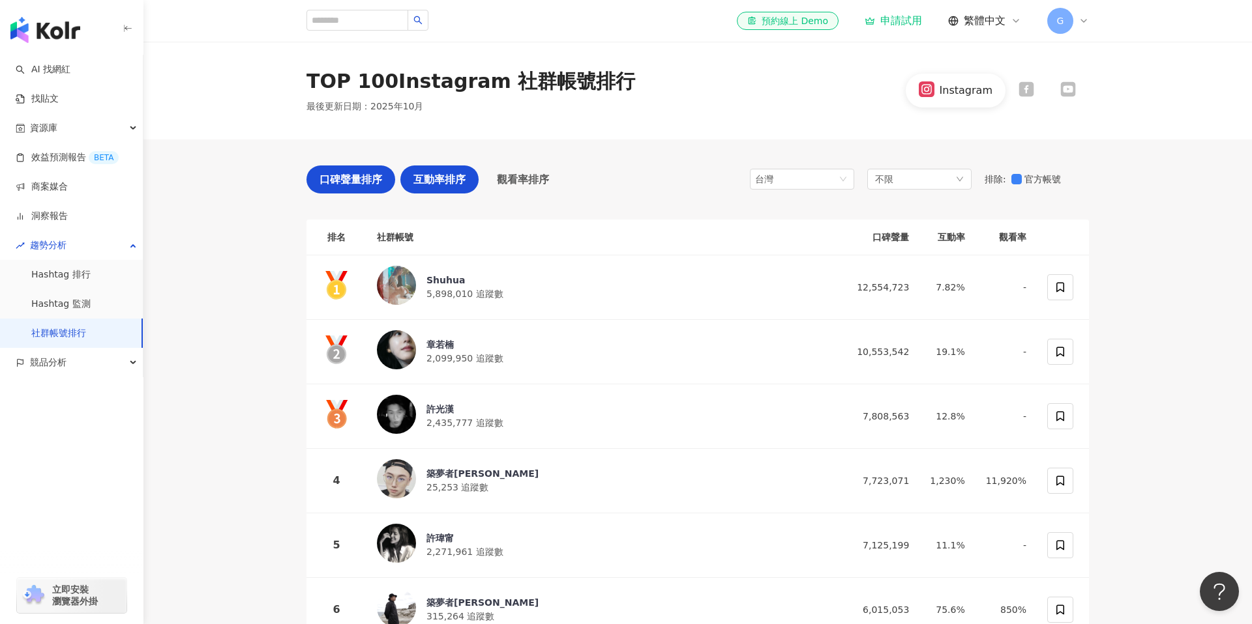
click at [428, 185] on span "互動率排序" at bounding box center [439, 179] width 52 height 16
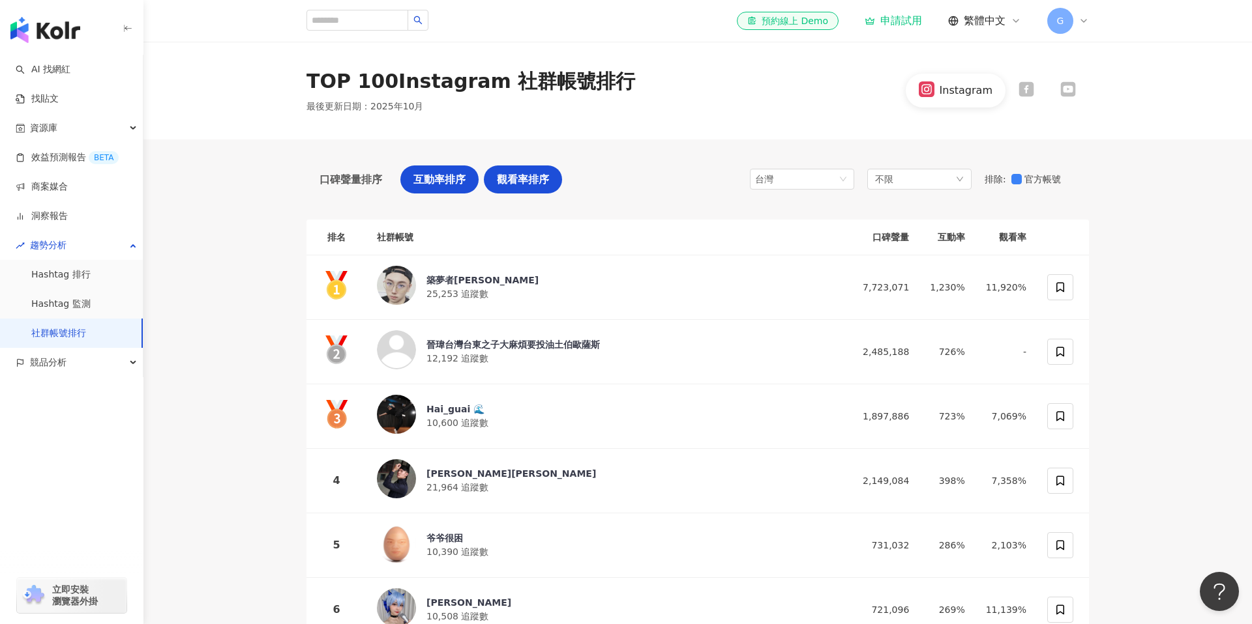
click at [533, 183] on span "觀看率排序" at bounding box center [523, 179] width 52 height 16
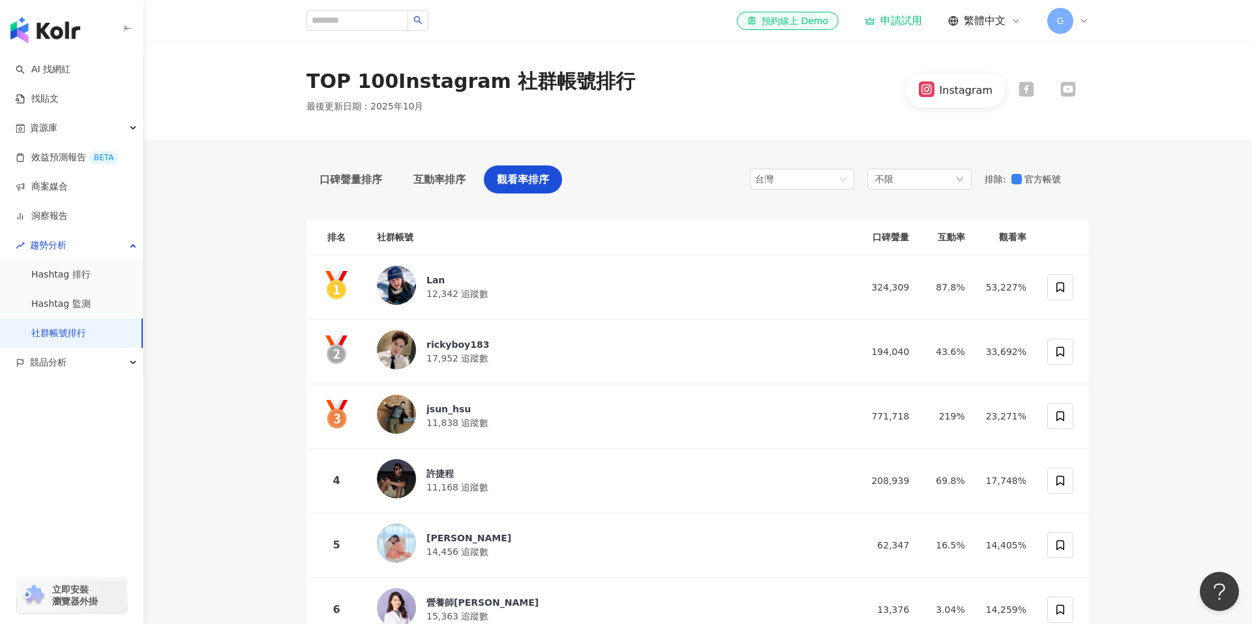
click at [1024, 89] on icon at bounding box center [1026, 89] width 16 height 16
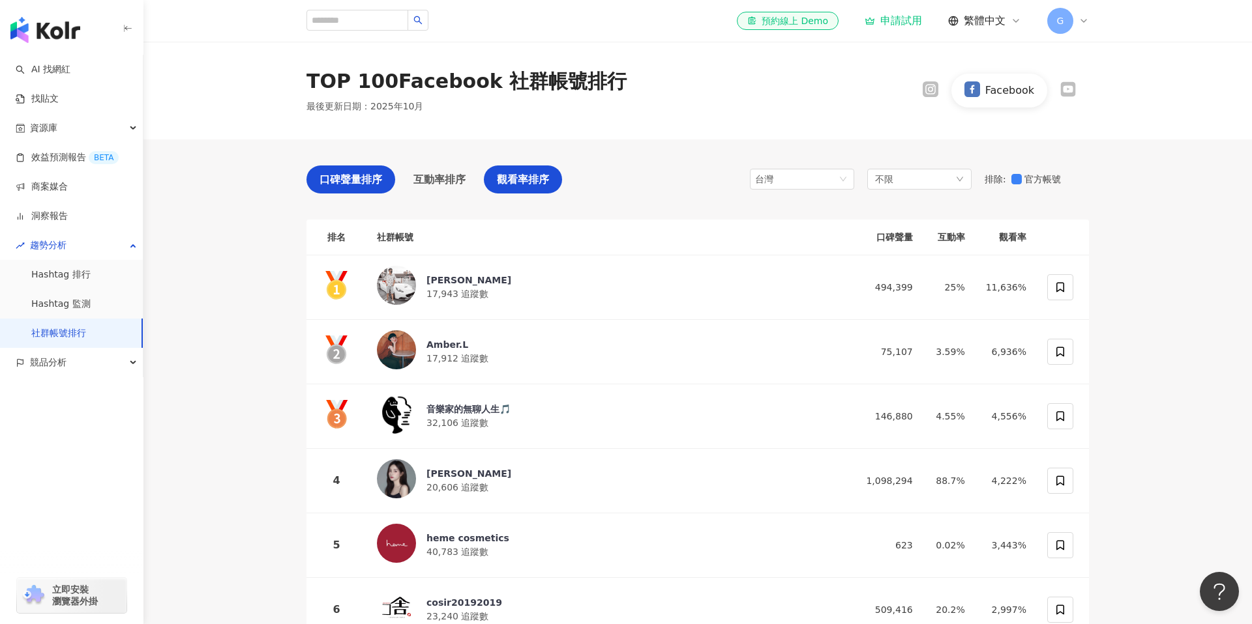
click at [338, 182] on span "口碑聲量排序" at bounding box center [350, 179] width 63 height 16
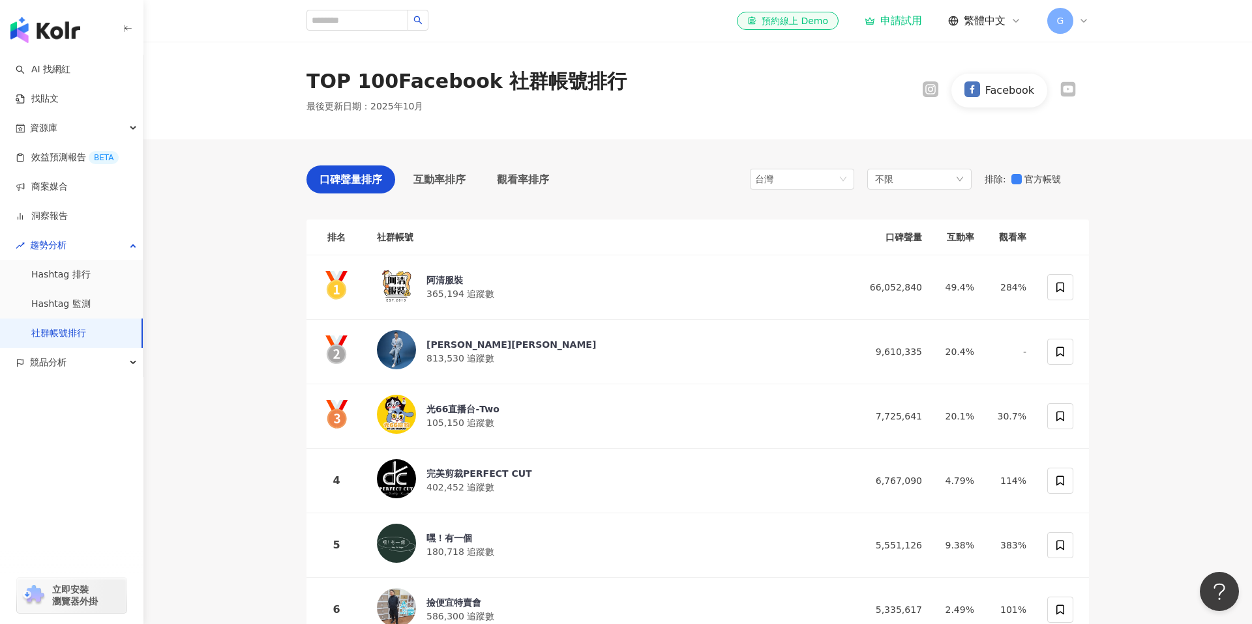
click at [1074, 96] on icon at bounding box center [1067, 89] width 15 height 15
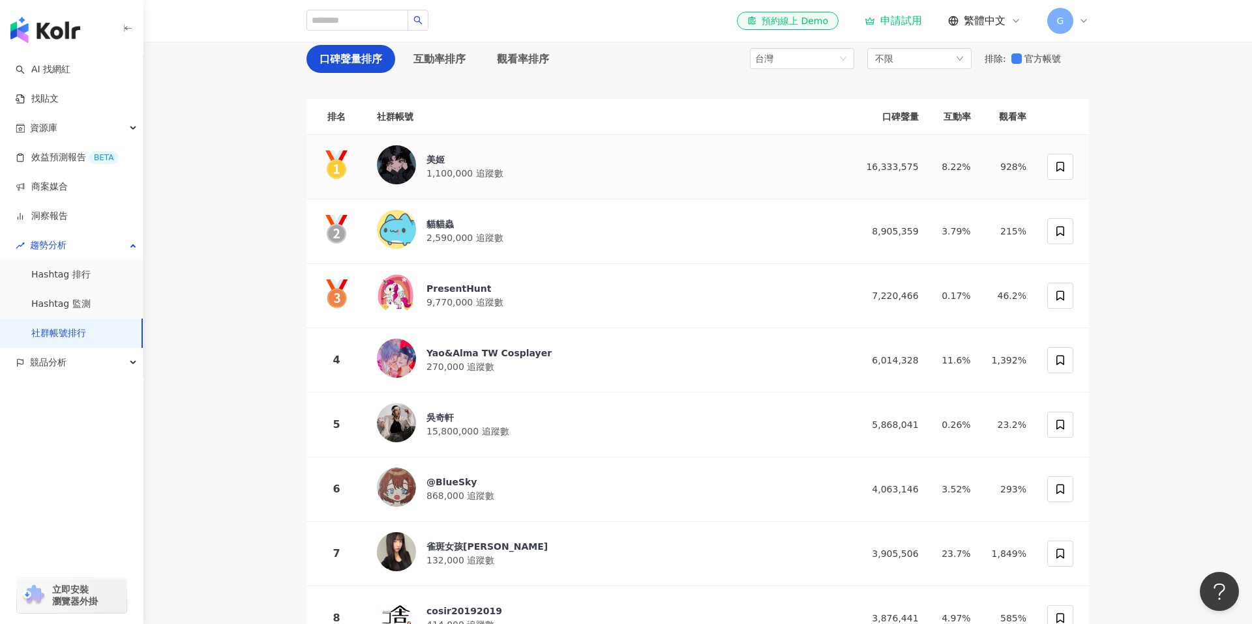
scroll to position [123, 0]
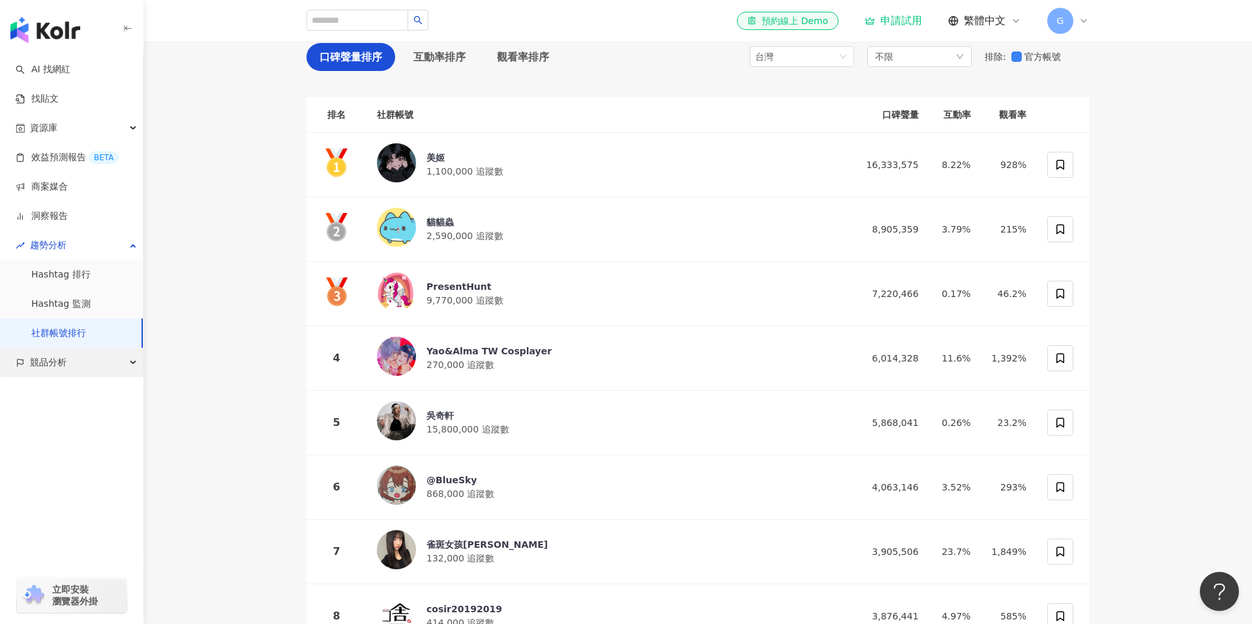
click at [89, 364] on div "競品分析" at bounding box center [71, 362] width 143 height 29
click at [86, 389] on link "品牌帳號分析" at bounding box center [58, 392] width 55 height 13
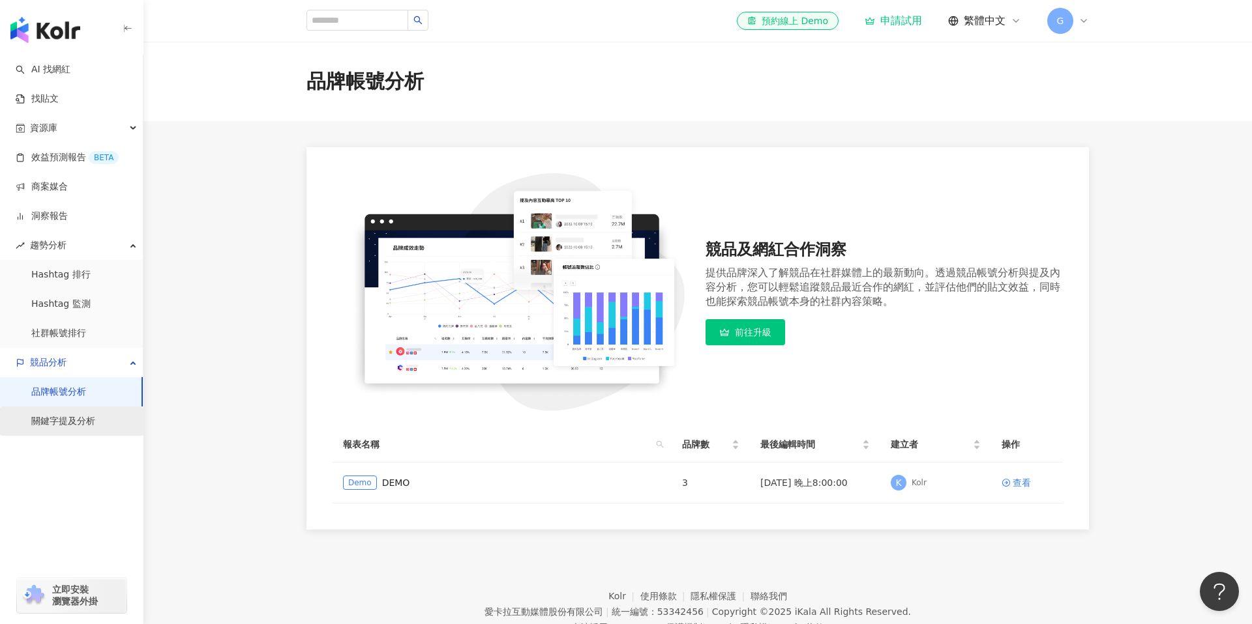
click at [95, 419] on link "關鍵字提及分析" at bounding box center [63, 421] width 64 height 13
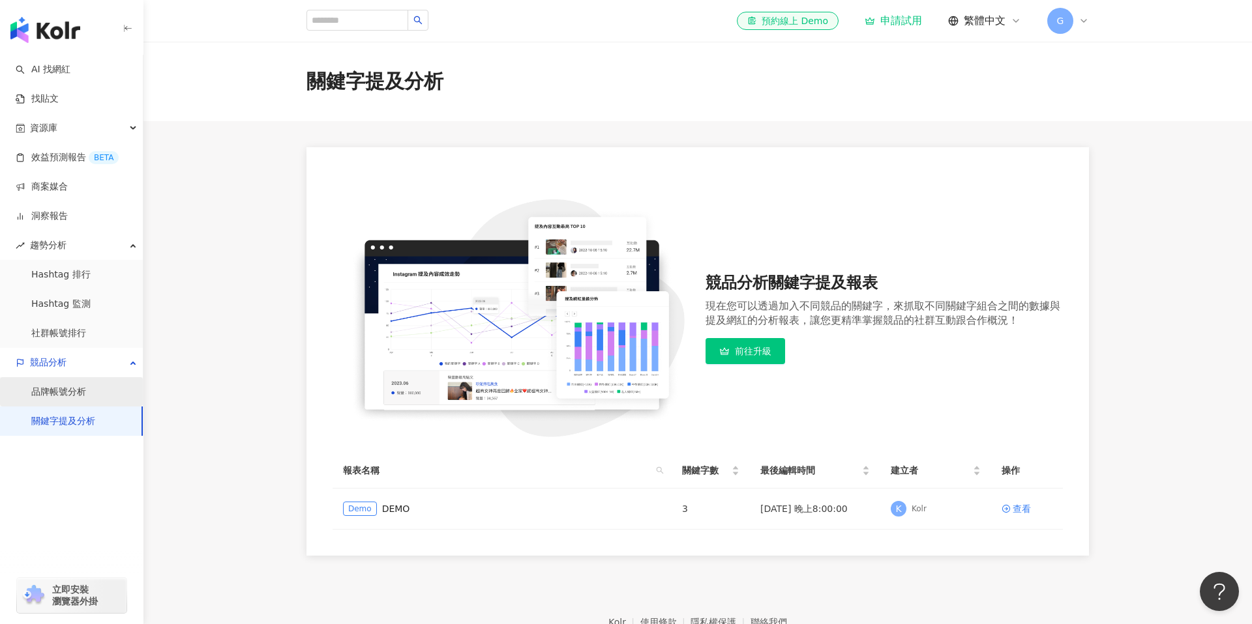
click at [86, 388] on link "品牌帳號分析" at bounding box center [58, 392] width 55 height 13
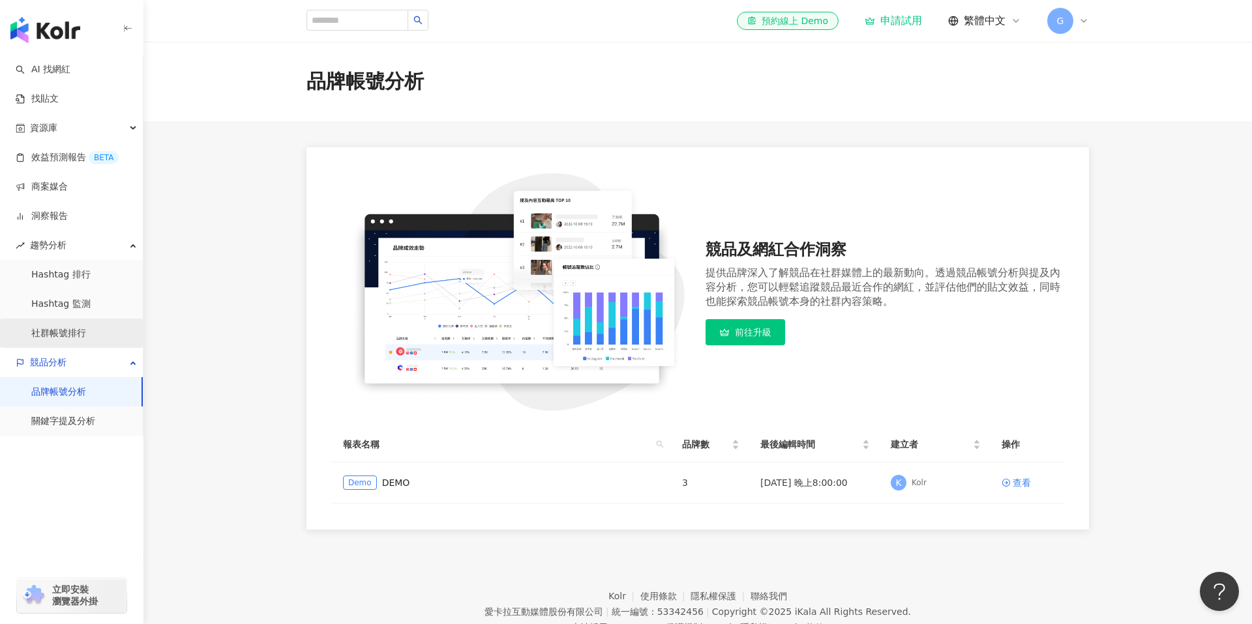
click at [85, 327] on link "社群帳號排行" at bounding box center [58, 333] width 55 height 13
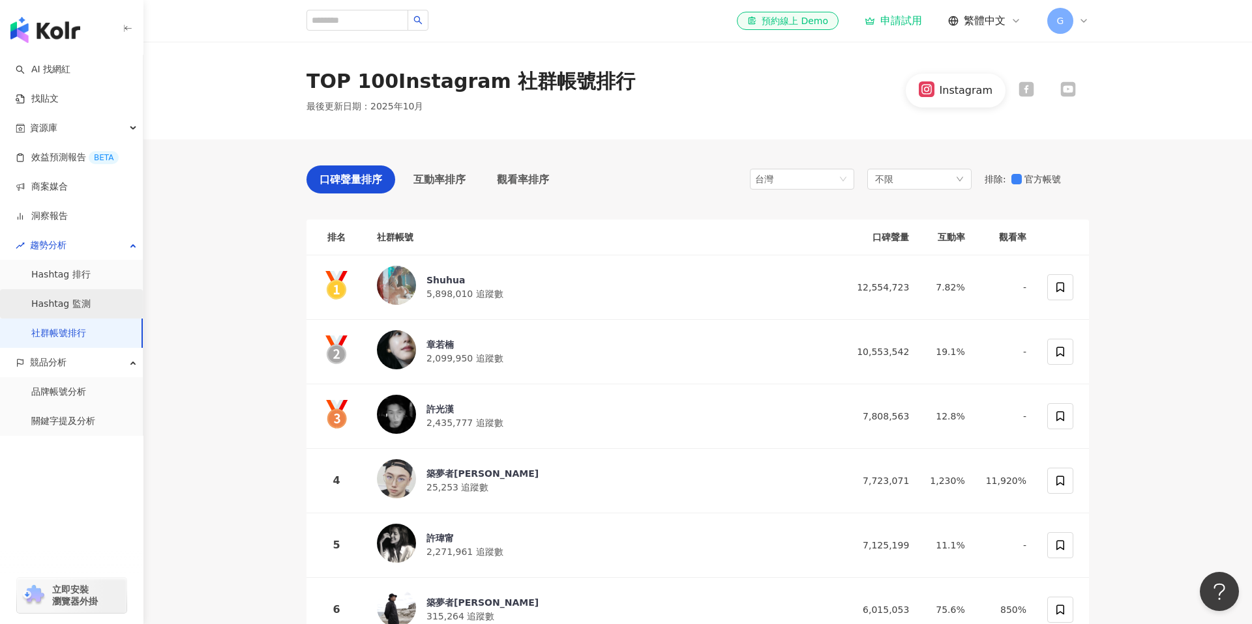
click at [85, 301] on link "Hashtag 監測" at bounding box center [60, 304] width 59 height 13
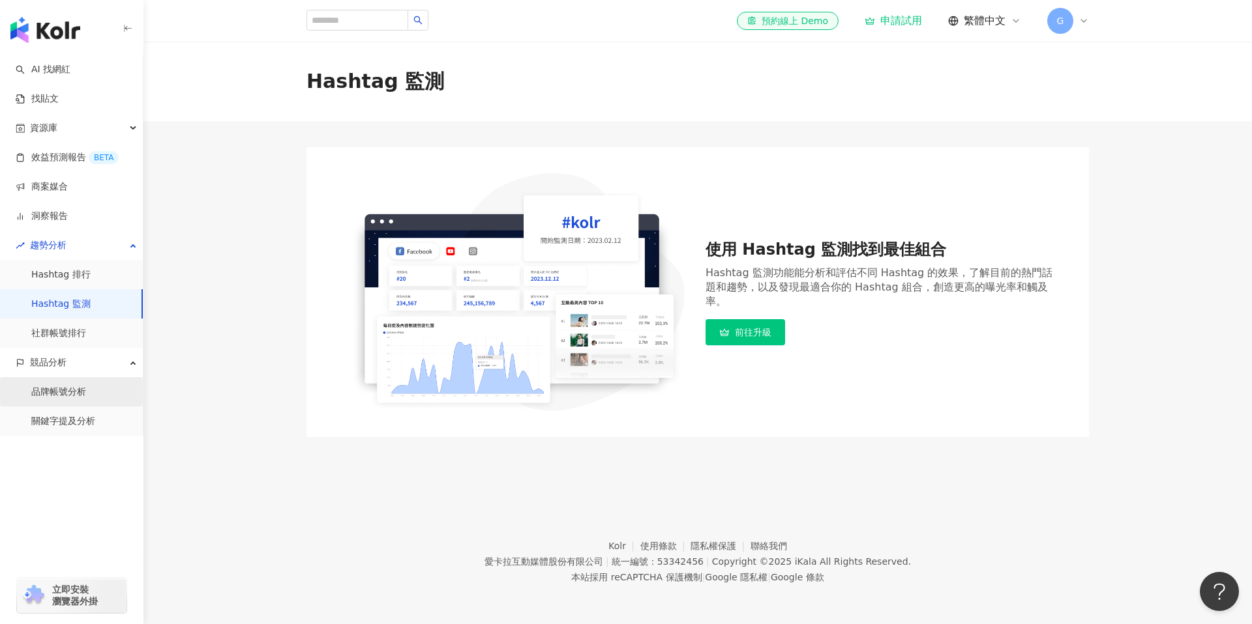
click at [82, 393] on link "品牌帳號分析" at bounding box center [58, 392] width 55 height 13
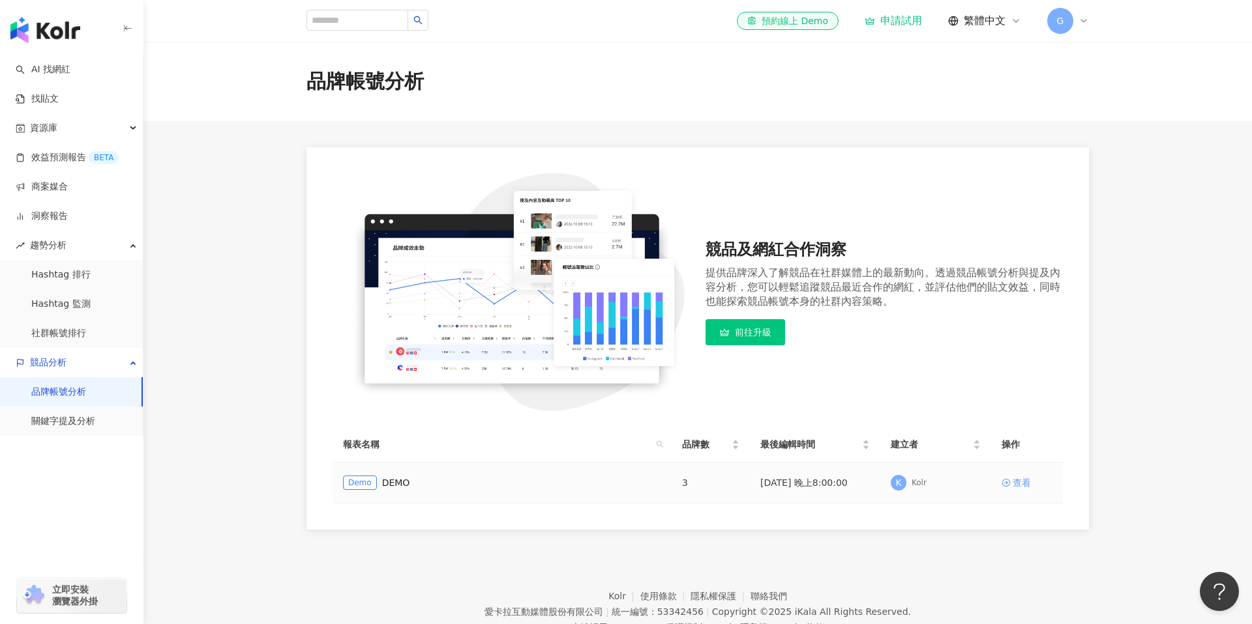
click at [1009, 484] on icon at bounding box center [1005, 482] width 9 height 9
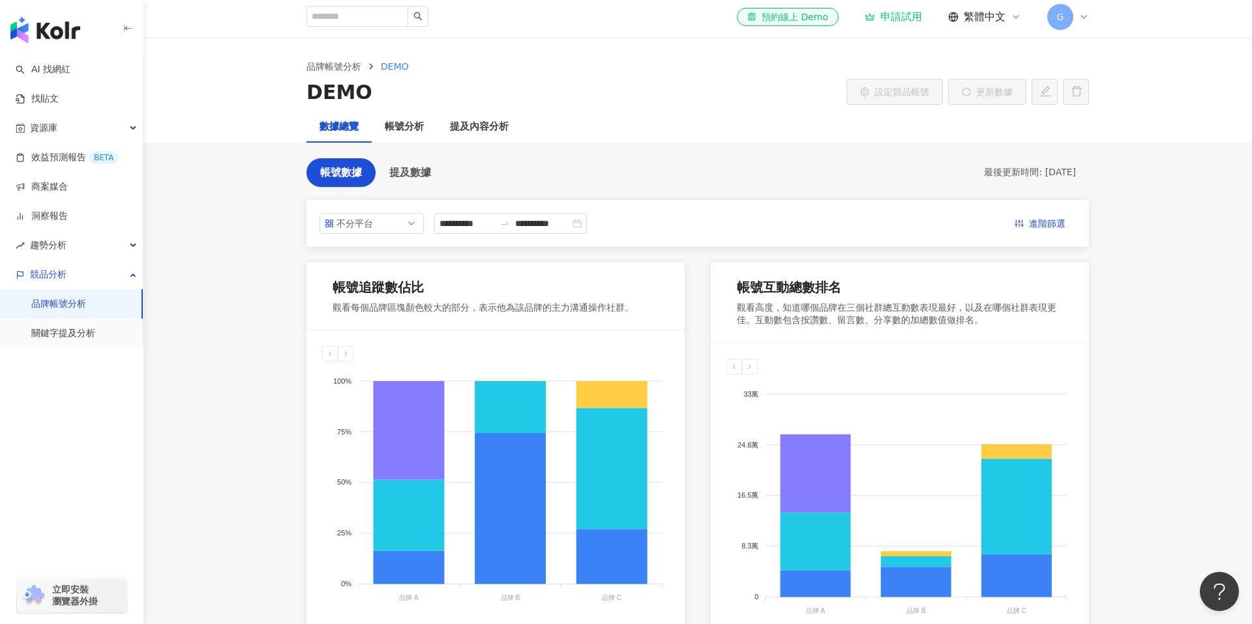
scroll to position [3, 0]
click at [409, 138] on div "帳號分析" at bounding box center [404, 127] width 65 height 31
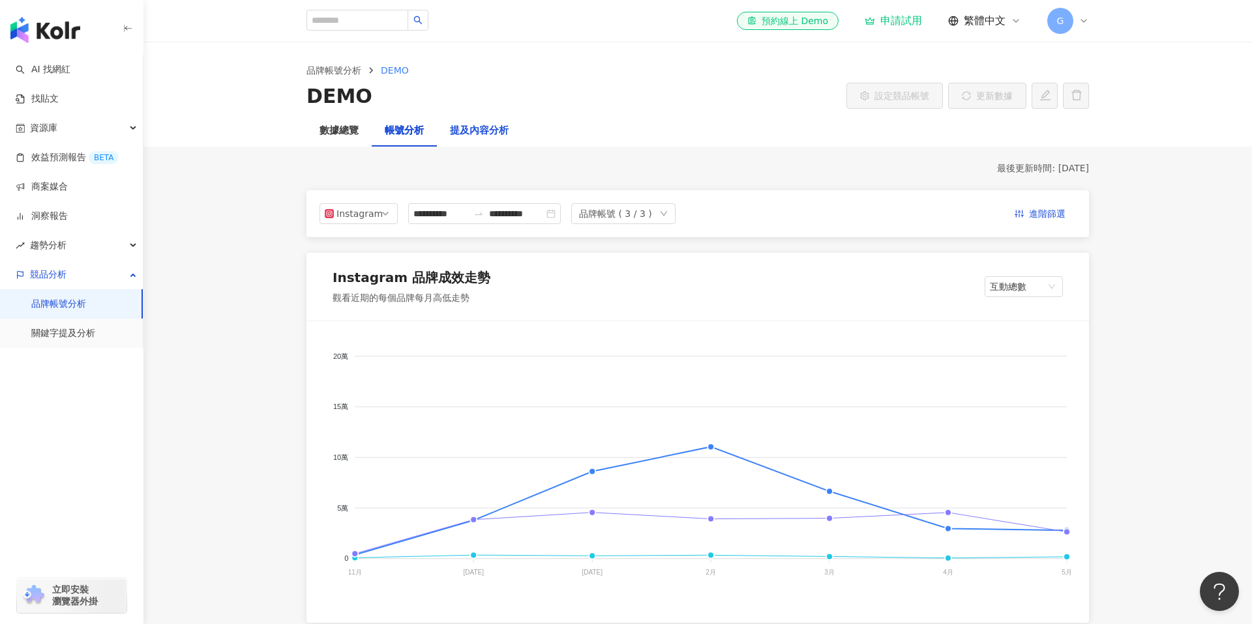
click at [473, 133] on div "提及內容分析" at bounding box center [479, 131] width 59 height 16
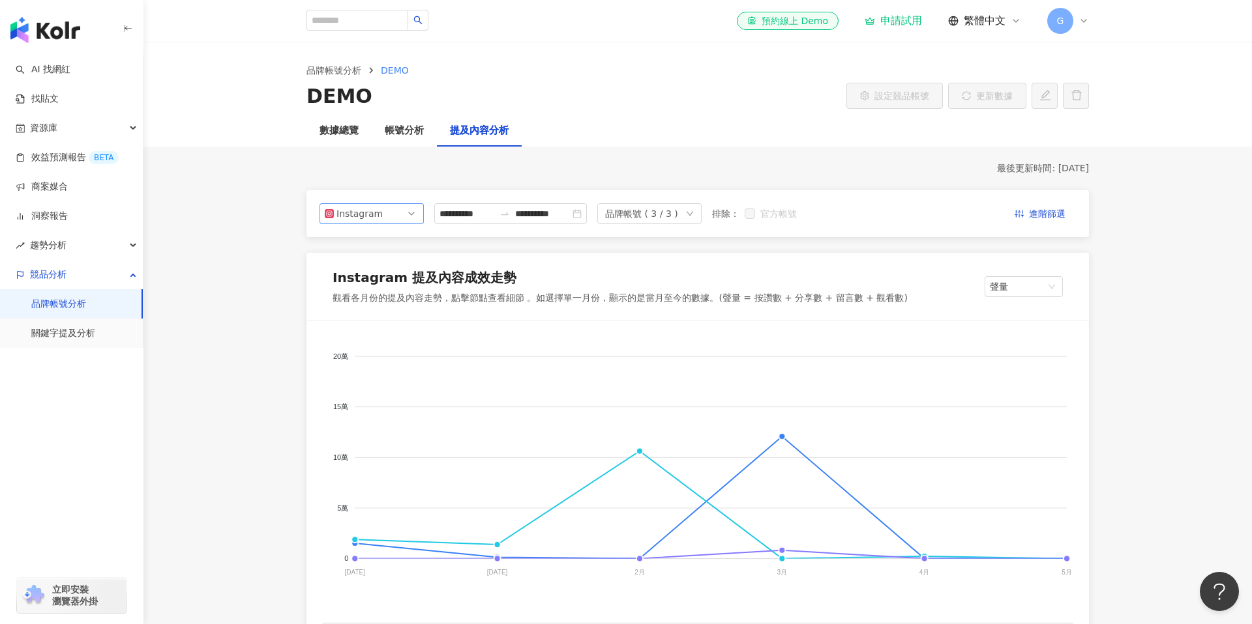
click at [403, 215] on span "Instagram" at bounding box center [372, 214] width 94 height 20
click at [374, 257] on div "Facebook" at bounding box center [371, 266] width 99 height 22
click at [69, 329] on link "關鍵字提及分析" at bounding box center [63, 333] width 64 height 13
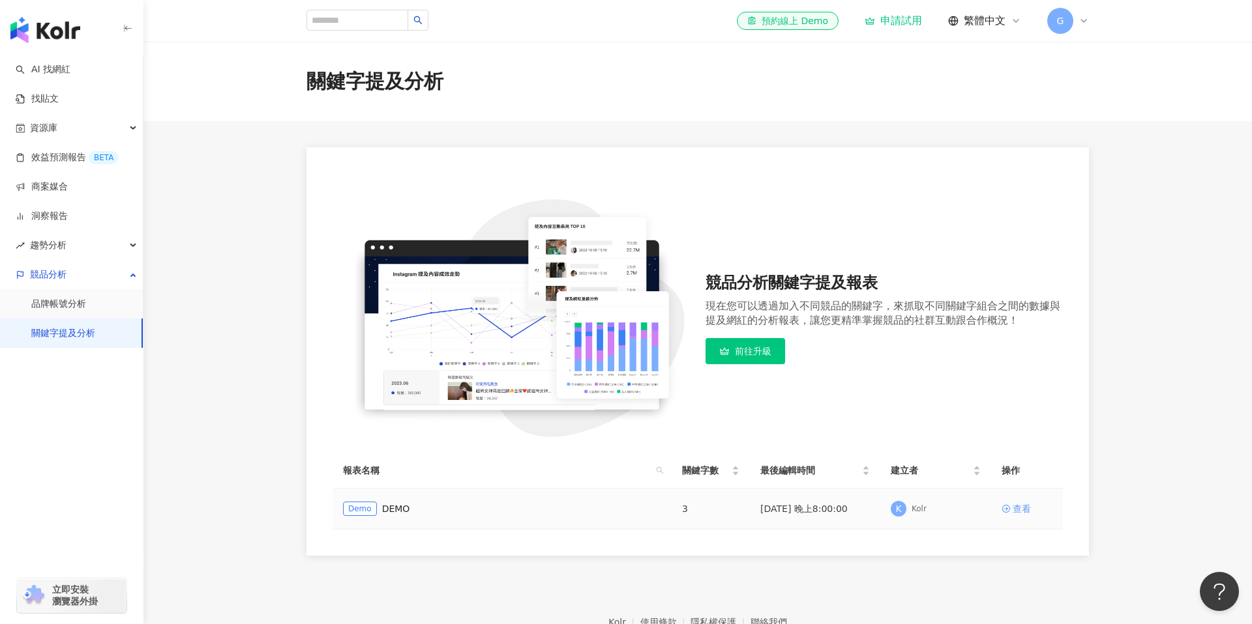
click at [1017, 514] on div "查看" at bounding box center [1021, 509] width 18 height 14
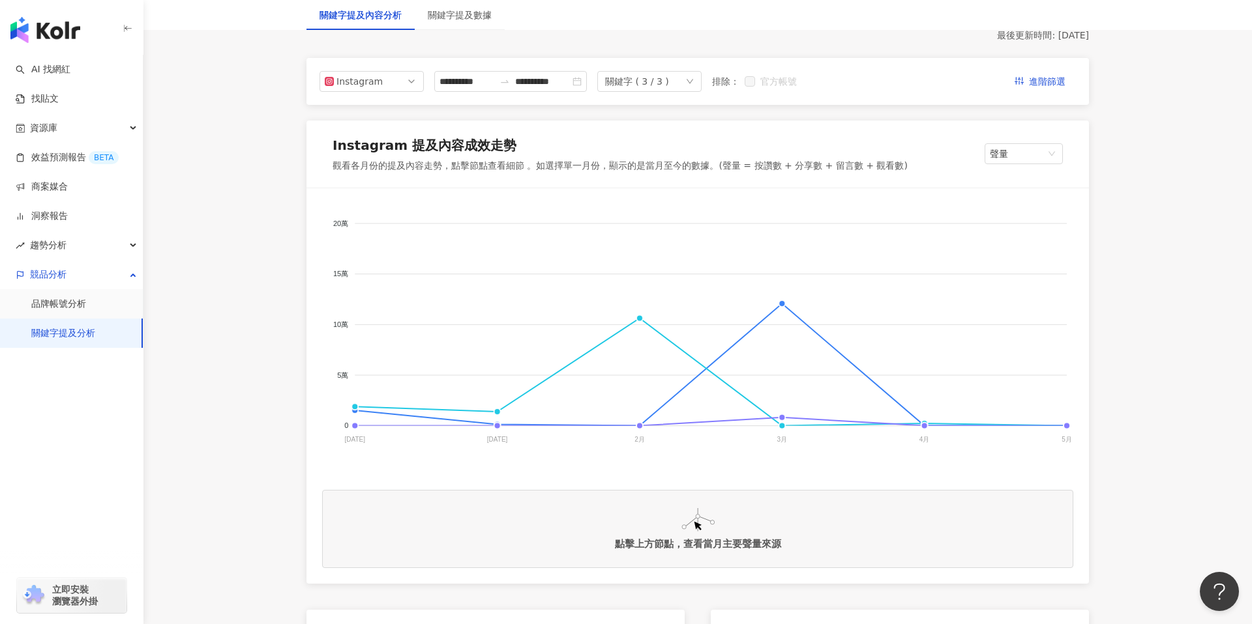
scroll to position [131, 0]
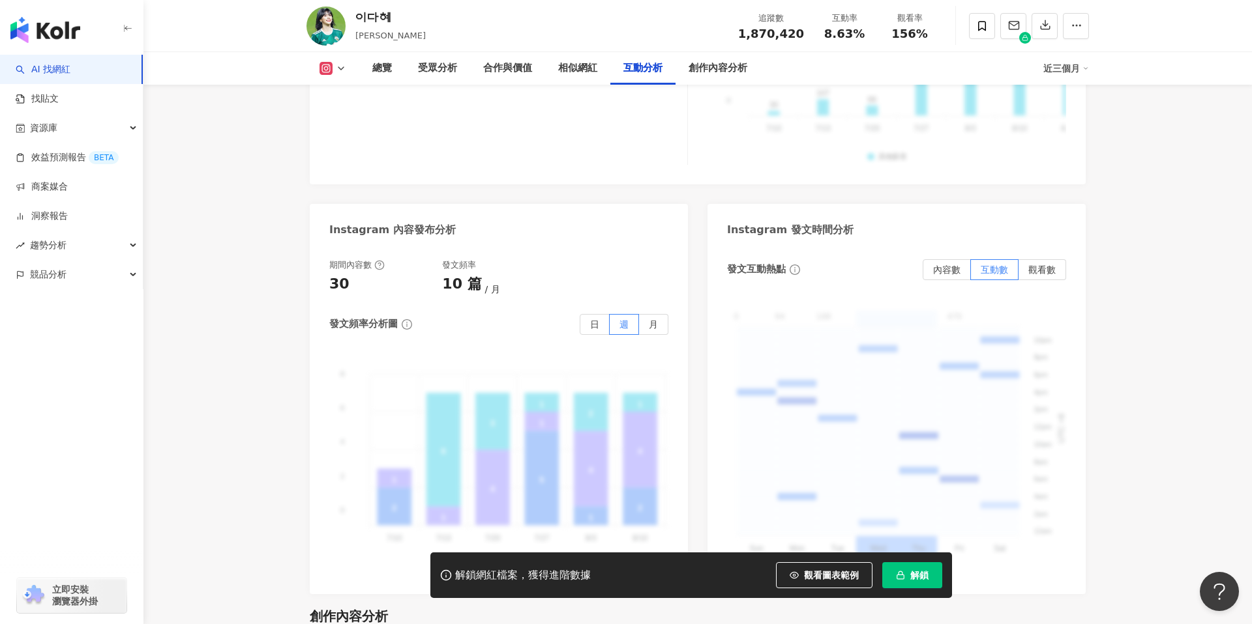
scroll to position [3323, 0]
